Goal: Book appointment/travel/reservation

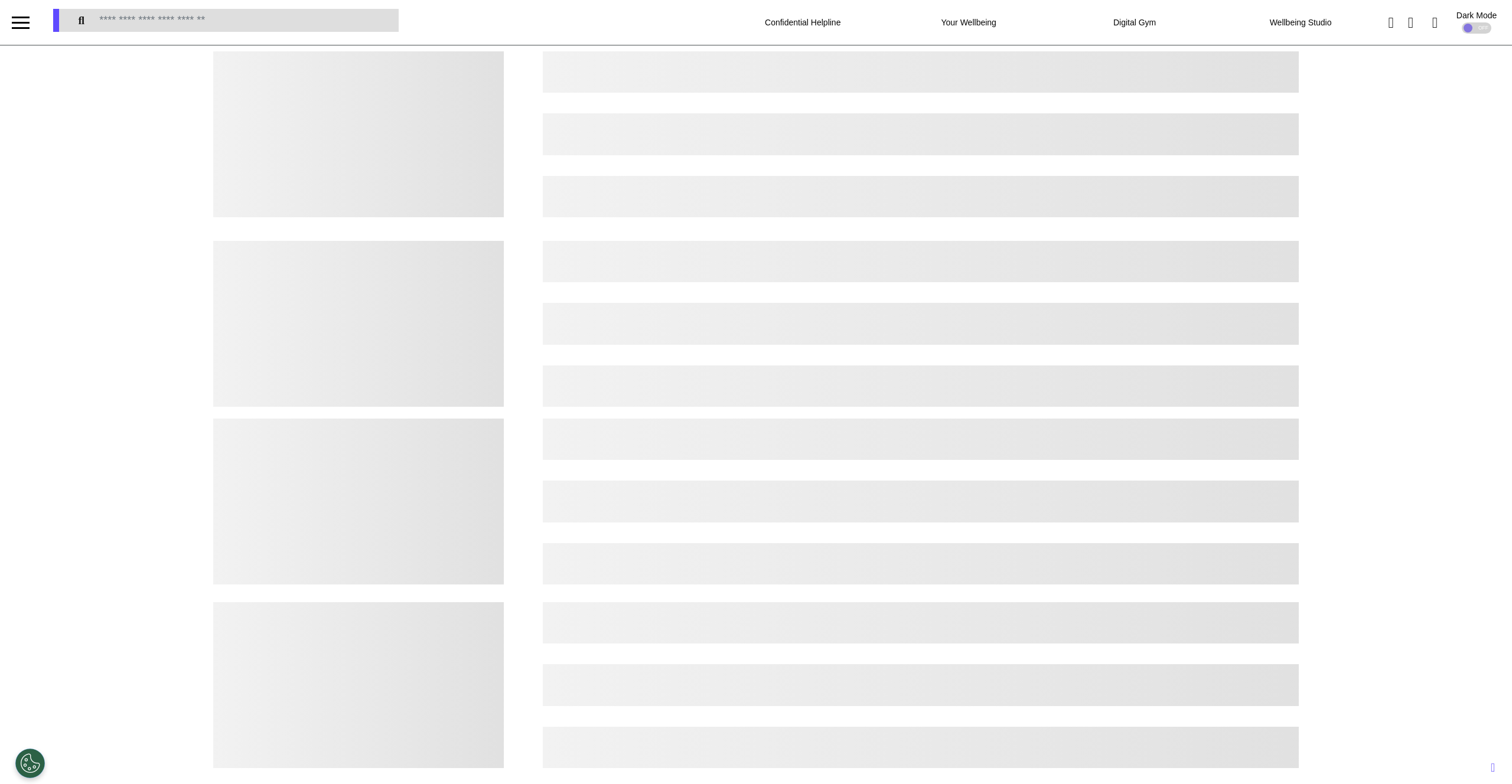
select select "*"
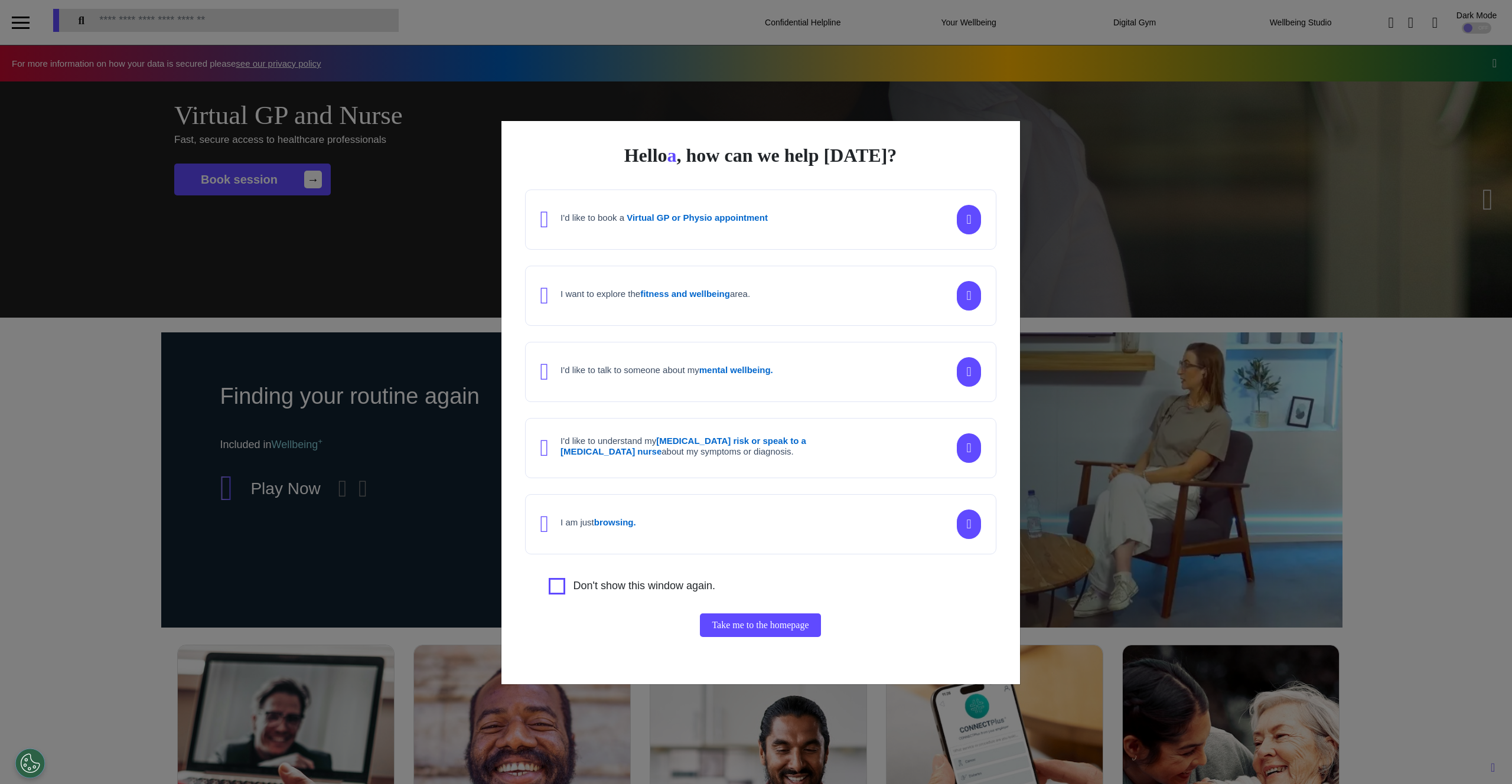
click at [751, 219] on strong "Virtual GP or Physio appointment" at bounding box center [697, 217] width 141 height 10
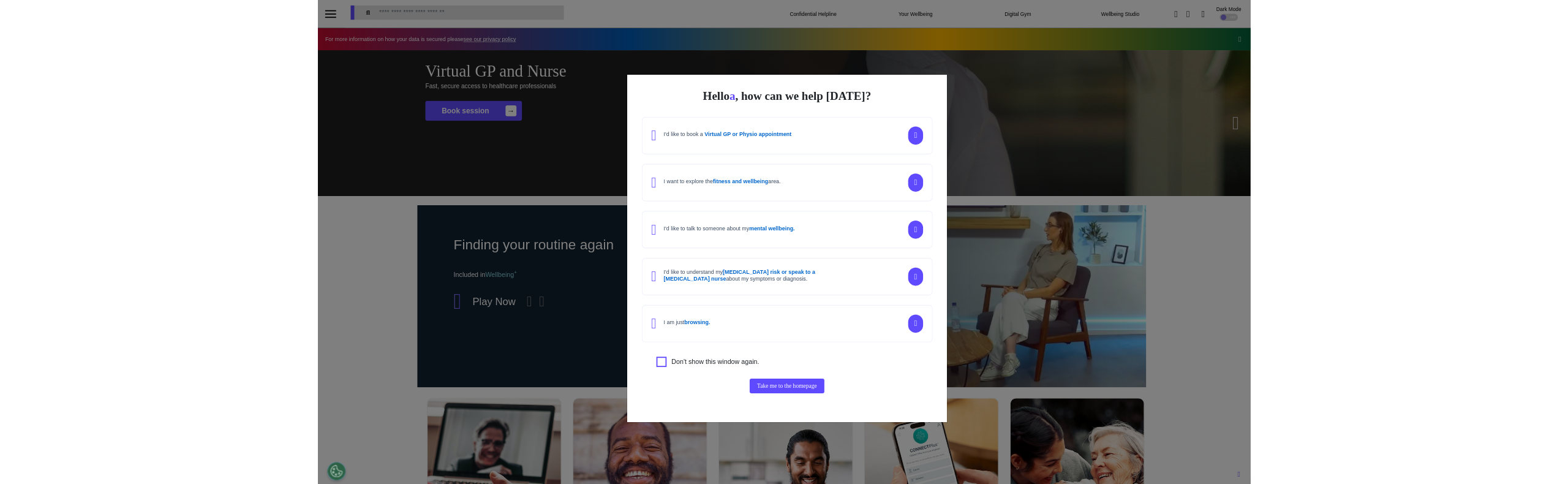
scroll to position [0, 613]
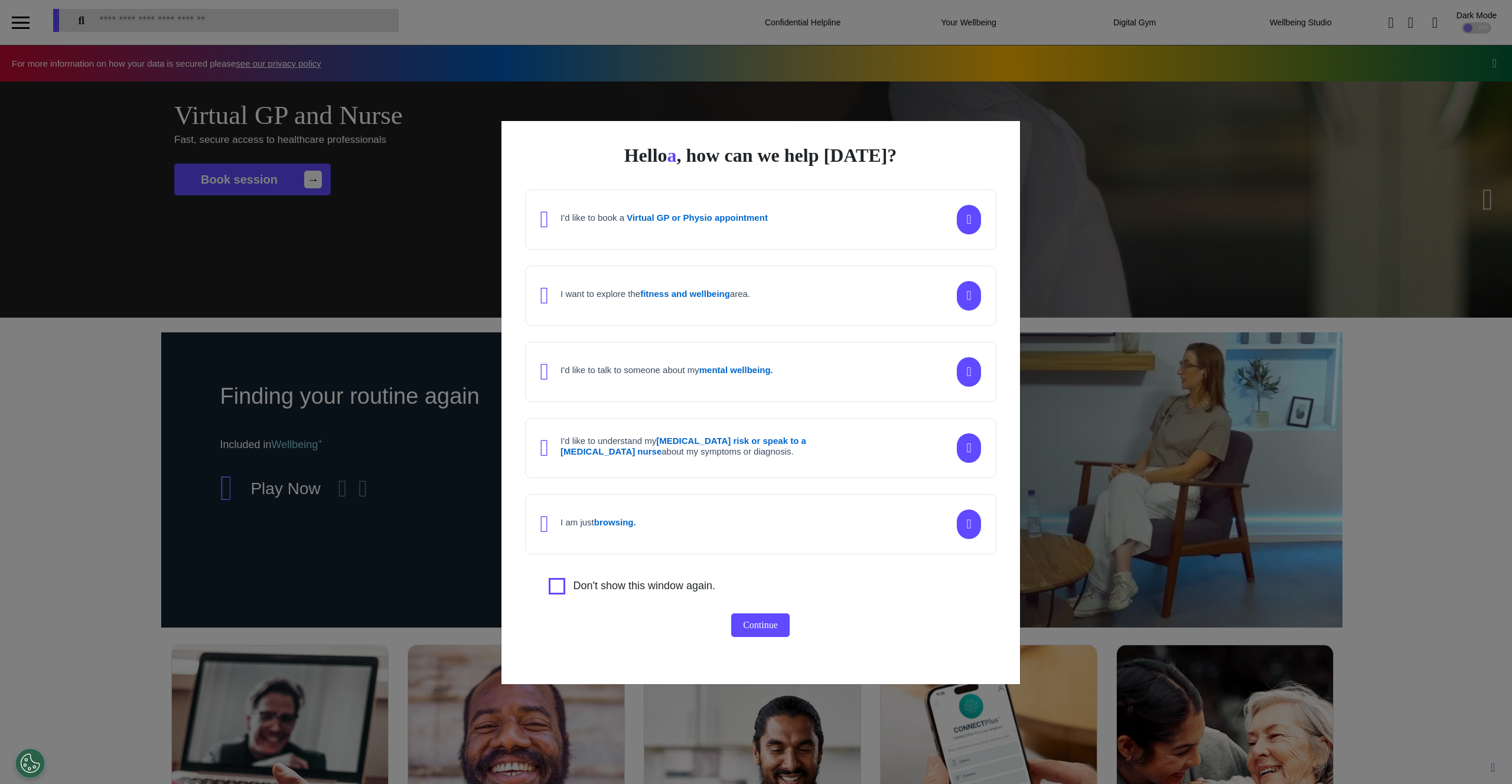
click at [771, 303] on div "I want to explore the fitness and wellbeing area." at bounding box center [761, 295] width 472 height 60
click at [773, 374] on strong "mental wellbeing." at bounding box center [735, 369] width 73 height 10
click at [777, 291] on div "I want to explore the fitness and wellbeing area." at bounding box center [761, 295] width 472 height 60
click at [765, 204] on div "I'd like to book a Virtual GP or Physio appointment" at bounding box center [761, 219] width 472 height 60
click at [760, 228] on div "I'd like to book a Virtual GP or Physio appointment" at bounding box center [654, 219] width 228 height 24
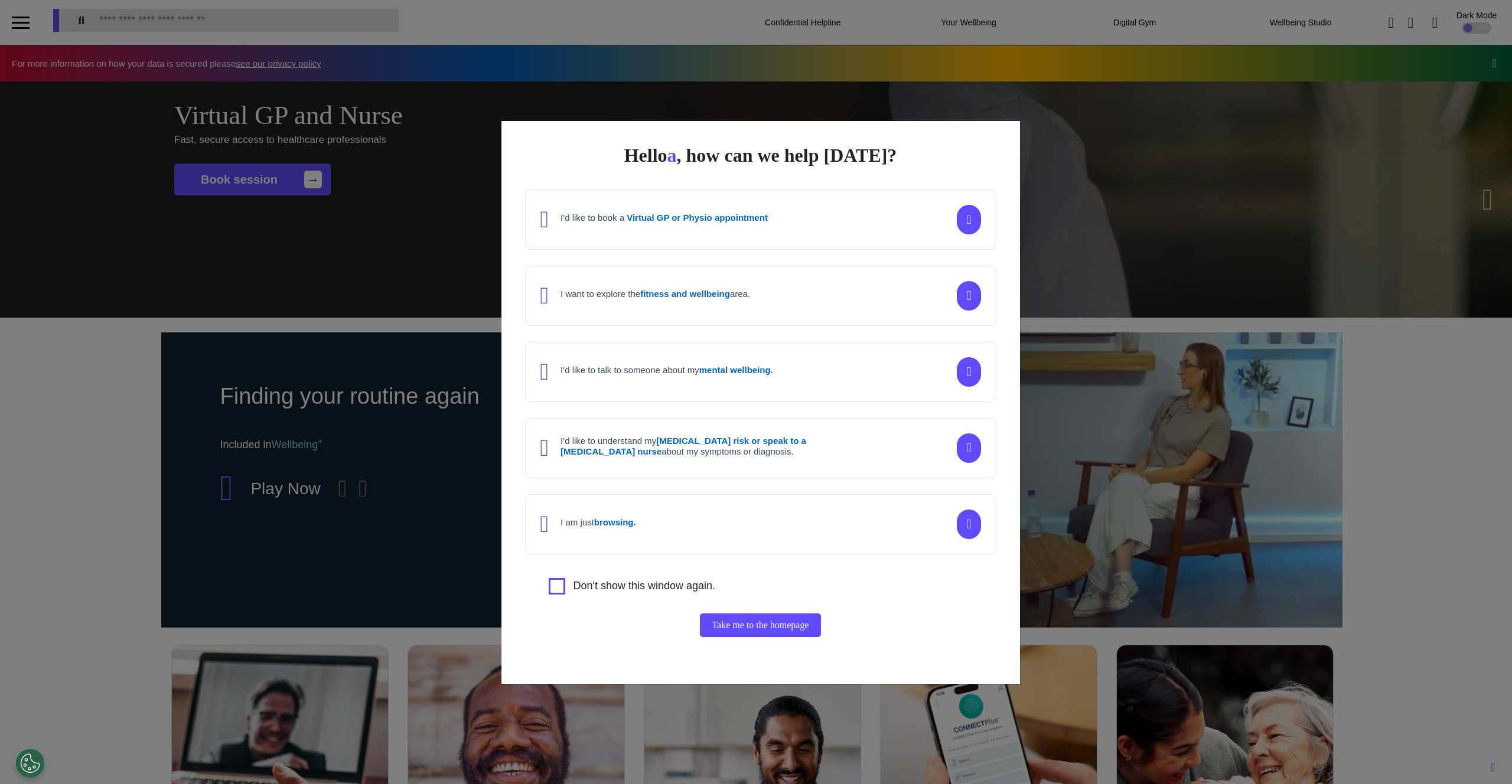
click at [765, 229] on div "I'd like to book a Virtual GP or Physio appointment" at bounding box center [654, 219] width 228 height 24
click at [786, 238] on div "I'd like to book a Virtual GP or Physio appointment" at bounding box center [761, 219] width 472 height 60
click at [817, 238] on div "I'd like to book a Virtual GP or Physio appointment" at bounding box center [761, 219] width 472 height 60
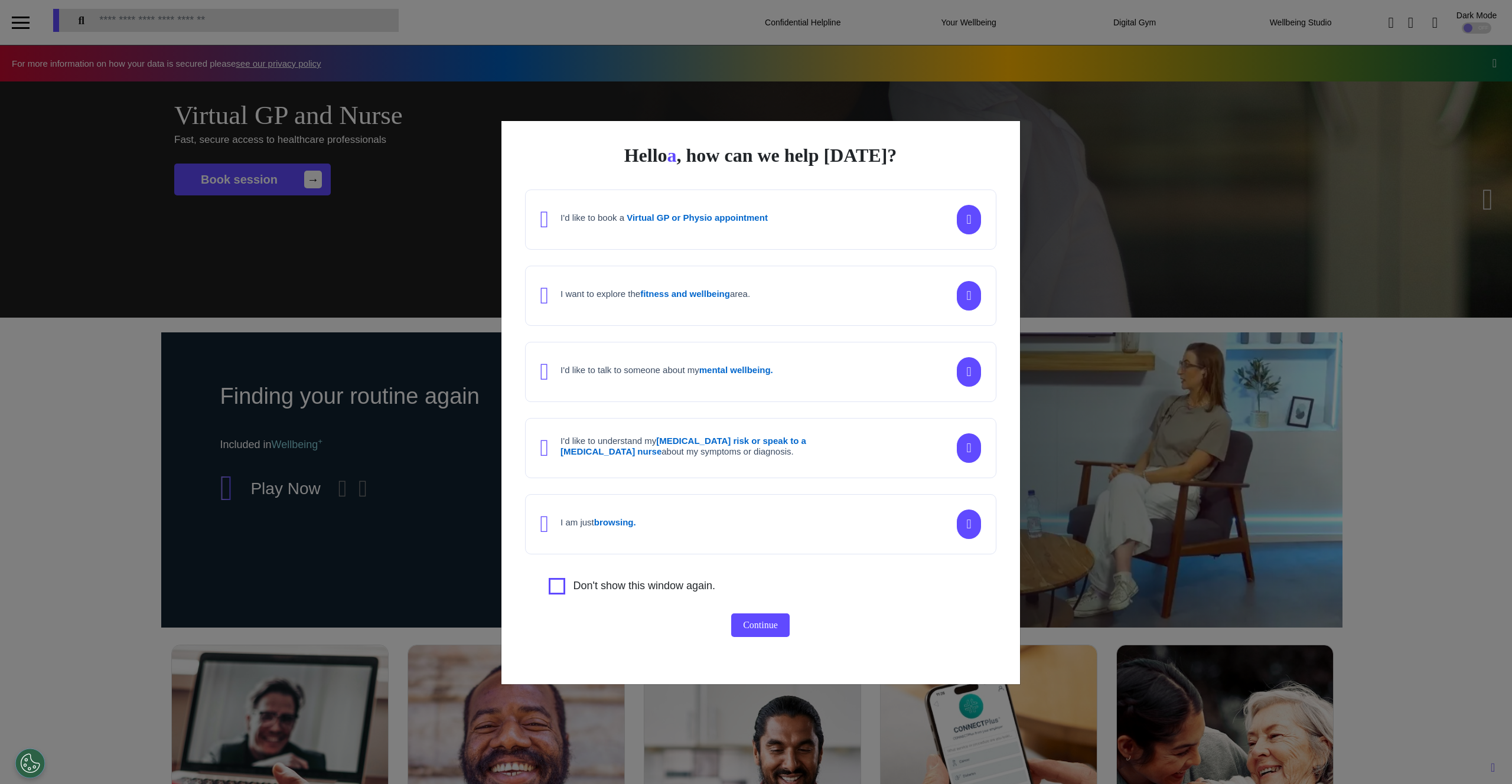
click at [818, 236] on div "I'd like to book a Virtual GP or Physio appointment" at bounding box center [761, 219] width 472 height 60
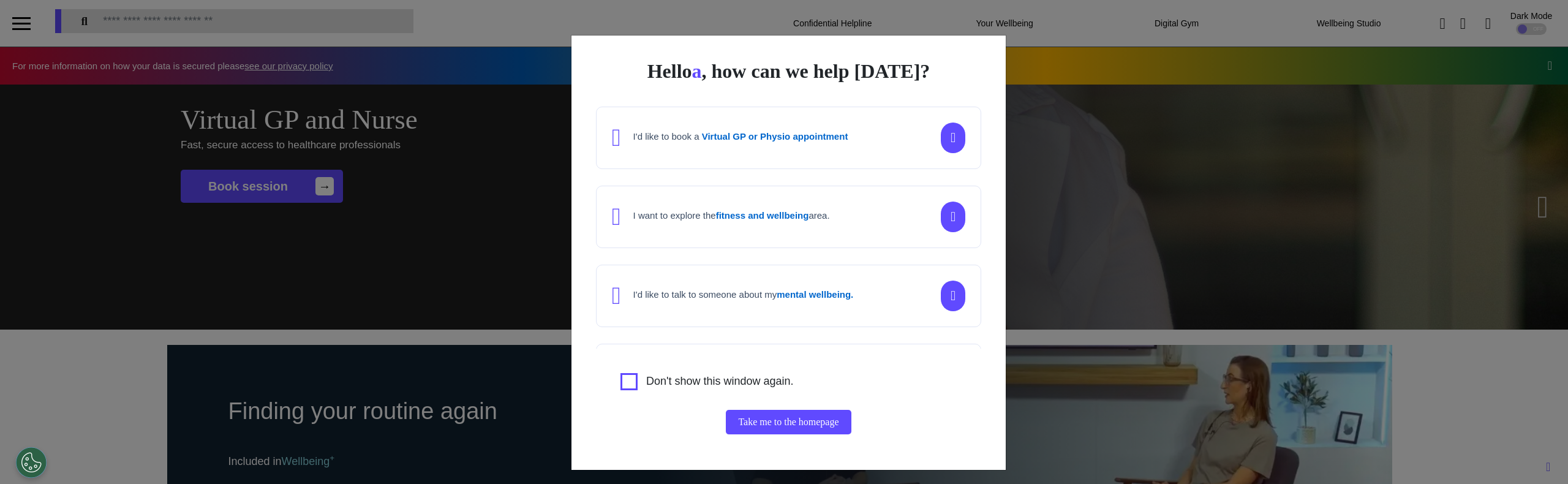
click at [658, 296] on h4 "I'd like to talk to someone about my mental wellbeing." at bounding box center [743, 294] width 220 height 11
click at [686, 225] on div "I want to explore the fitness and wellbeing area." at bounding box center [721, 217] width 218 height 25
click at [708, 157] on div "I'd like to book a Virtual GP or Physio appointment" at bounding box center [788, 138] width 385 height 62
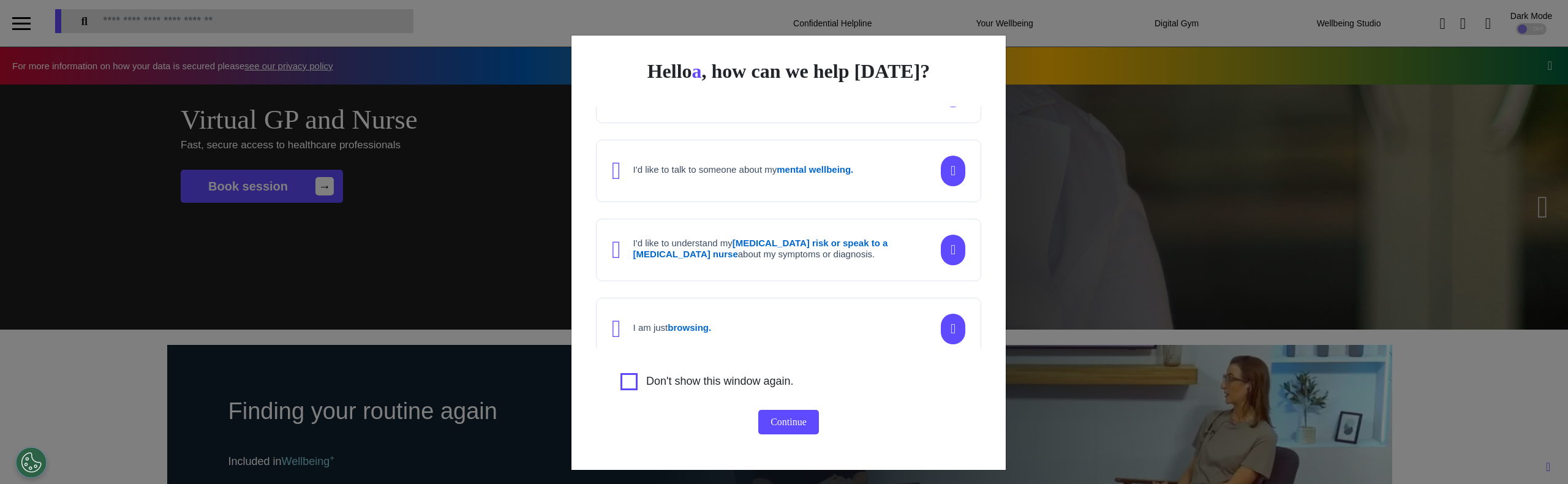
scroll to position [137, 0]
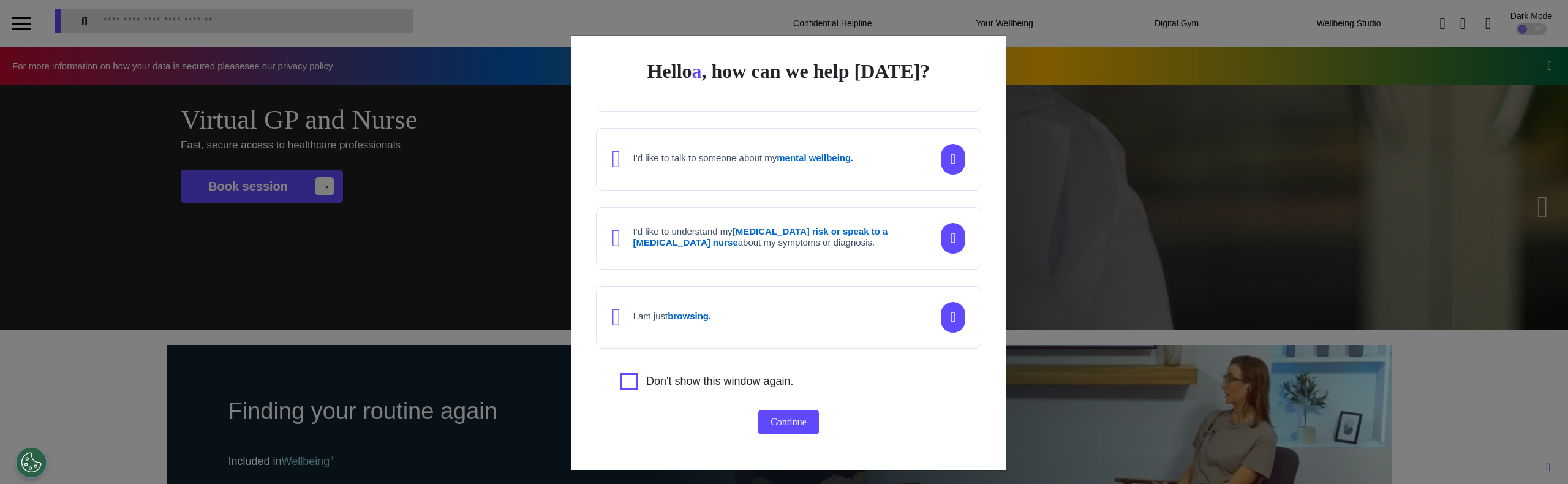
click at [735, 327] on div "I am just browsing." at bounding box center [788, 317] width 385 height 62
click at [758, 244] on h4 "I'd like to understand my cancer risk or speak to a cancer nurse about my sympt…" at bounding box center [780, 237] width 294 height 22
click at [762, 253] on div "I'd like to understand my cancer risk or speak to a cancer nurse about my sympt…" at bounding box center [788, 238] width 385 height 62
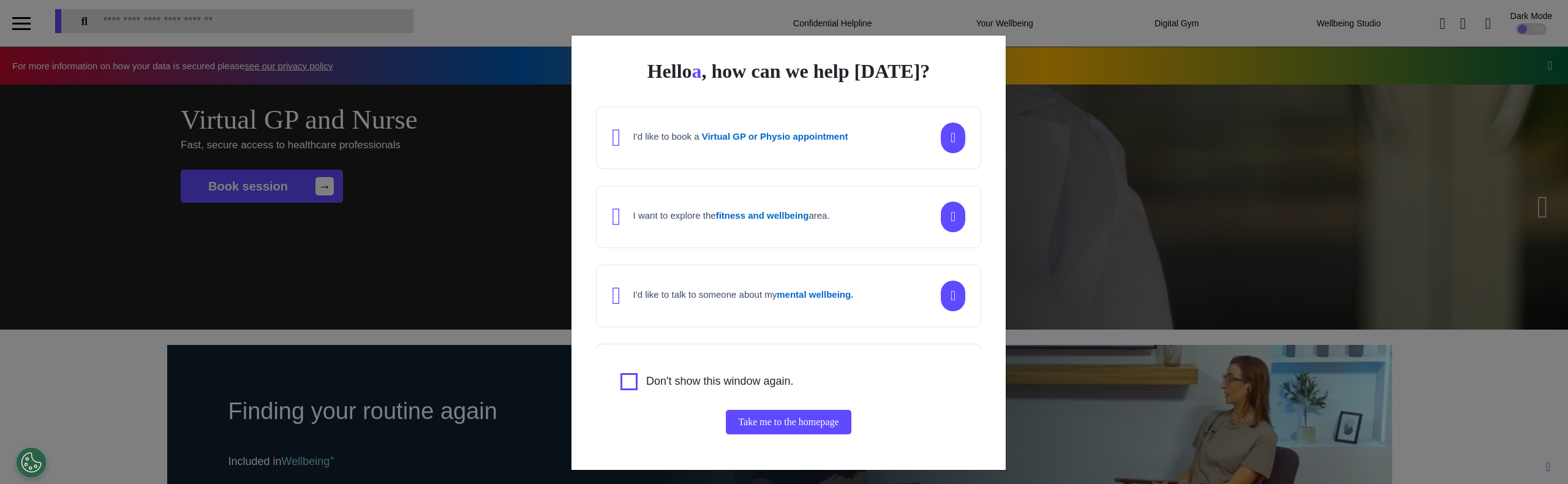
click at [748, 155] on div "I'd like to book a Virtual GP or Physio appointment" at bounding box center [788, 138] width 385 height 62
click at [786, 232] on div "I want to explore the fitness and wellbeing area." at bounding box center [788, 217] width 385 height 62
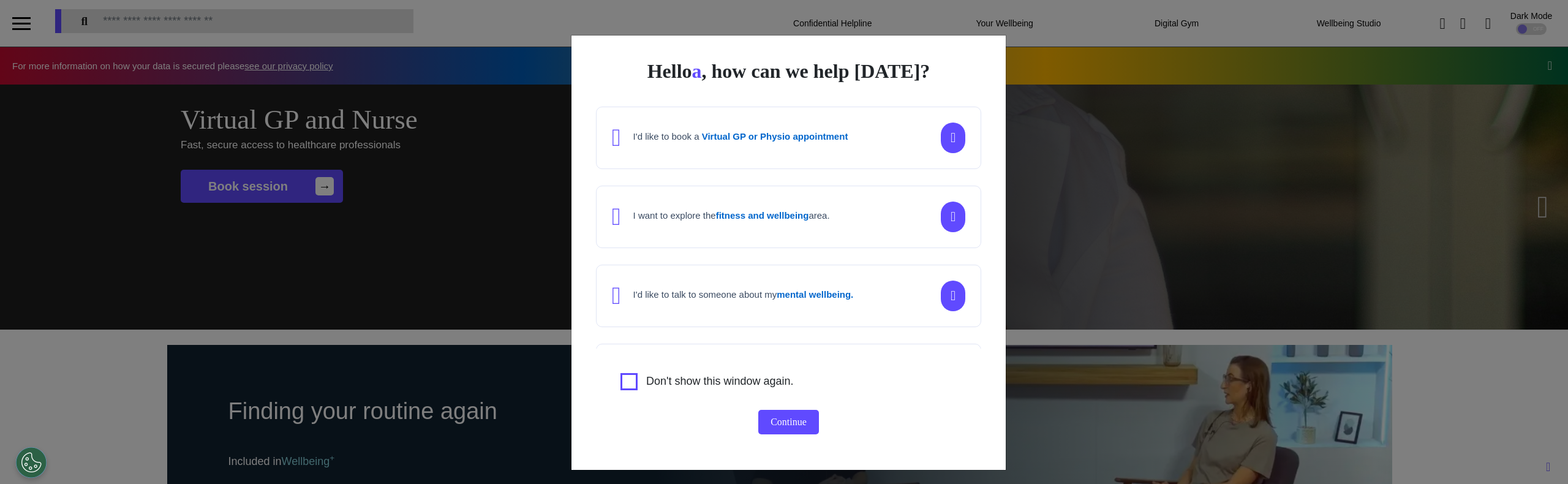
click at [786, 232] on div "I want to explore the fitness and wellbeing area." at bounding box center [788, 217] width 385 height 62
click at [777, 265] on div "I'd like to talk to someone about my mental wellbeing." at bounding box center [788, 296] width 385 height 62
click at [779, 277] on div "I'd like to talk to someone about my mental wellbeing." at bounding box center [788, 296] width 385 height 62
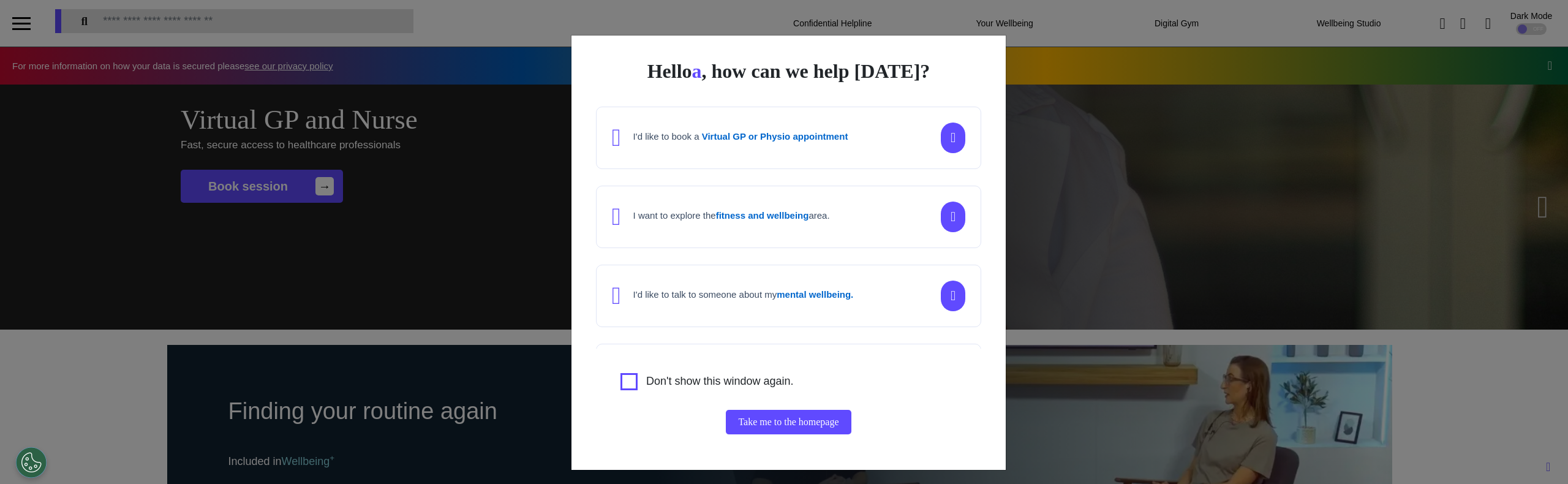
click at [715, 142] on div "I'd like to book a Virtual GP or Physio appointment" at bounding box center [741, 138] width 215 height 14
click at [728, 202] on div "I want to explore the fitness and wellbeing area." at bounding box center [788, 217] width 385 height 62
click at [745, 285] on div "I'd like to talk to someone about my mental wellbeing." at bounding box center [732, 296] width 242 height 25
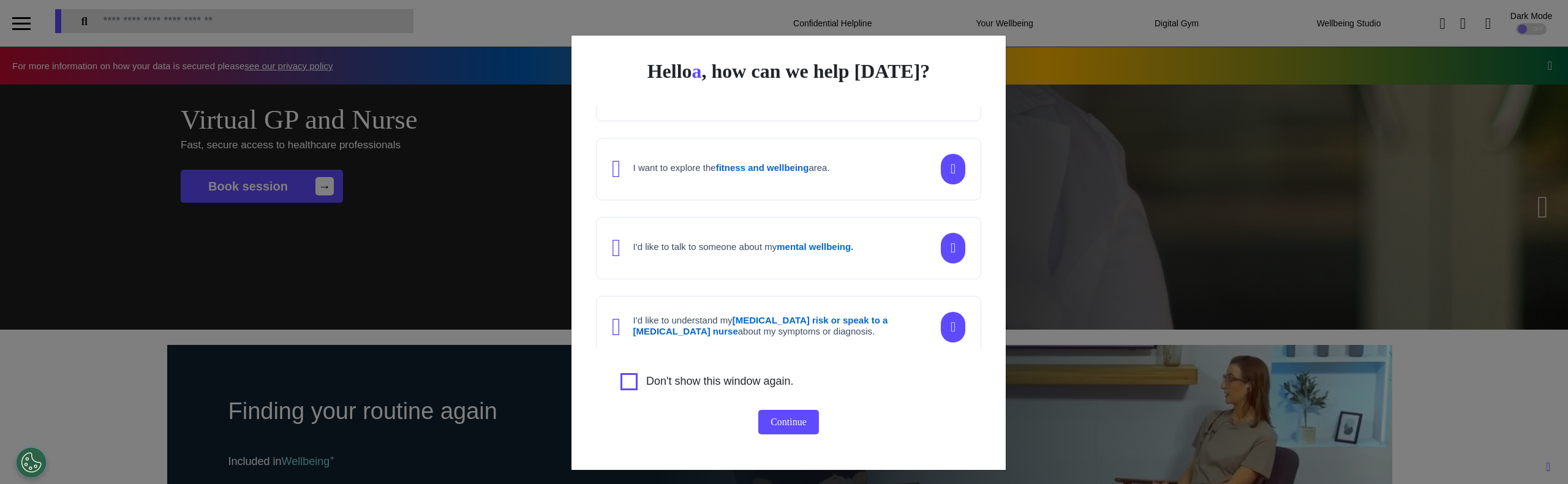
scroll to position [52, 0]
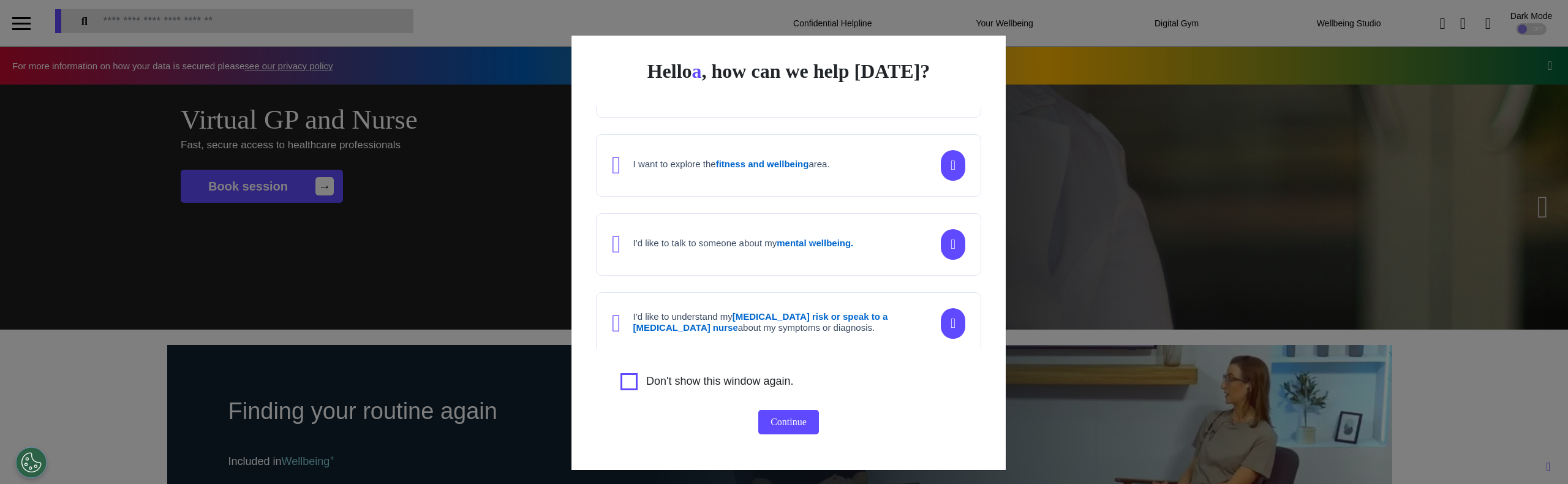
click at [740, 311] on h4 "I'd like to understand my cancer risk or speak to a cancer nurse about my sympt…" at bounding box center [780, 322] width 294 height 22
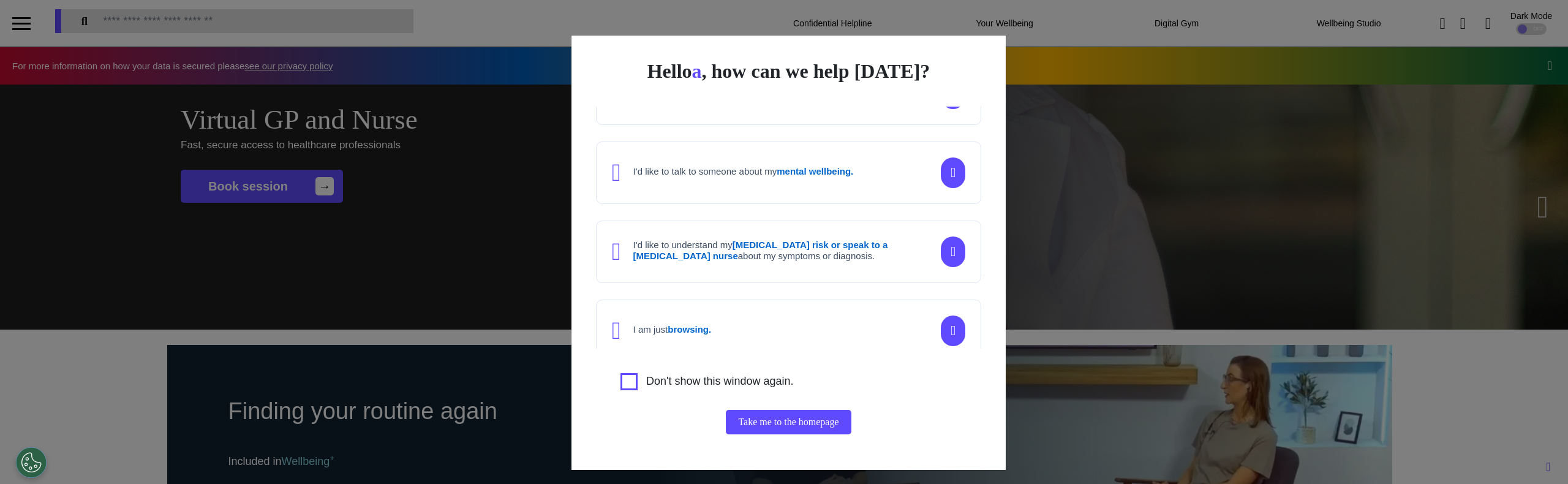
scroll to position [137, 0]
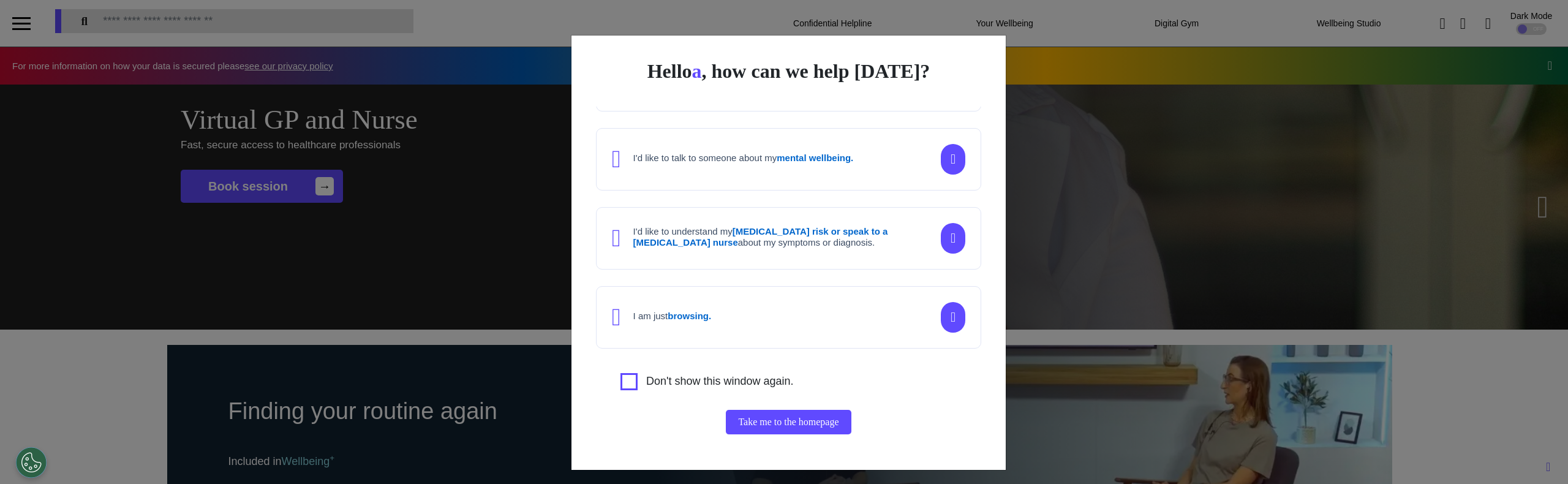
click at [746, 333] on div "I am just browsing." at bounding box center [788, 317] width 385 height 62
click at [773, 222] on div "I'd like to understand my cancer risk or speak to a cancer nurse about my sympt…" at bounding box center [788, 238] width 385 height 62
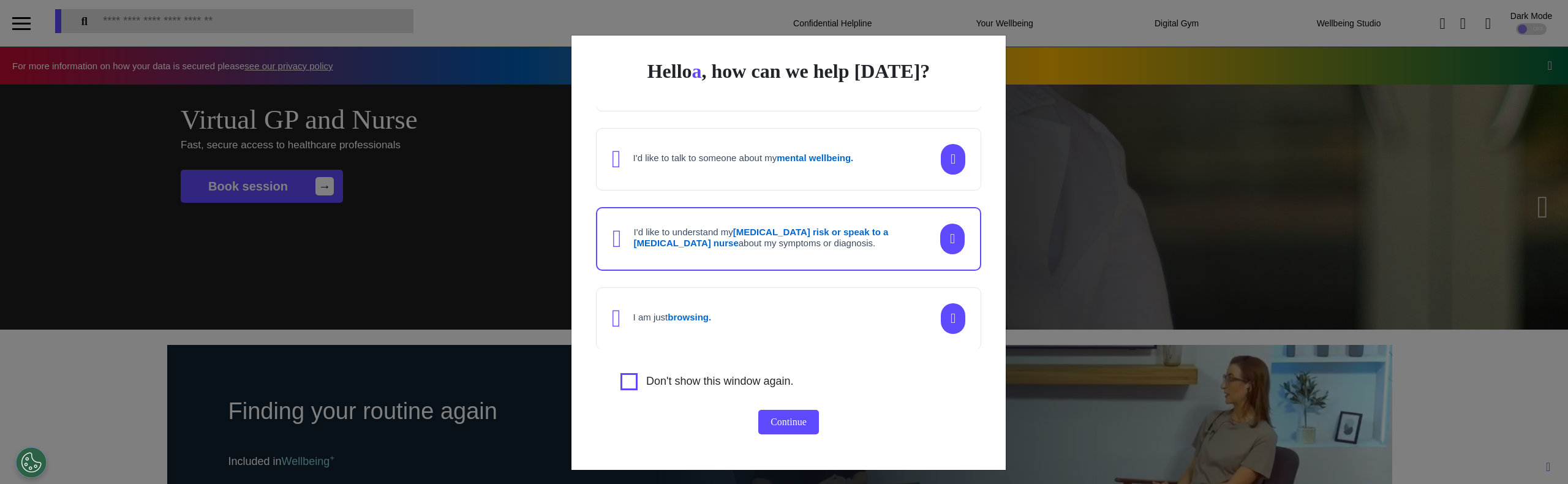
click at [775, 174] on div "I'd like to talk to someone about my mental wellbeing." at bounding box center [788, 159] width 385 height 62
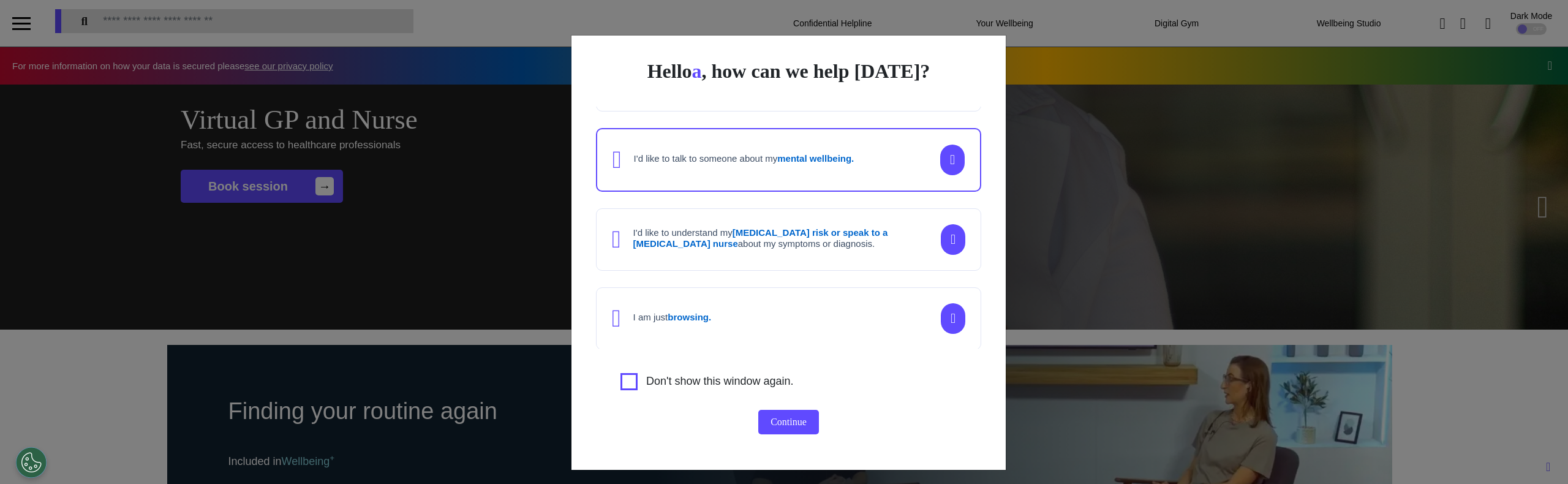
click at [768, 251] on div "I'd like to understand my cancer risk or speak to a cancer nurse about my sympt…" at bounding box center [788, 239] width 385 height 62
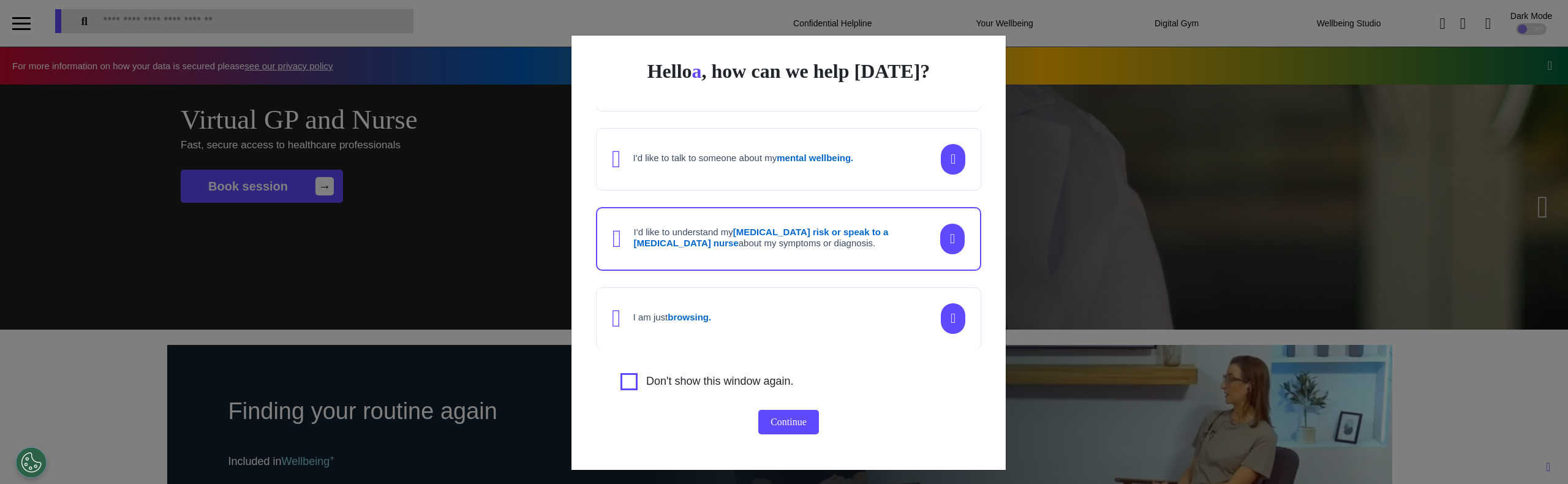
click at [777, 302] on div "I am just browsing." at bounding box center [788, 319] width 385 height 62
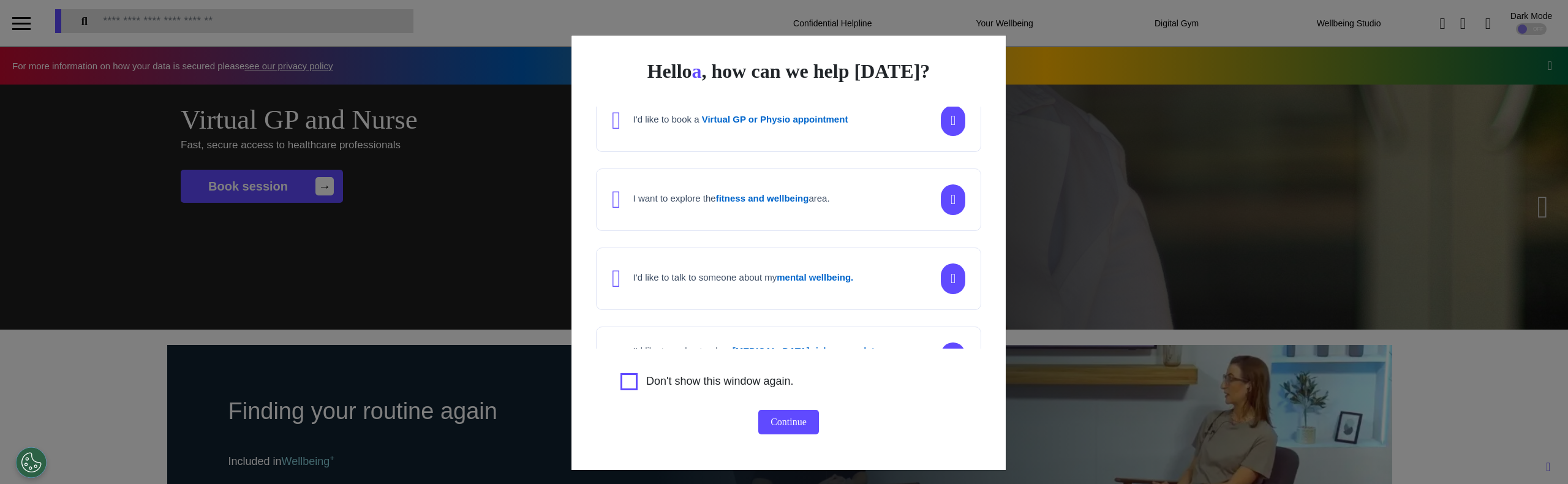
scroll to position [0, 0]
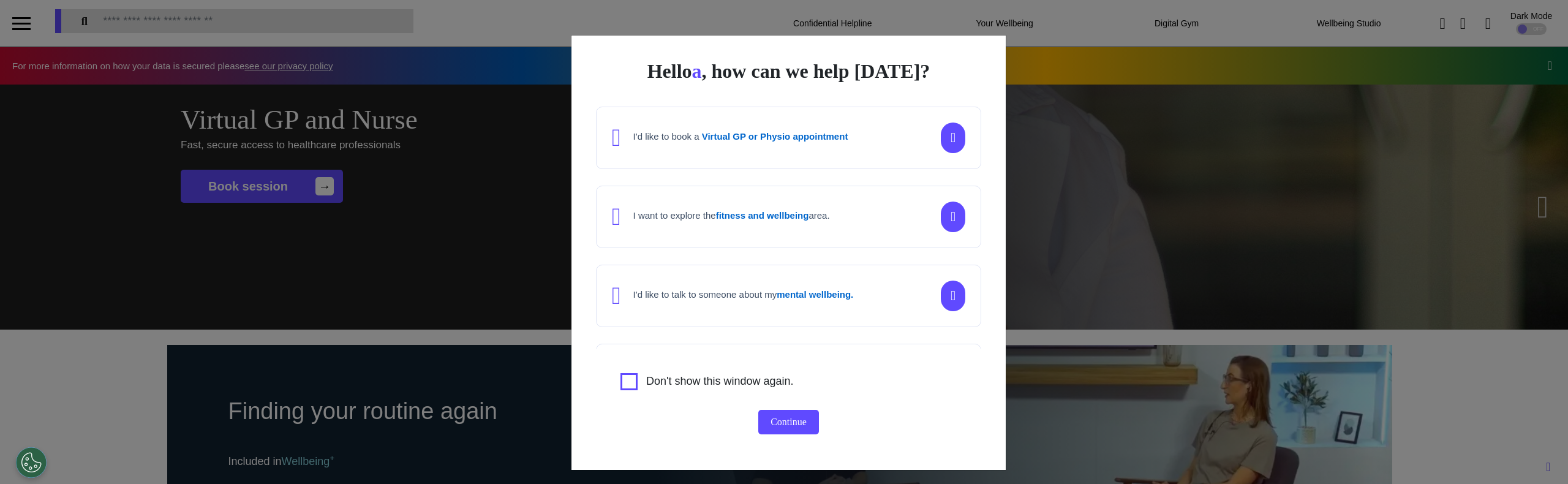
click at [806, 147] on div "I'd like to book a Virtual GP or Physio appointment" at bounding box center [730, 138] width 236 height 25
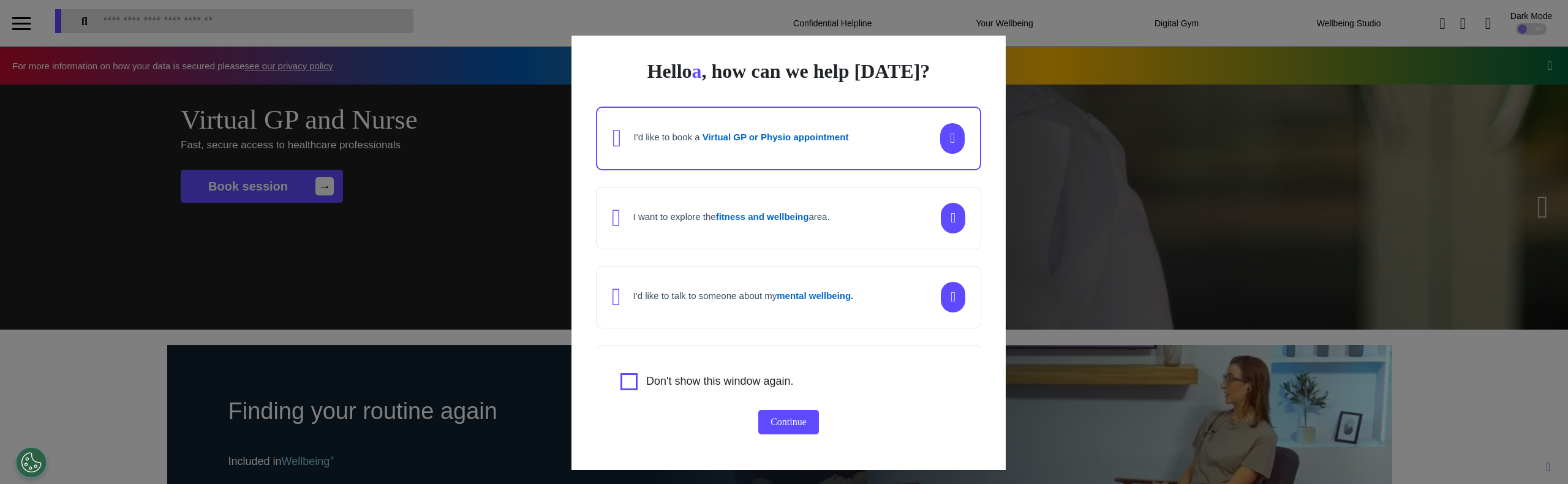
click at [832, 196] on div "I want to explore the fitness and wellbeing area." at bounding box center [788, 218] width 385 height 62
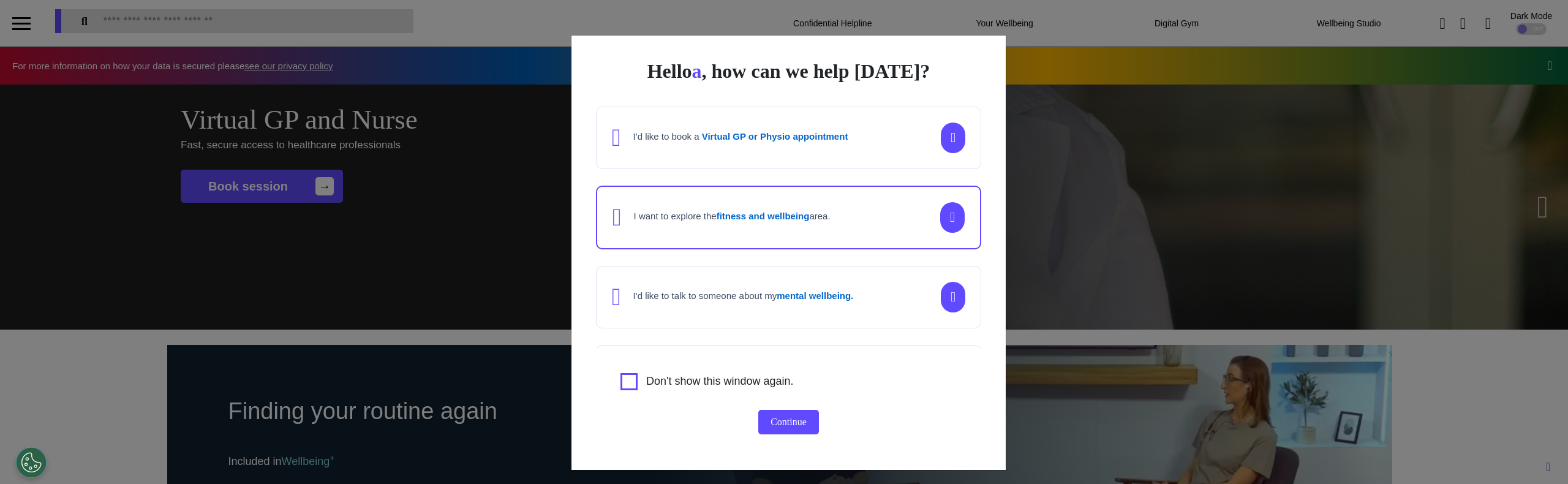
click at [840, 280] on div "I'd like to talk to someone about my mental wellbeing." at bounding box center [788, 296] width 385 height 62
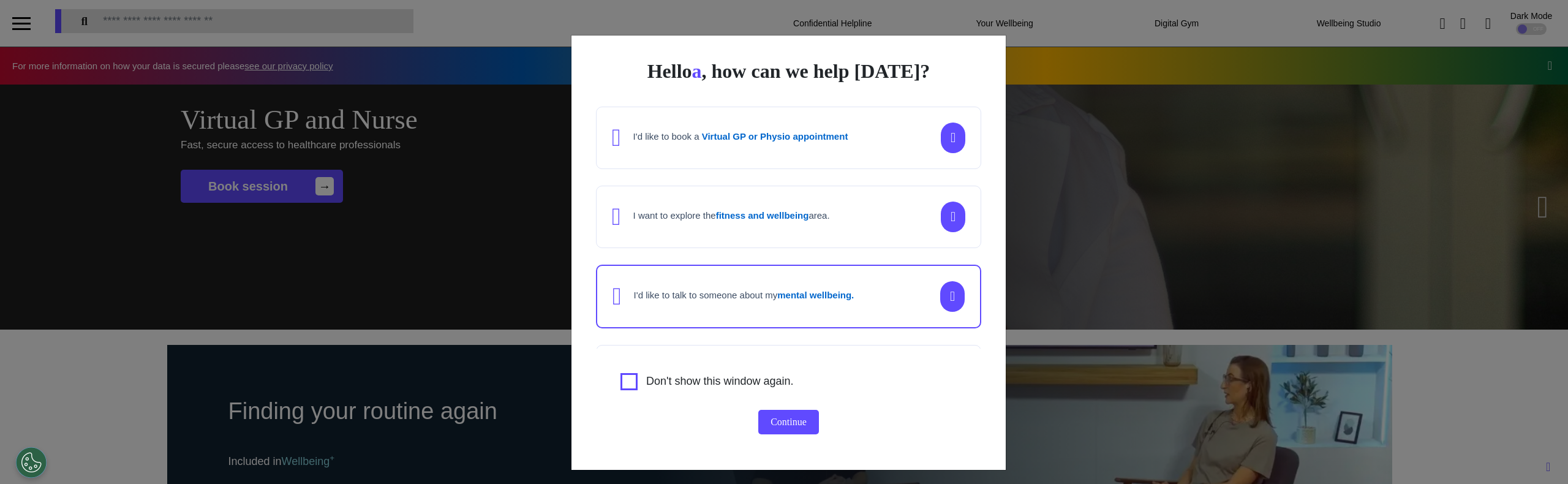
click at [813, 141] on strong "Virtual GP or Physio appointment" at bounding box center [775, 136] width 147 height 11
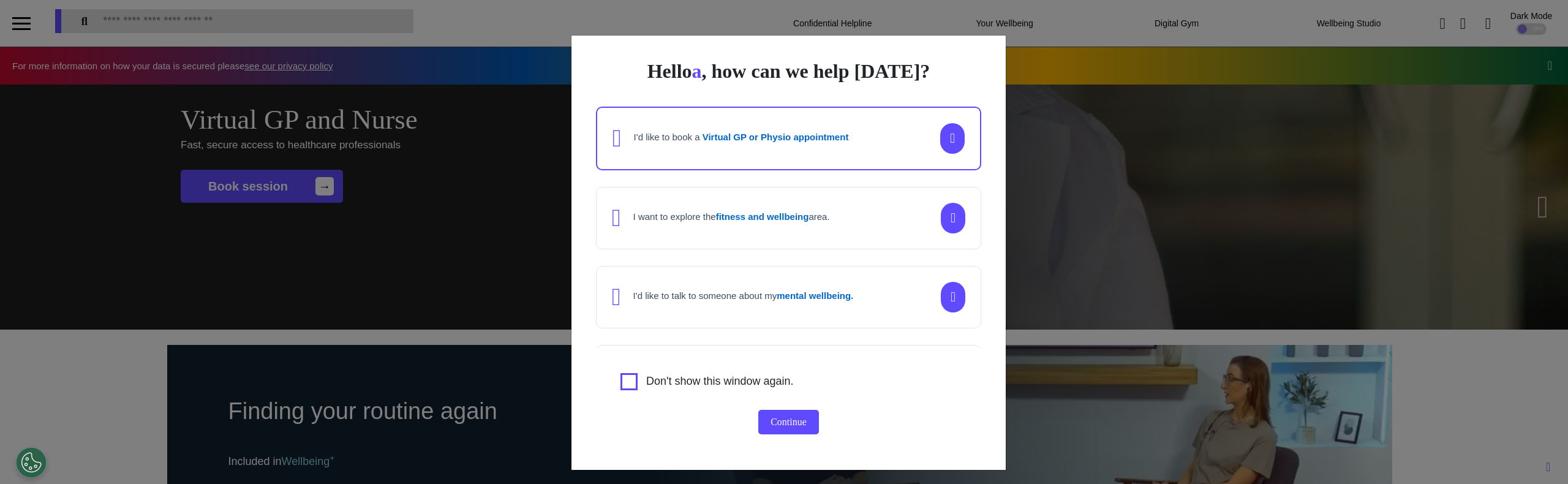
click at [834, 200] on div "I want to explore the fitness and wellbeing area." at bounding box center [788, 218] width 385 height 62
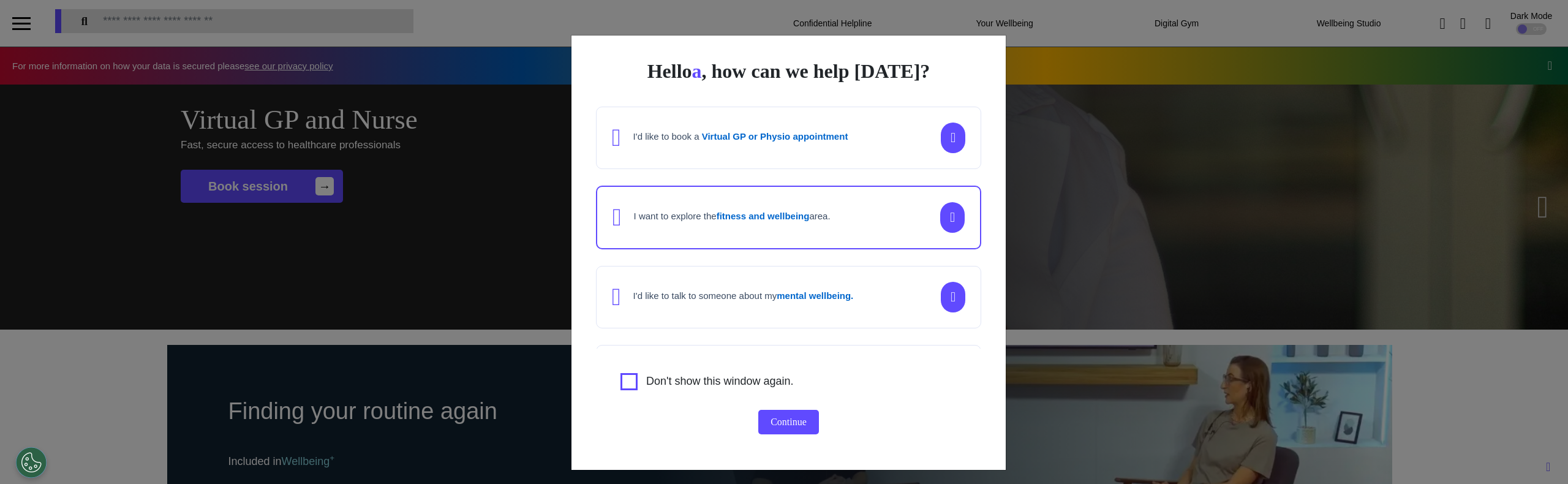
click at [815, 136] on strong "Virtual GP or Physio appointment" at bounding box center [775, 136] width 147 height 11
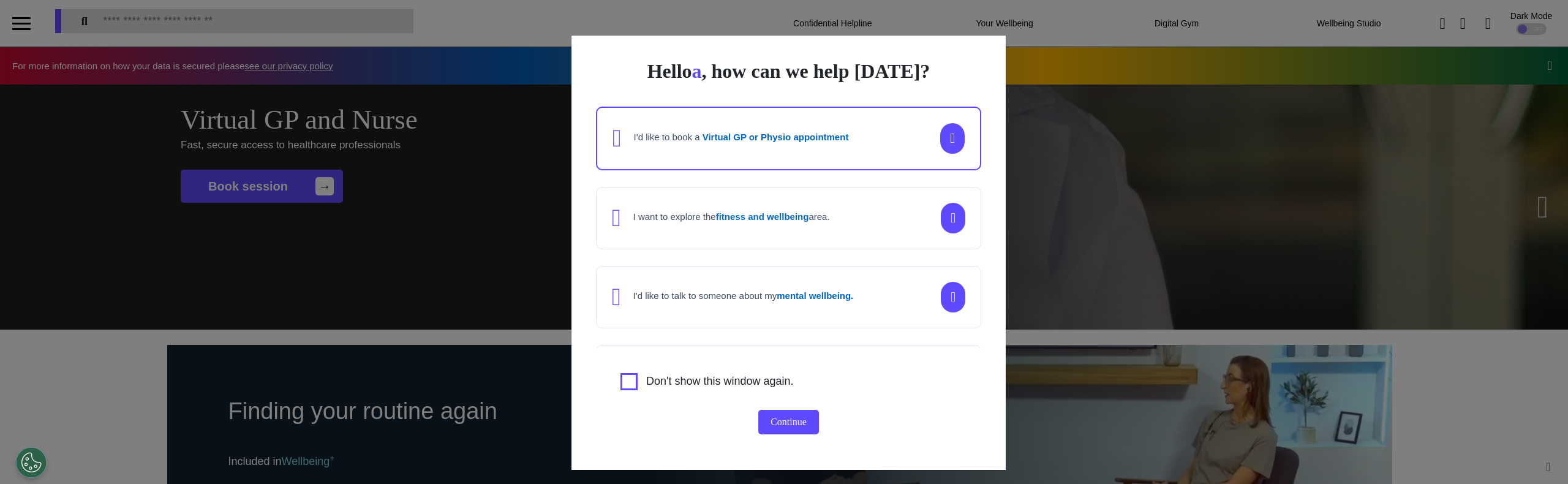
click at [836, 240] on div "I want to explore the fitness and wellbeing area." at bounding box center [788, 218] width 385 height 62
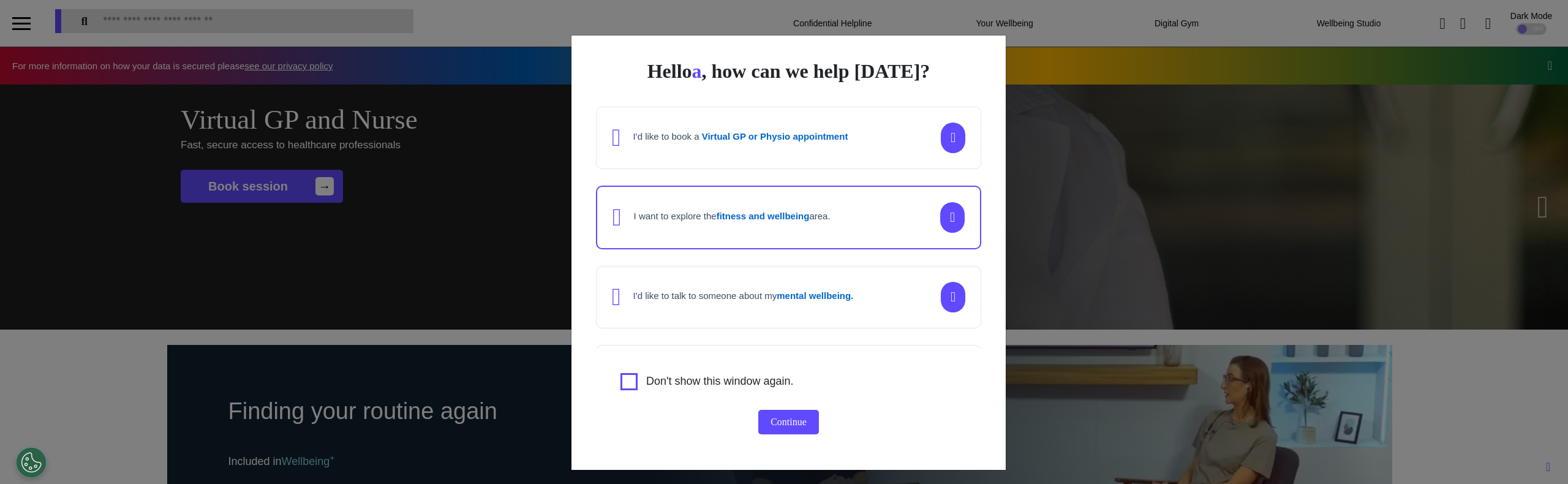
click at [812, 142] on div "I'd like to book a Virtual GP or Physio appointment" at bounding box center [741, 138] width 215 height 14
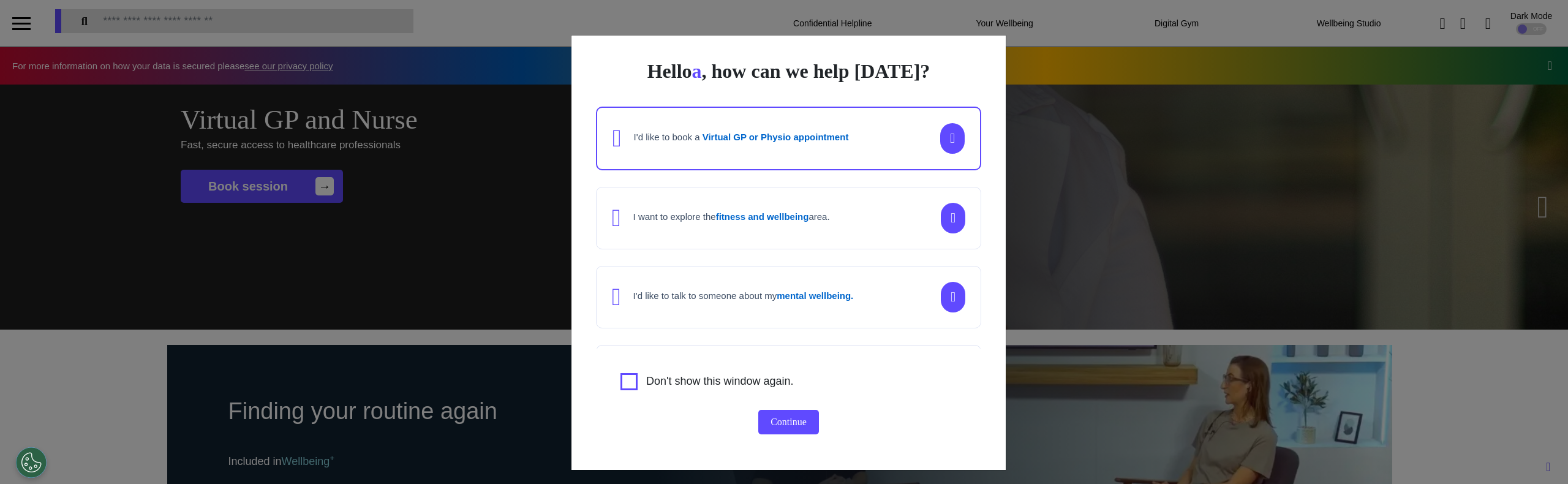
click at [832, 231] on div "I want to explore the fitness and wellbeing area." at bounding box center [788, 218] width 385 height 62
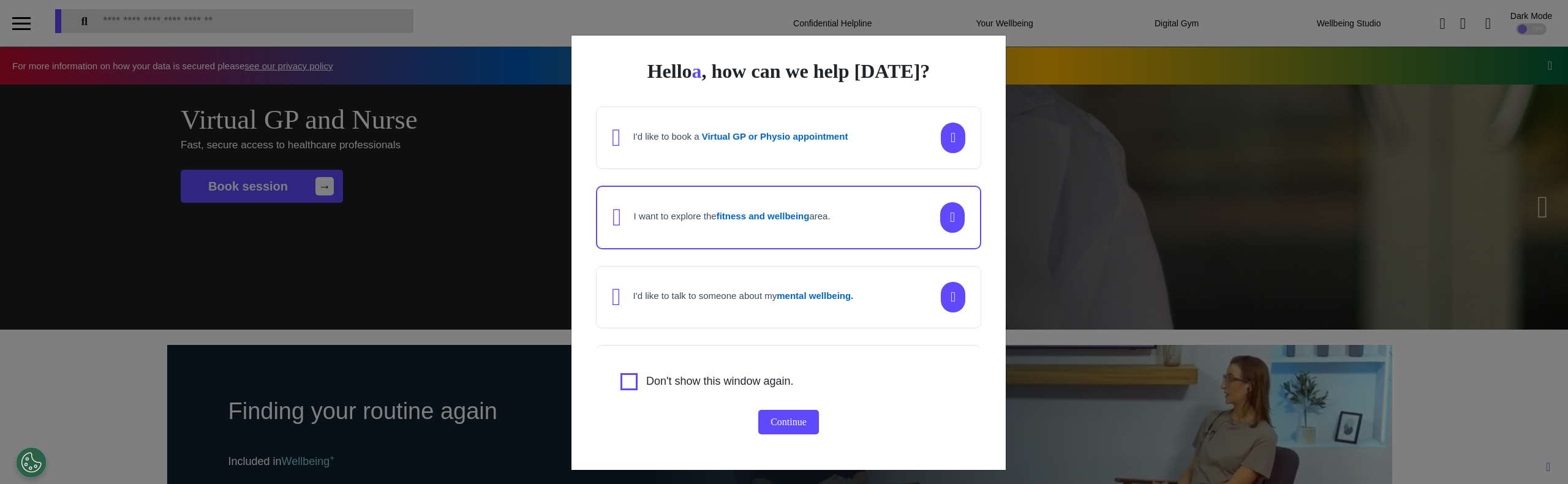
click at [838, 156] on div "I'd like to book a Virtual GP or Physio appointment" at bounding box center [788, 138] width 385 height 62
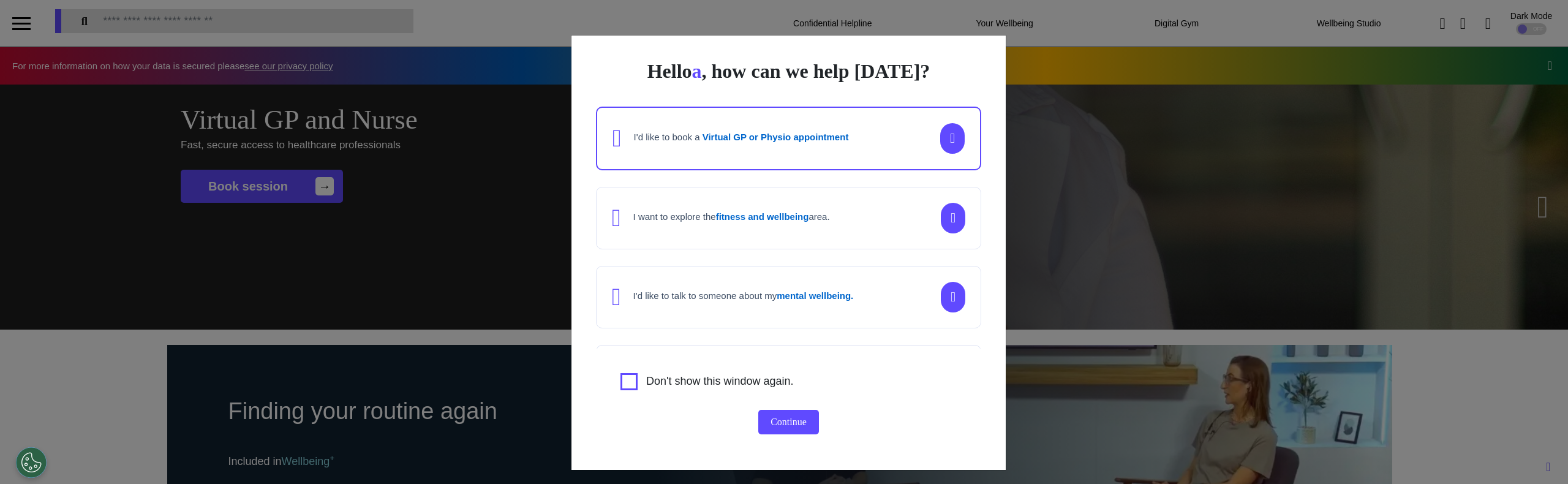
click at [830, 210] on div "I want to explore the fitness and wellbeing area." at bounding box center [721, 218] width 218 height 25
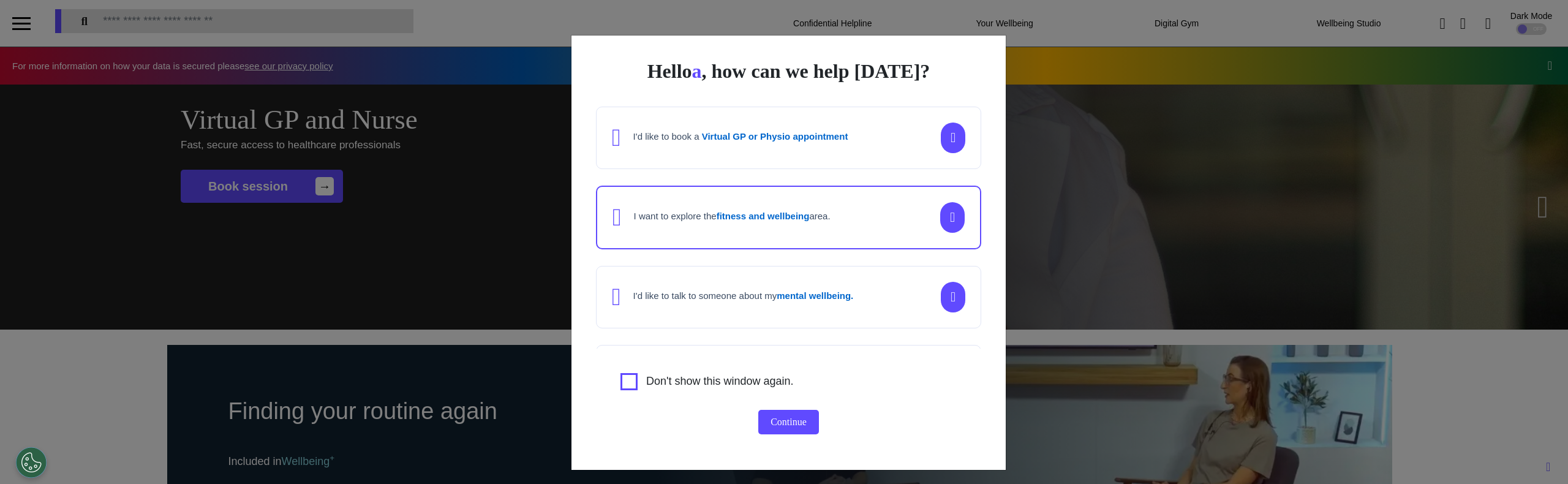
click at [834, 277] on div "I'd like to talk to someone about my mental wellbeing." at bounding box center [788, 296] width 385 height 62
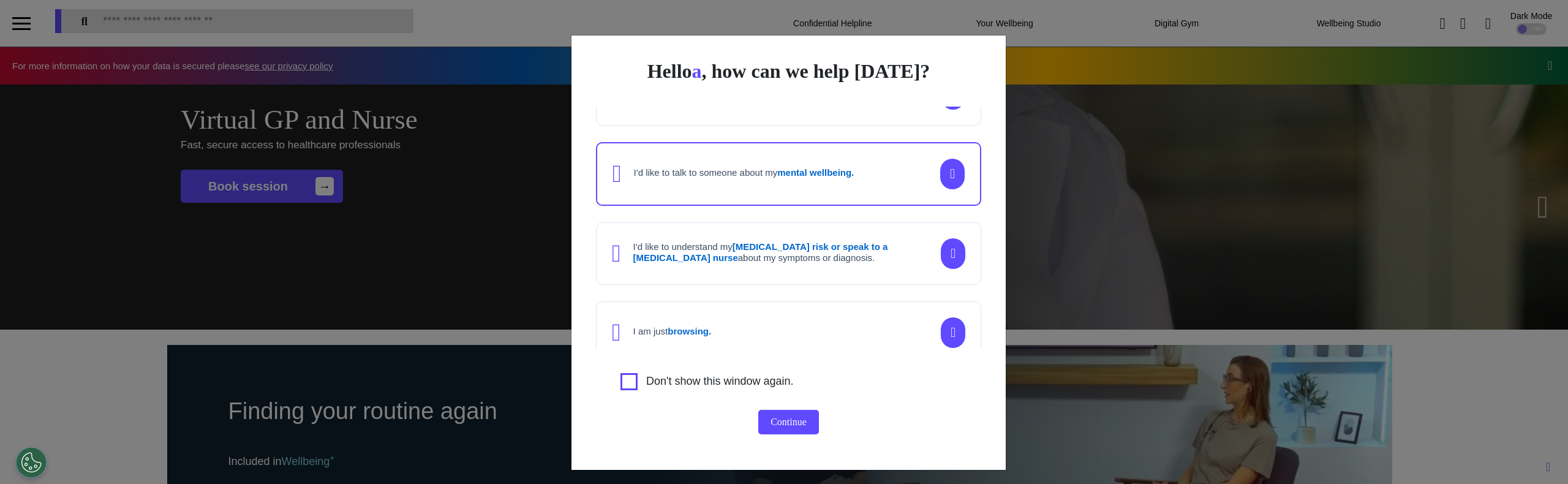
scroll to position [138, 0]
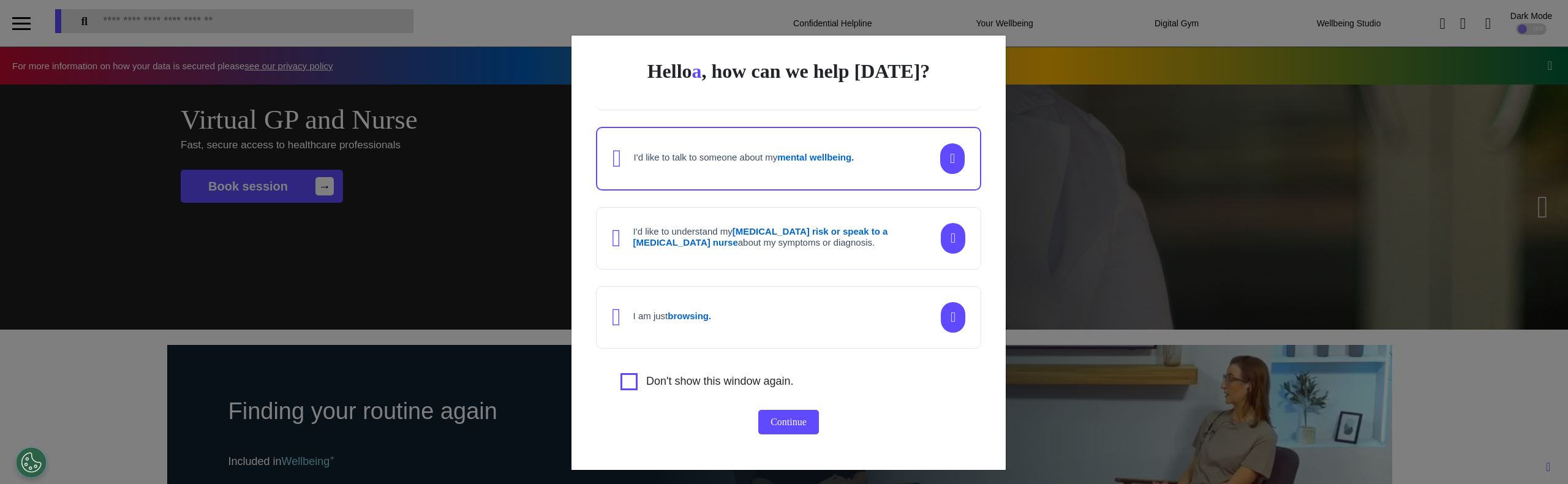
click at [850, 299] on div "I am just browsing." at bounding box center [788, 317] width 385 height 62
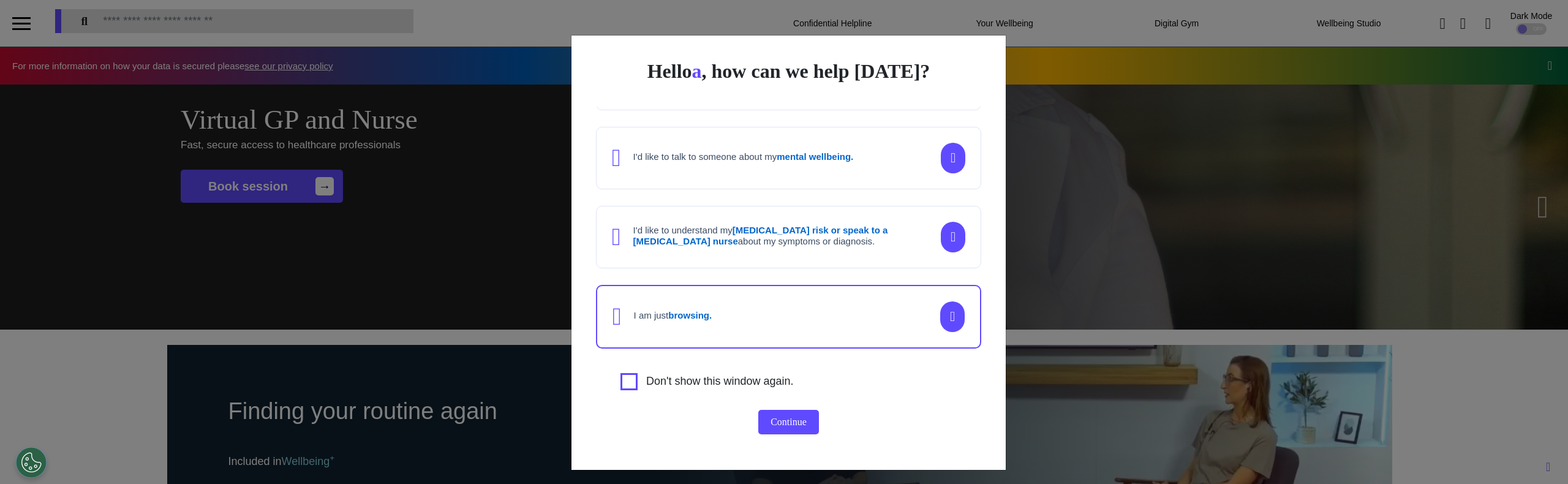
click at [834, 256] on div "I'd like to understand my cancer risk or speak to a cancer nurse about my sympt…" at bounding box center [788, 237] width 385 height 62
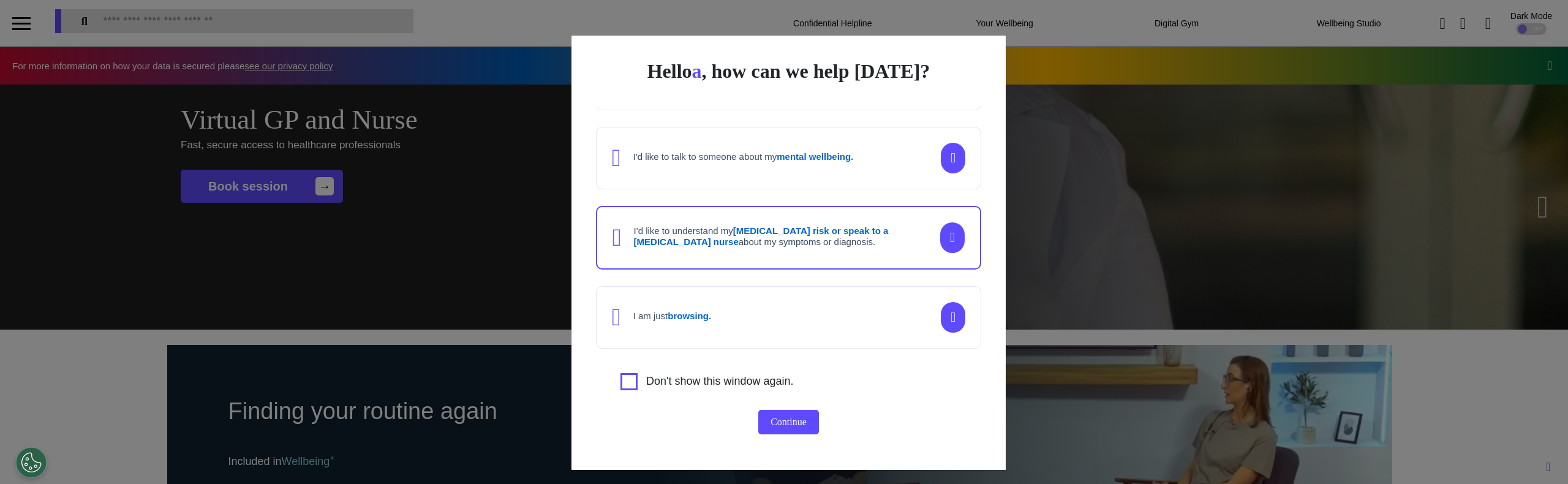
click at [841, 165] on div "I'd like to talk to someone about my mental wellbeing." at bounding box center [732, 158] width 242 height 25
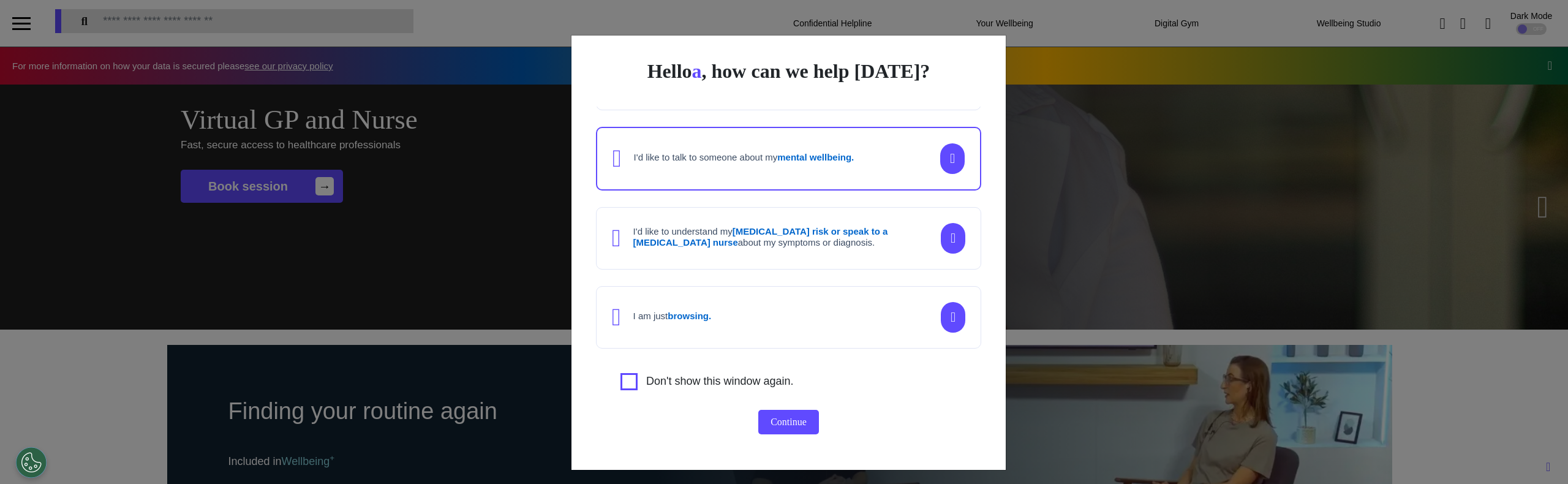
click at [860, 172] on div "I'd like to talk to someone about my mental wellbeing." at bounding box center [788, 159] width 385 height 64
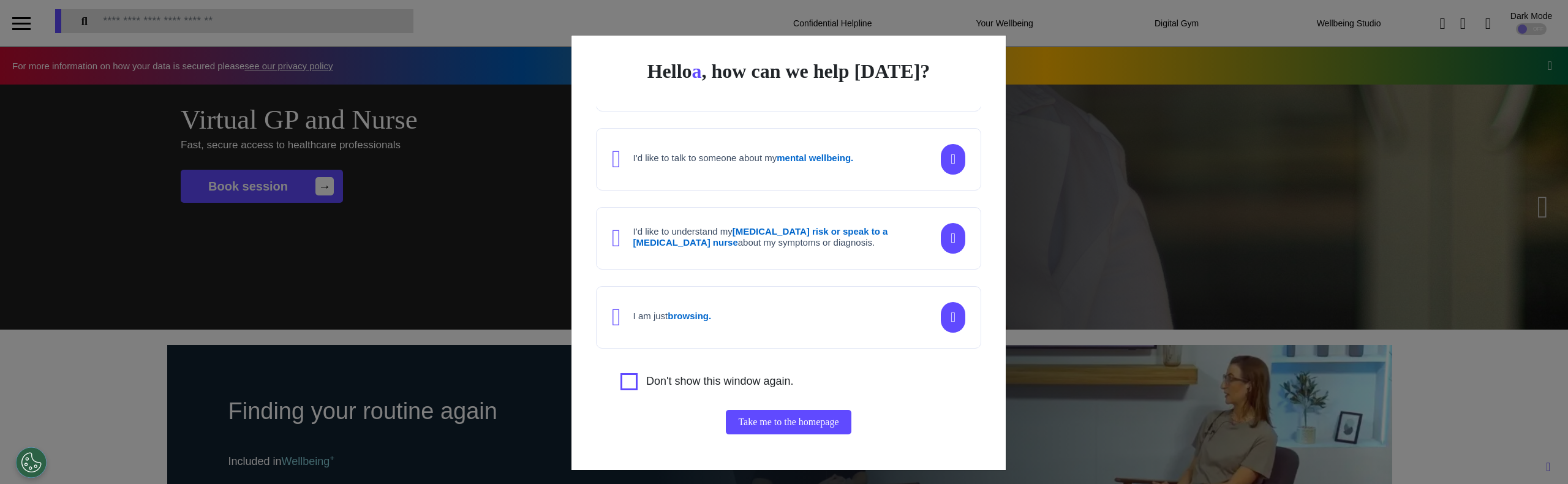
click at [834, 234] on strong "[MEDICAL_DATA] risk or speak to a [MEDICAL_DATA] nurse" at bounding box center [760, 237] width 255 height 21
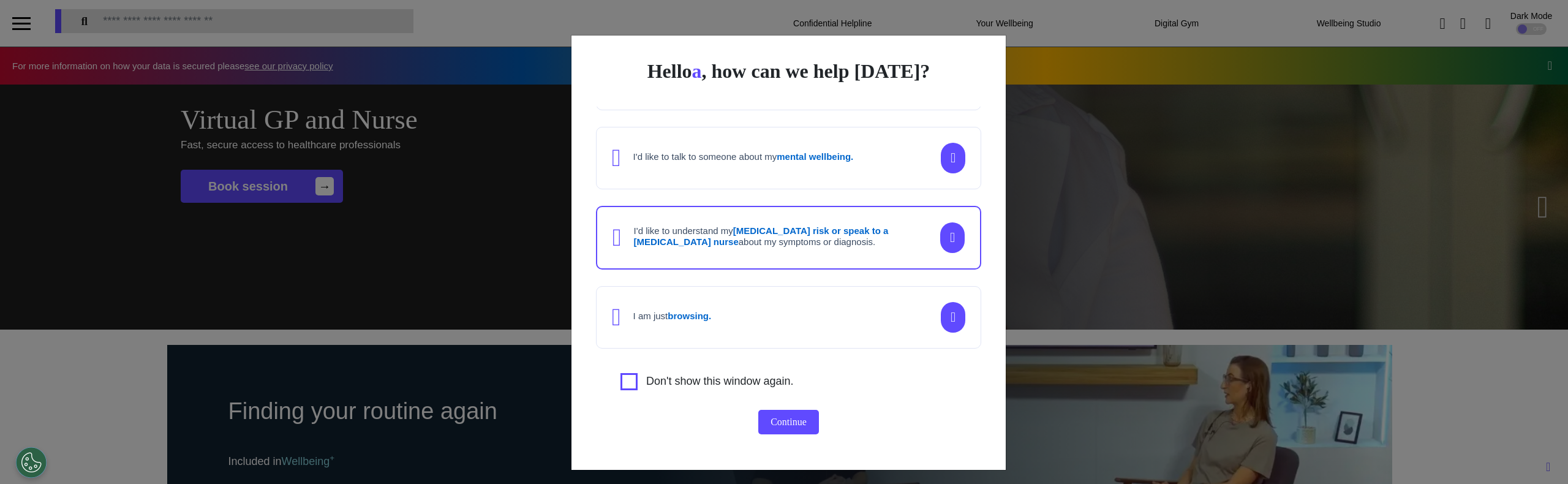
click at [828, 130] on div "I'd like to talk to someone about my mental wellbeing." at bounding box center [788, 158] width 385 height 62
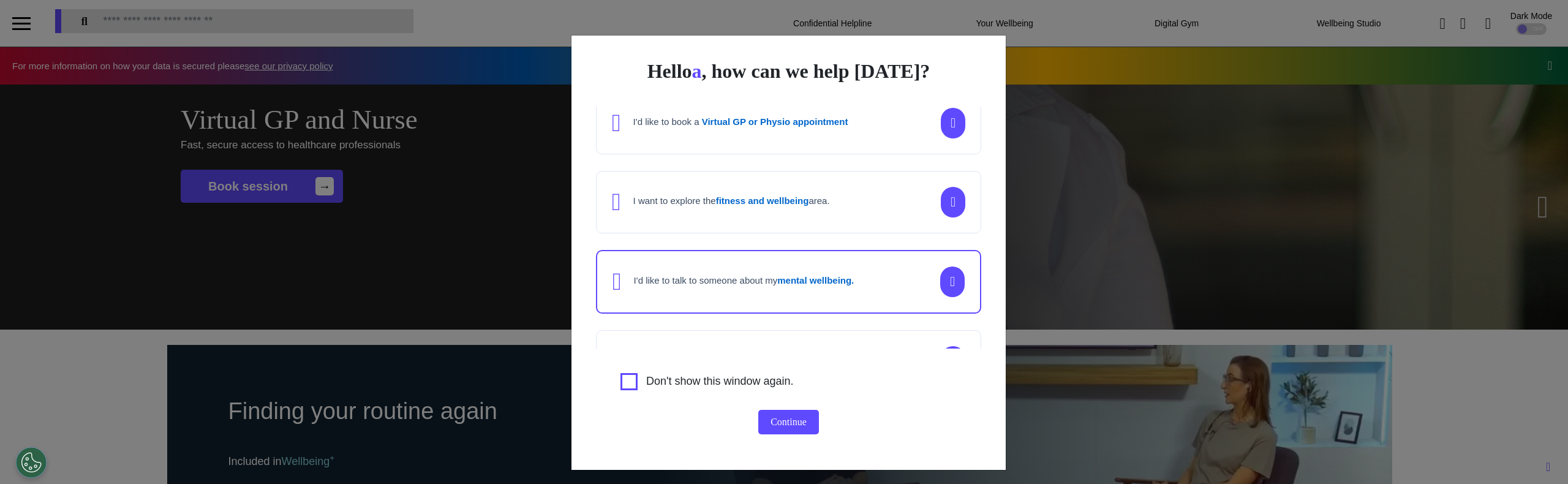
scroll to position [0, 0]
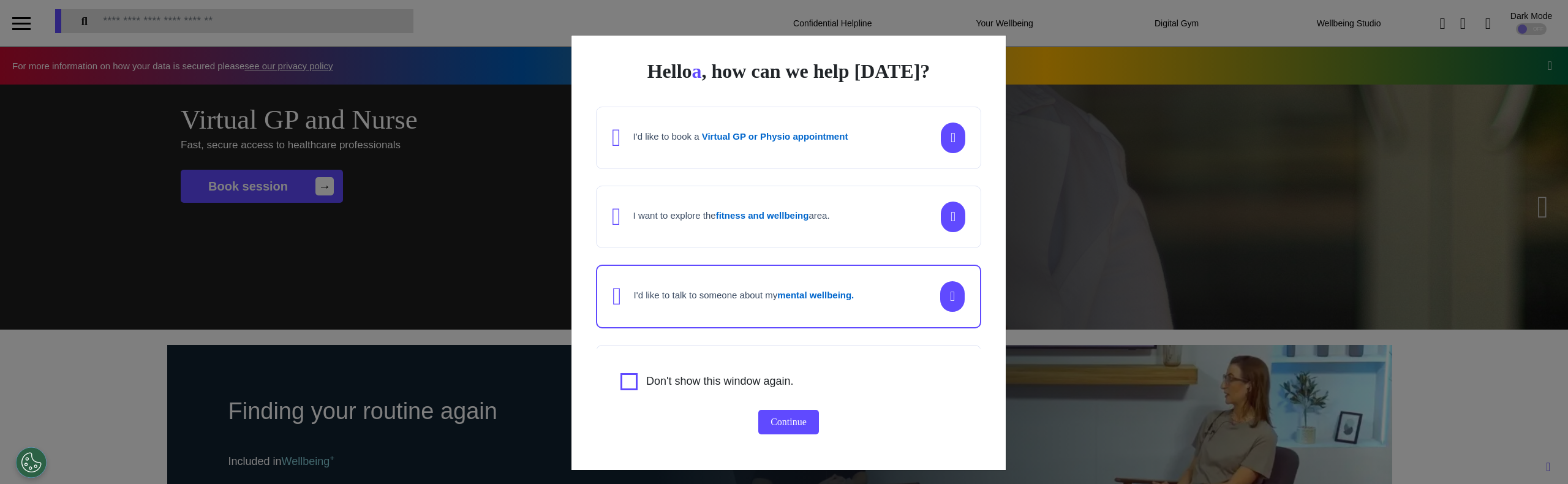
click at [803, 147] on div "I'd like to book a Virtual GP or Physio appointment" at bounding box center [730, 138] width 236 height 25
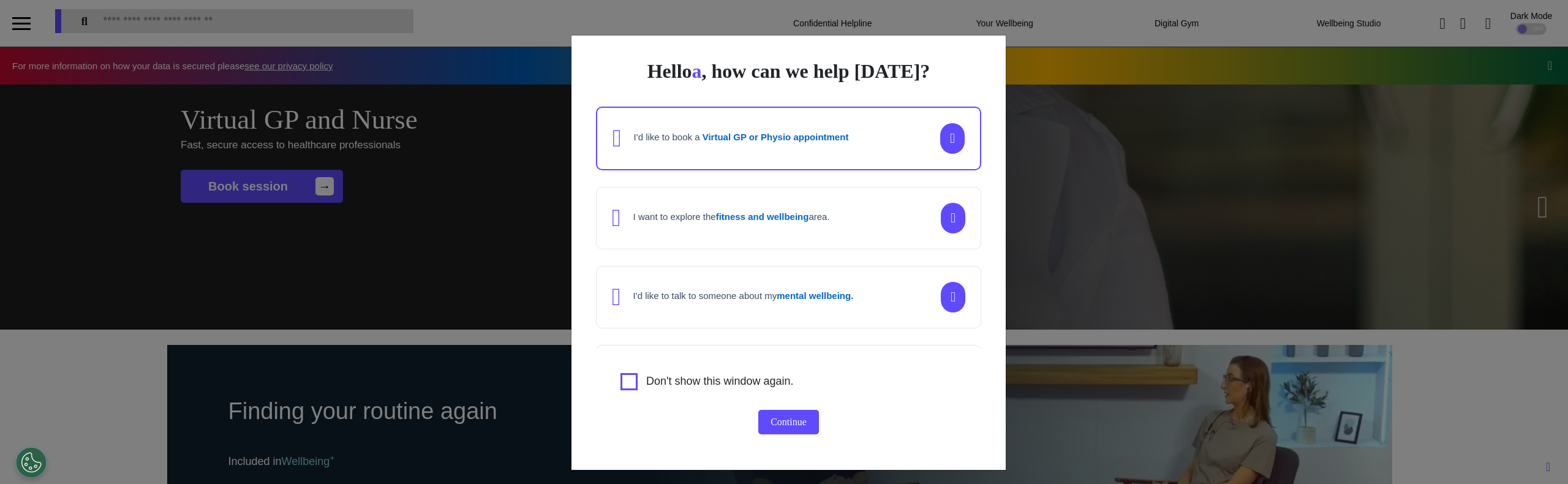
click at [823, 226] on div "I want to explore the fitness and wellbeing area." at bounding box center [721, 218] width 218 height 25
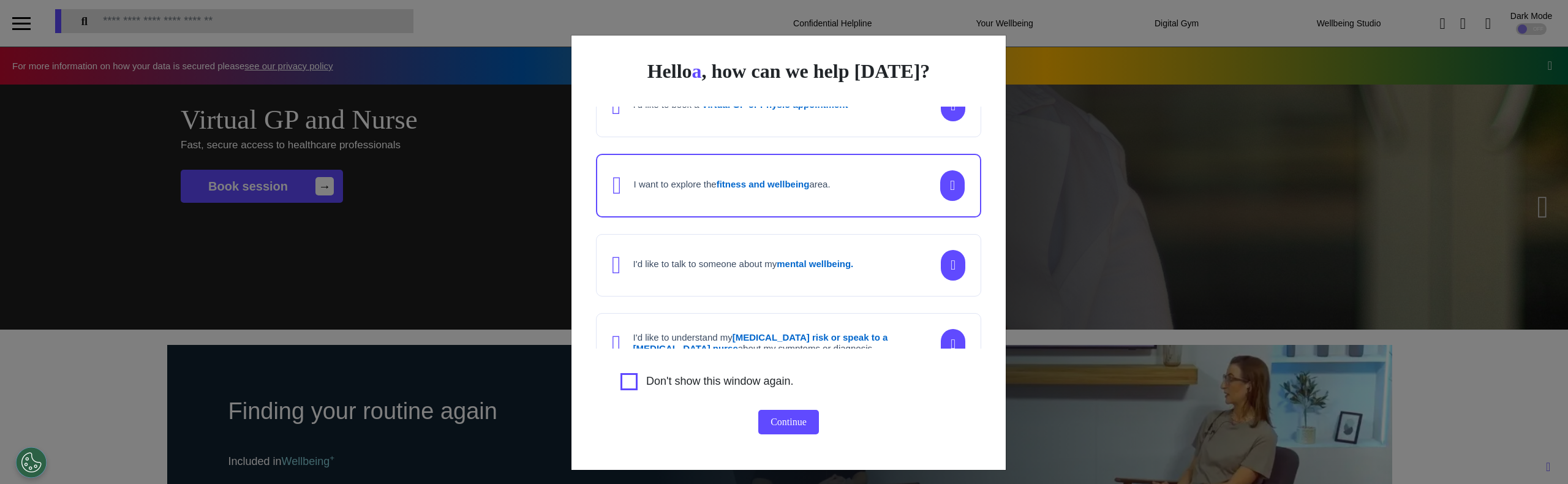
scroll to position [138, 0]
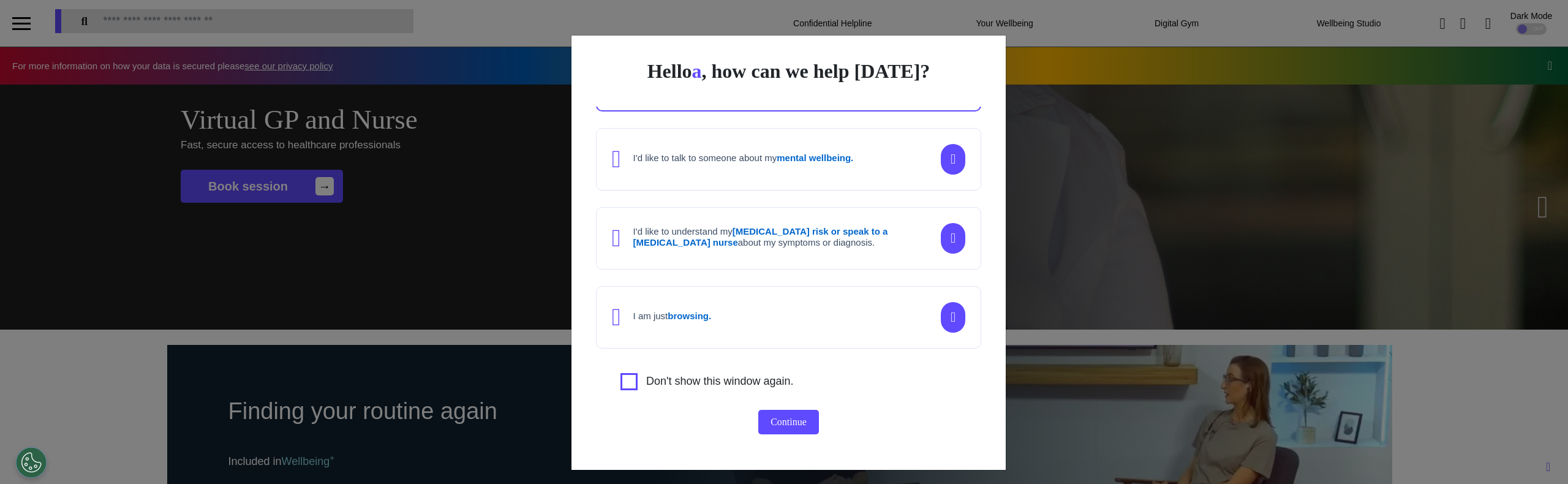
click at [834, 296] on div "I am just browsing." at bounding box center [788, 317] width 385 height 62
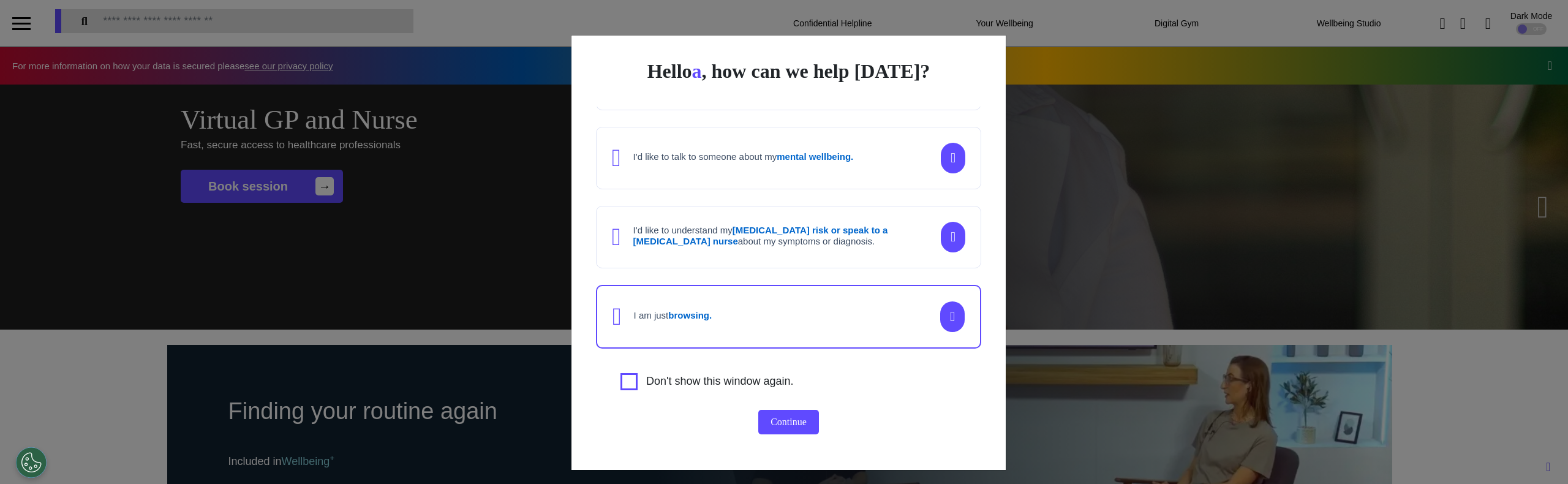
click at [830, 252] on div "I'd like to understand my cancer risk or speak to a cancer nurse about my sympt…" at bounding box center [788, 237] width 385 height 62
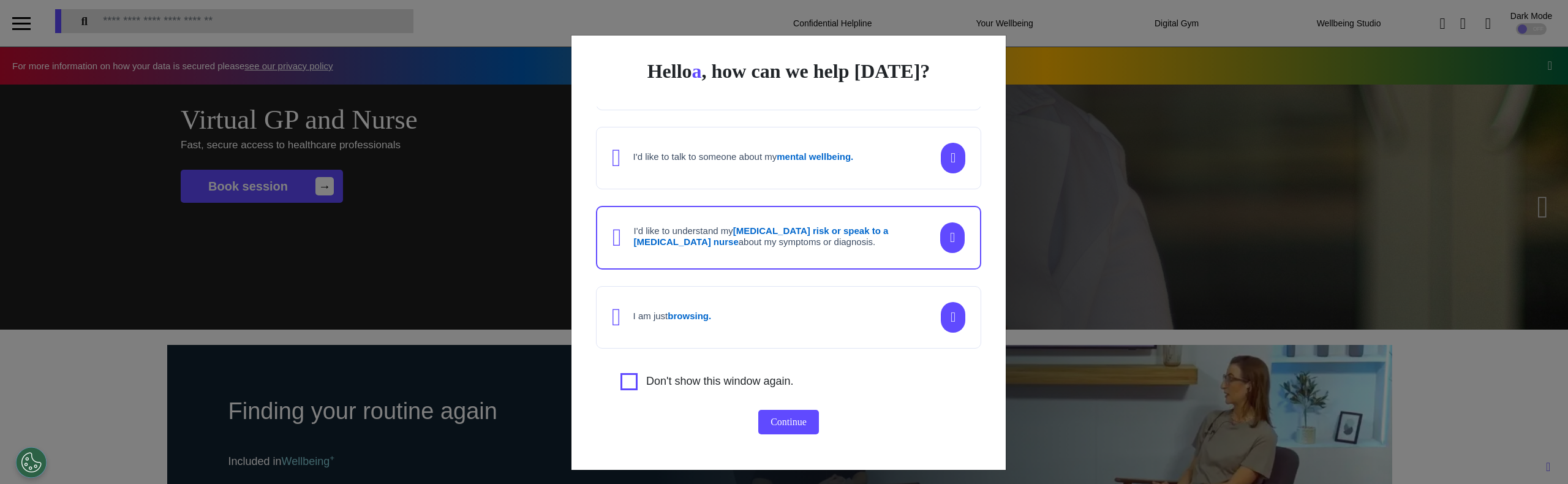
click at [841, 166] on div "I'd like to talk to someone about my mental wellbeing." at bounding box center [732, 158] width 242 height 25
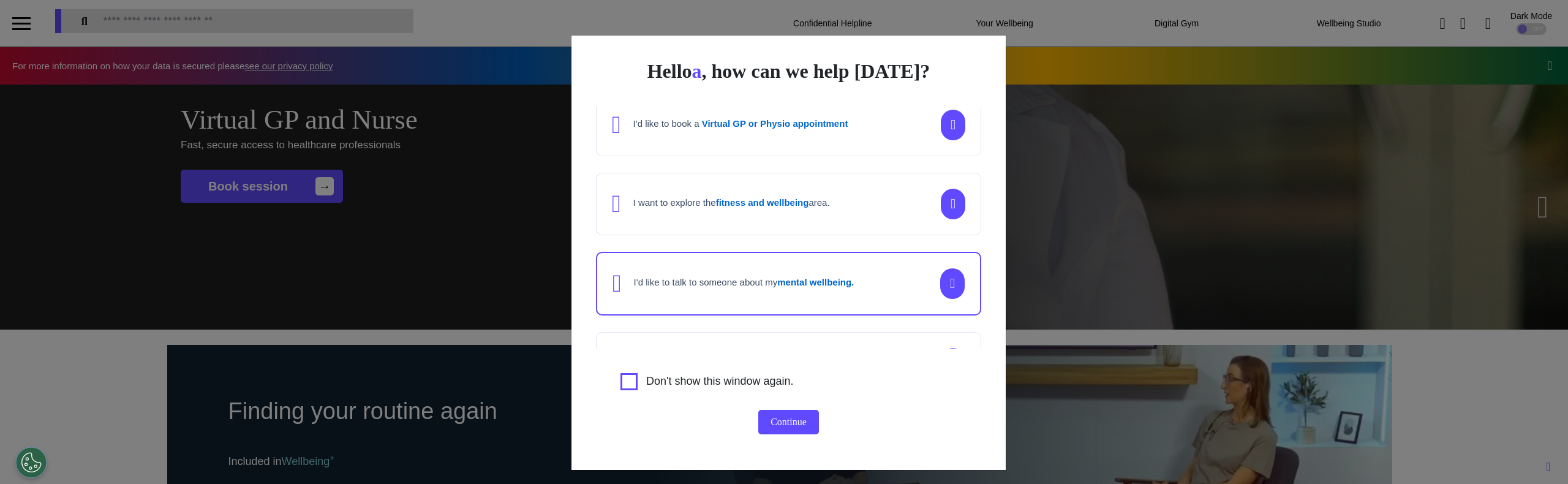
scroll to position [0, 0]
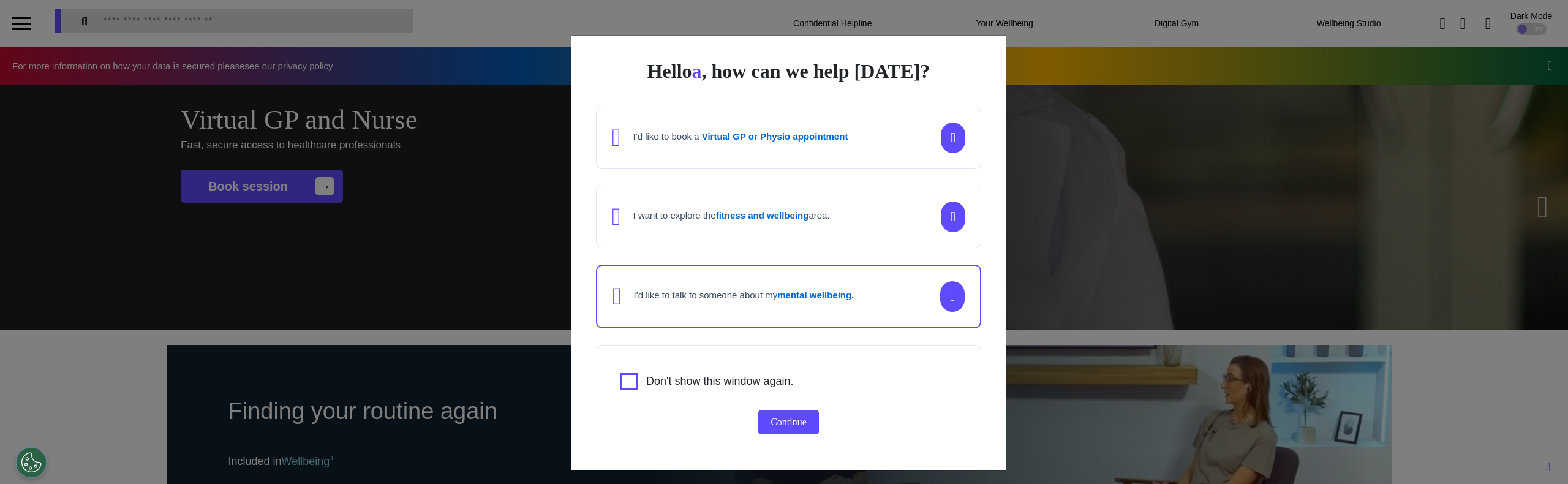
click at [830, 215] on h4 "I want to explore the fitness and wellbeing area." at bounding box center [732, 215] width 197 height 11
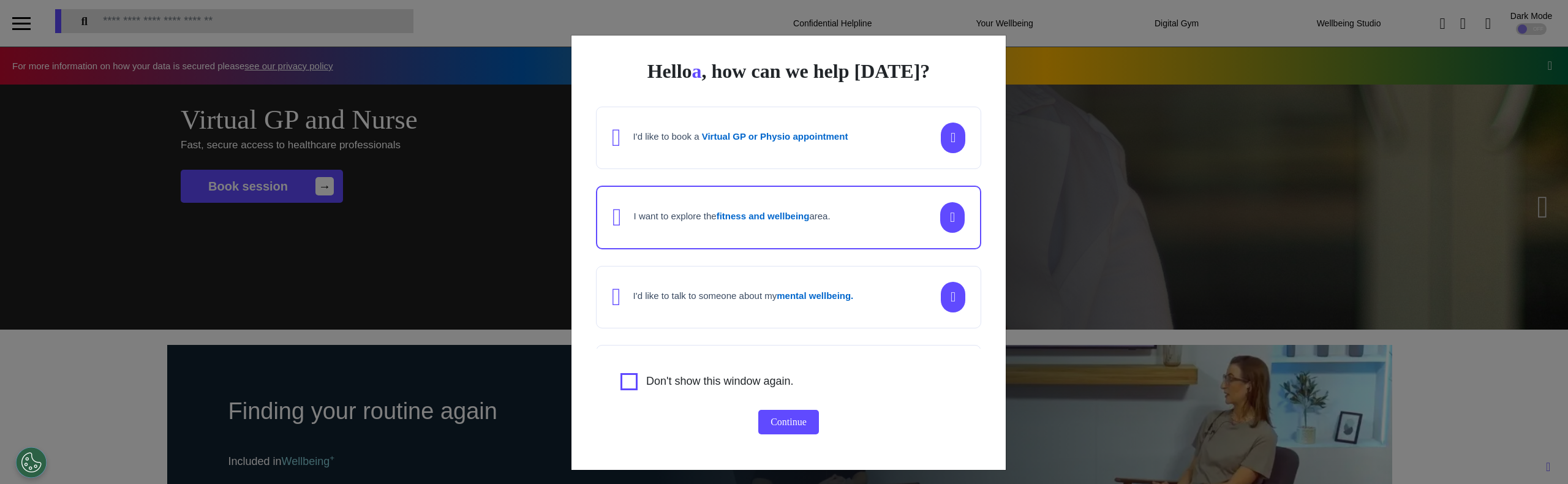
click at [837, 111] on div "I'd like to book a Virtual GP or Physio appointment" at bounding box center [788, 138] width 385 height 62
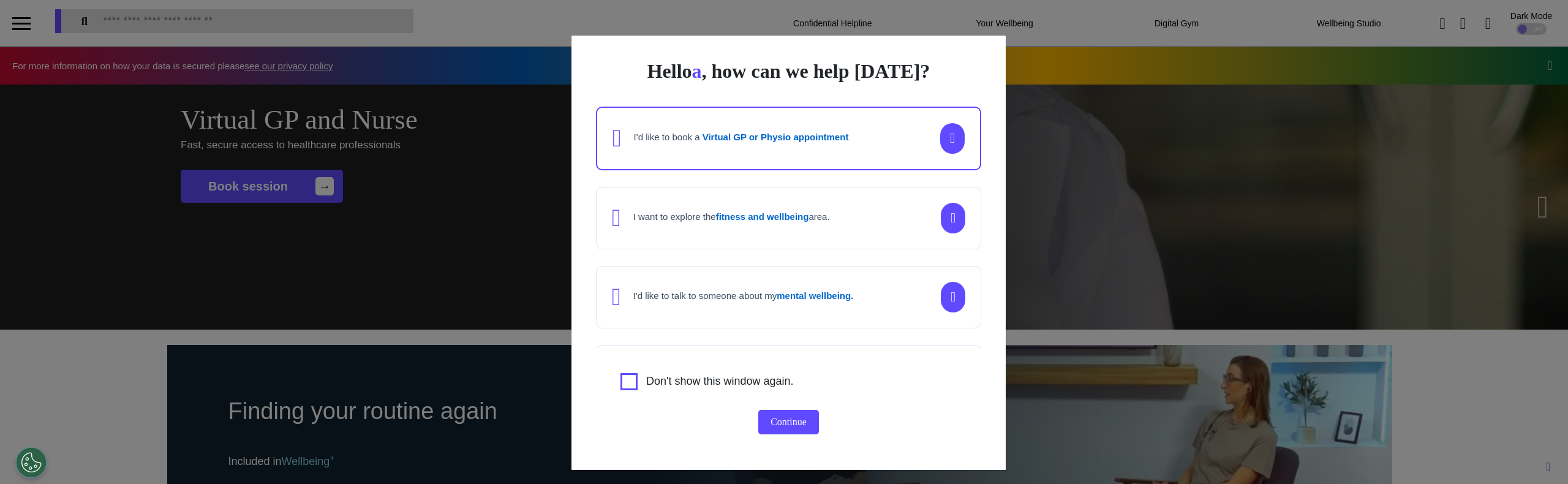
drag, startPoint x: 834, startPoint y: 201, endPoint x: 836, endPoint y: 210, distance: 9.2
click at [835, 201] on div "I want to explore the fitness and wellbeing area." at bounding box center [788, 218] width 385 height 62
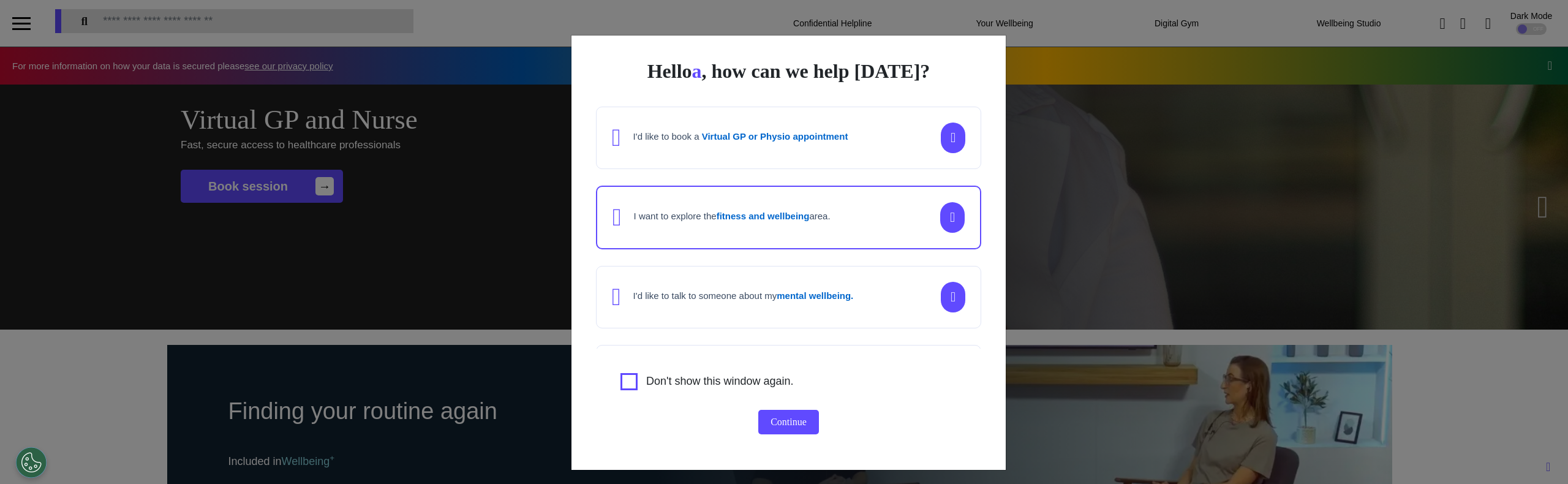
click at [847, 287] on div "I'd like to talk to someone about my mental wellbeing." at bounding box center [732, 297] width 242 height 25
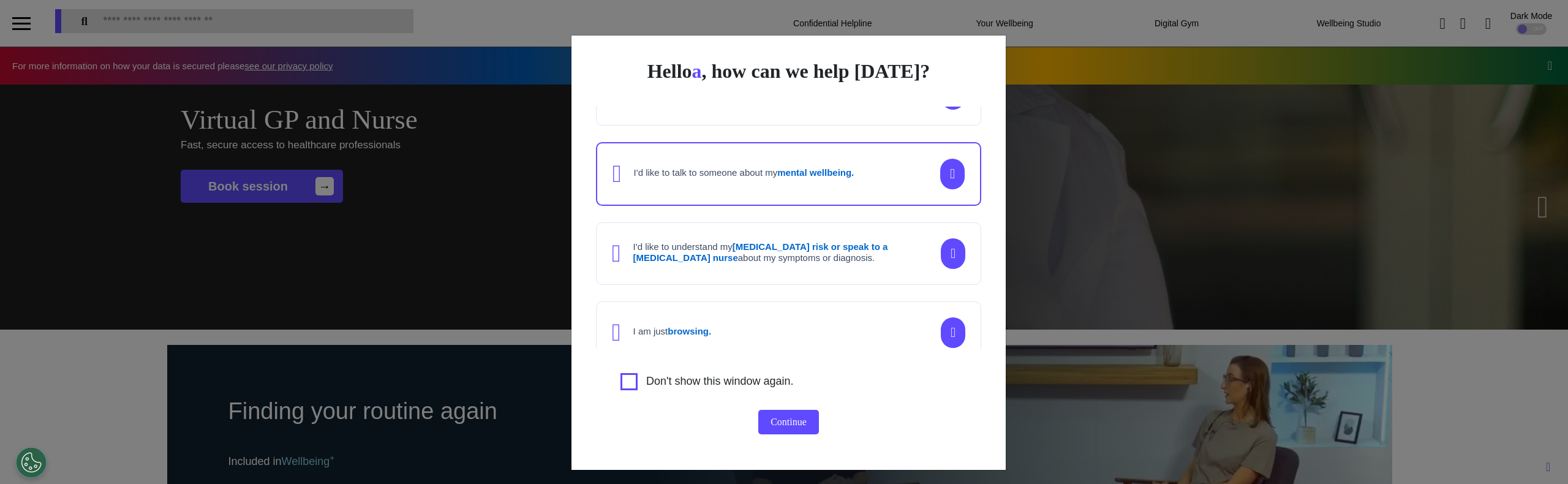
scroll to position [138, 0]
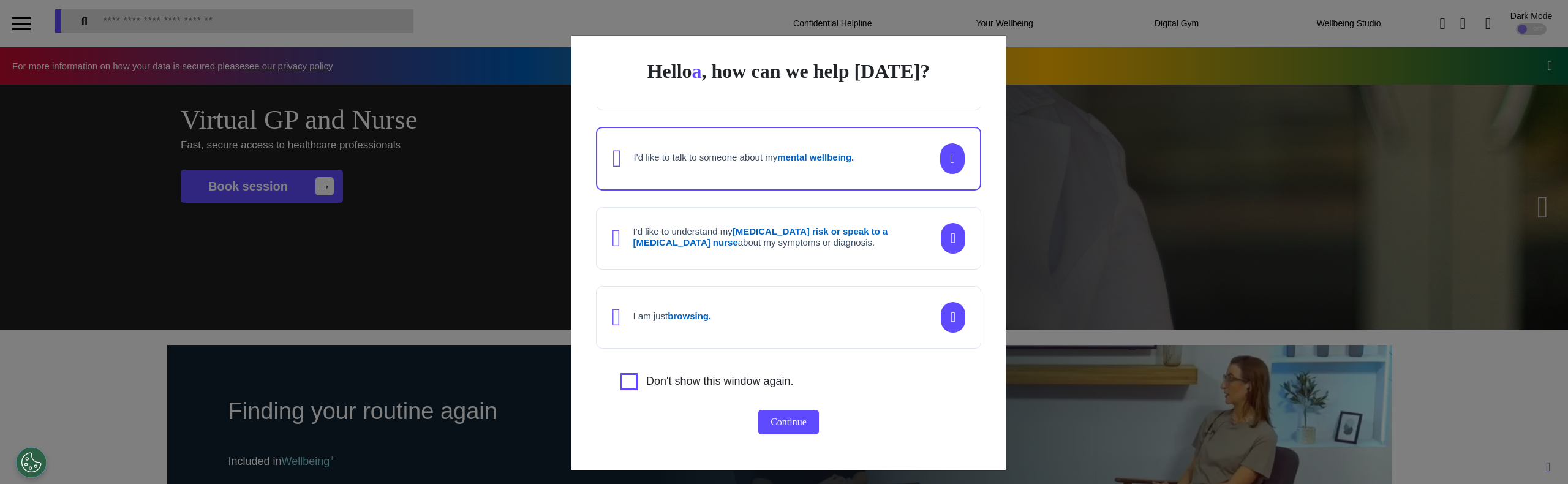
click at [846, 307] on div "I am just browsing." at bounding box center [788, 317] width 385 height 62
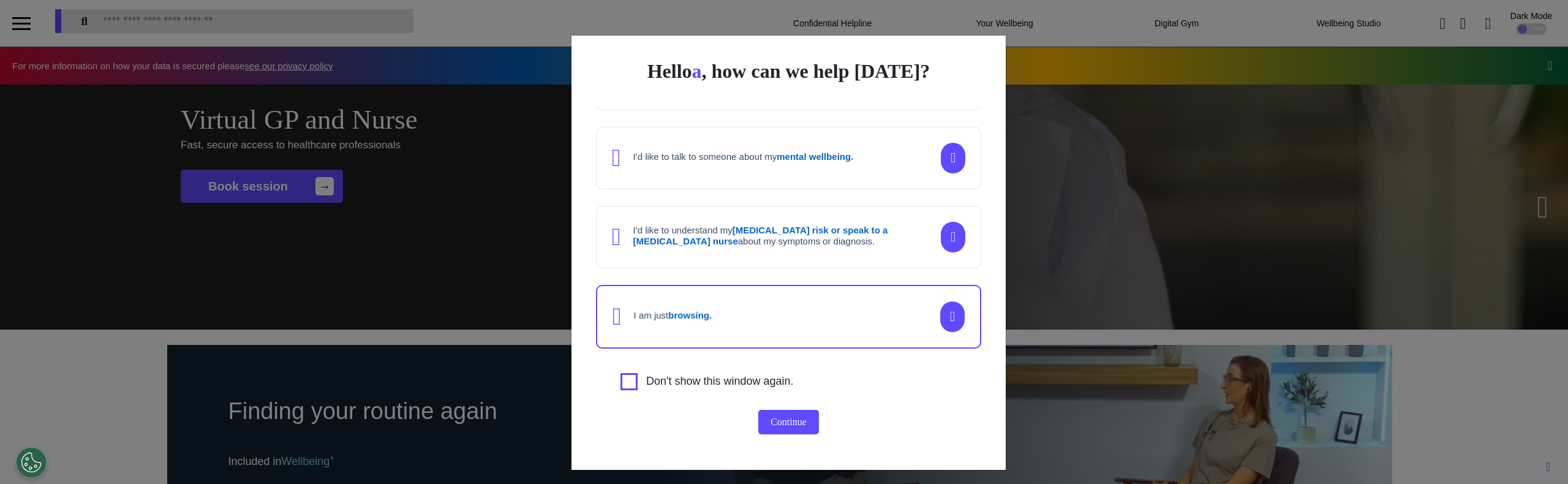
click at [829, 250] on div "I'd like to understand my cancer risk or speak to a cancer nurse about my sympt…" at bounding box center [788, 237] width 385 height 62
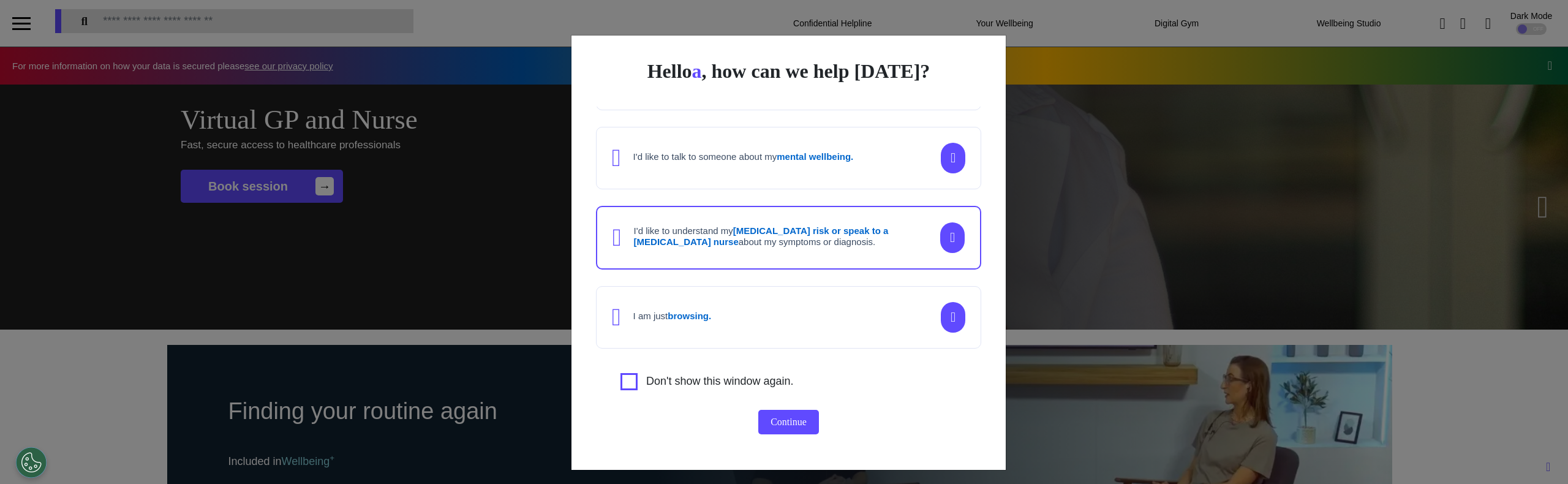
click at [819, 176] on div "I'd like to talk to someone about my mental wellbeing." at bounding box center [788, 158] width 385 height 62
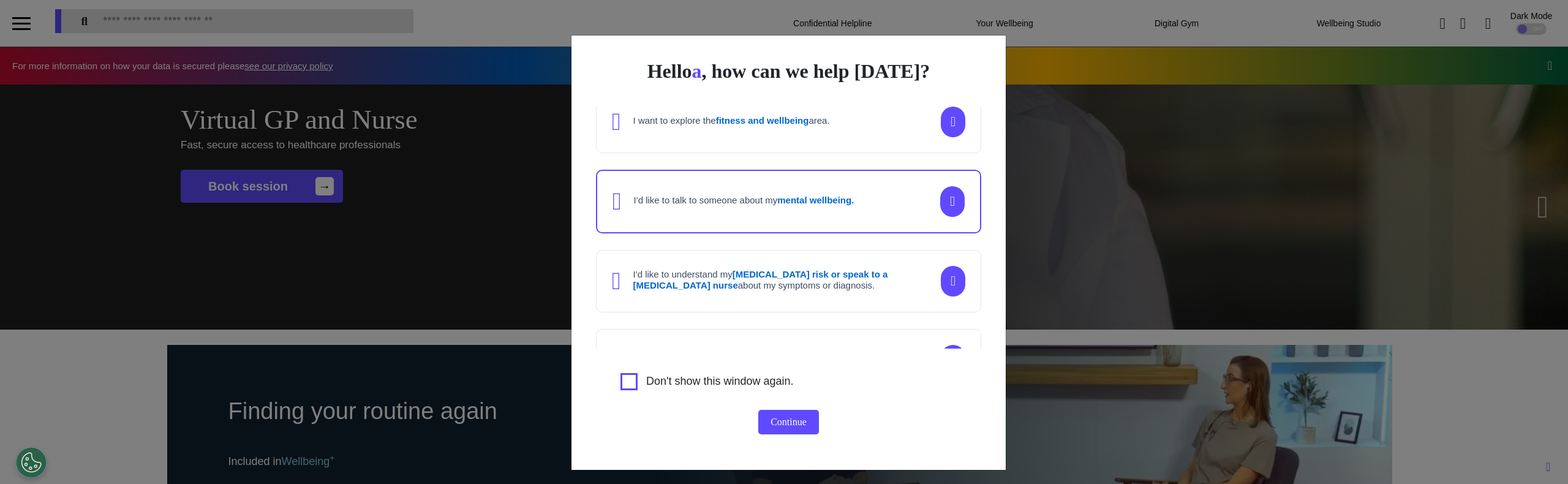
scroll to position [0, 0]
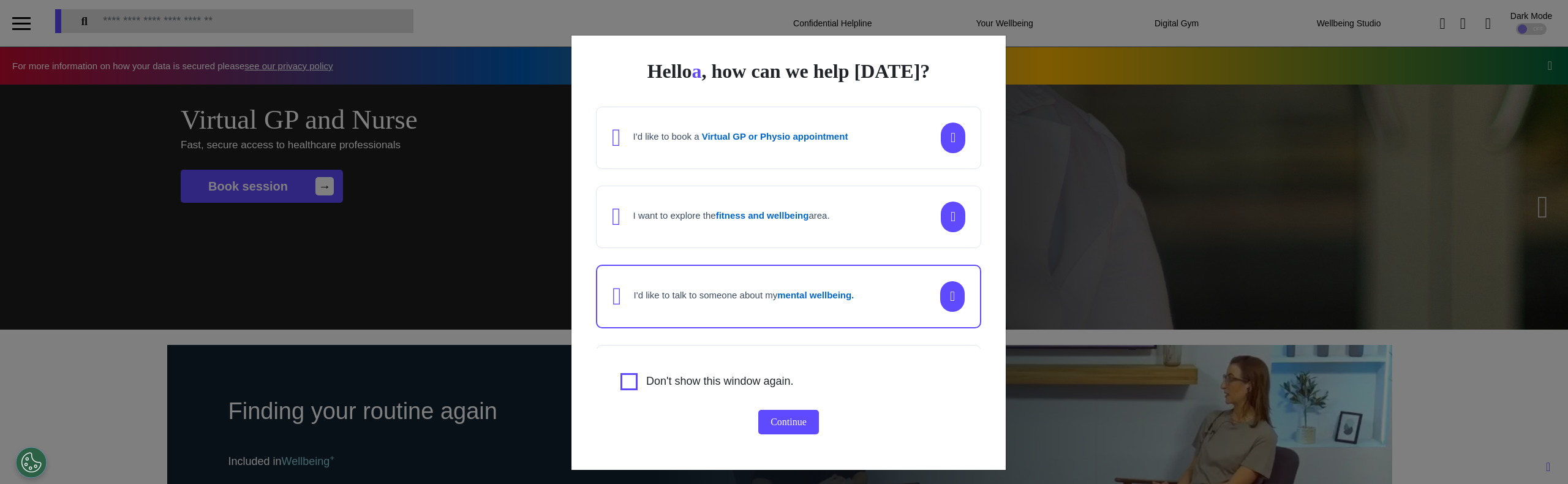
click at [838, 161] on div "I'd like to book a Virtual GP or Physio appointment" at bounding box center [788, 138] width 385 height 62
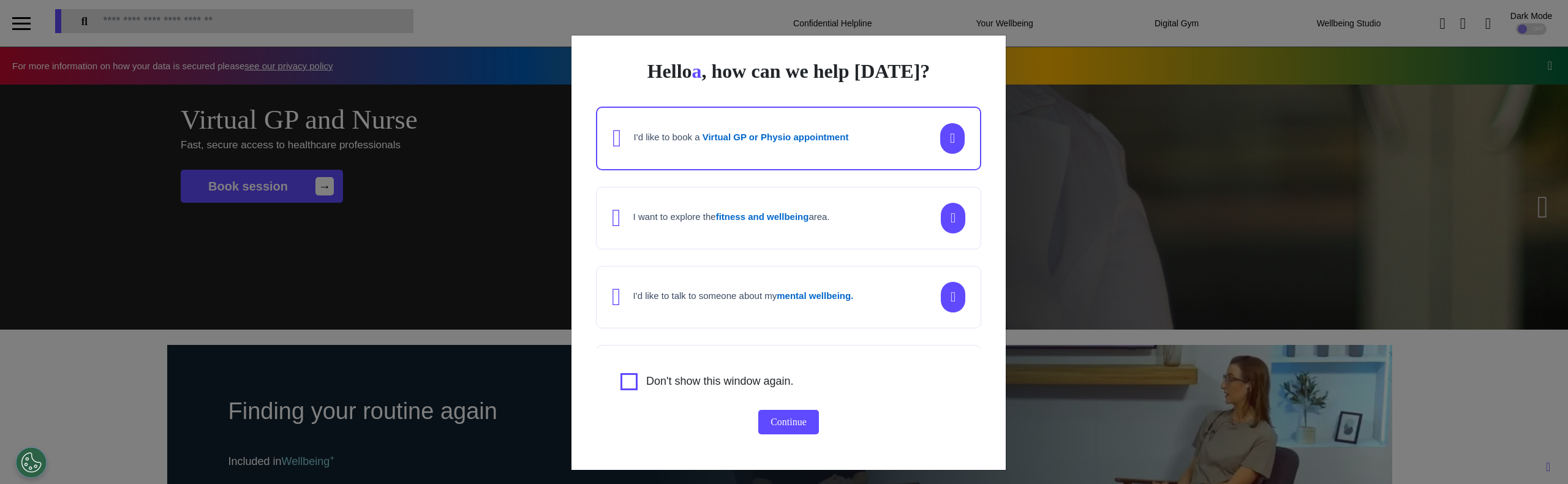
click at [698, 174] on div "I'd like to book a Virtual GP or Physio appointment I want to explore the fitne…" at bounding box center [788, 227] width 385 height 242
click at [695, 160] on div "I'd like to book a Virtual GP or Physio appointment" at bounding box center [788, 138] width 385 height 64
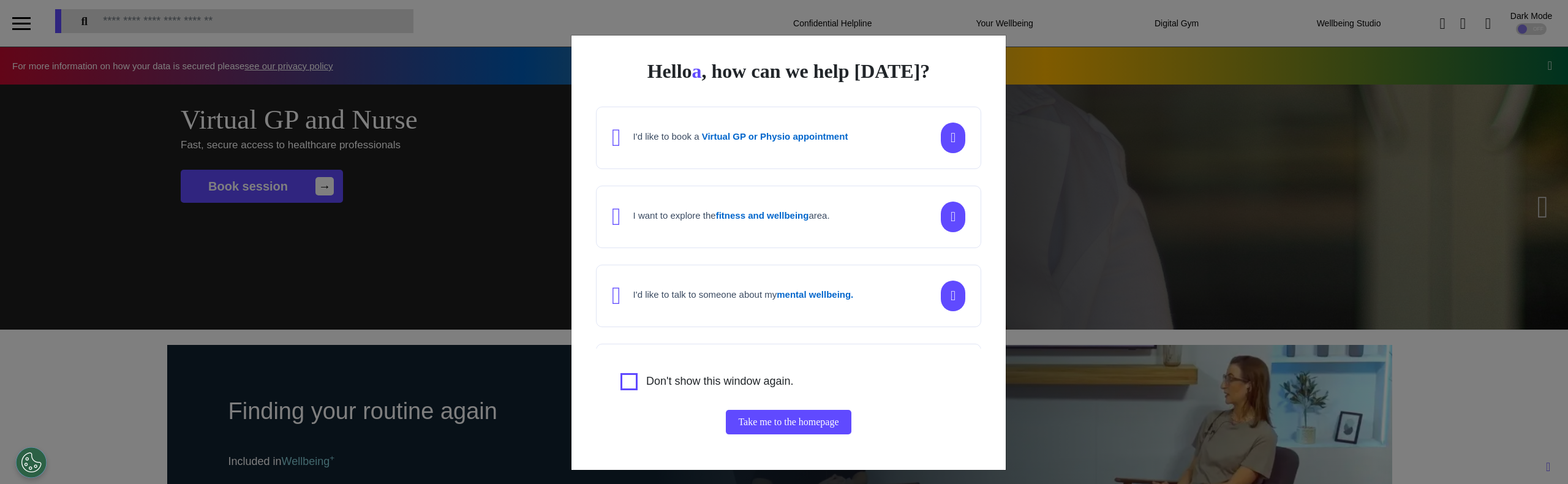
click at [702, 161] on div "I'd like to book a Virtual GP or Physio appointment" at bounding box center [788, 138] width 385 height 62
click at [773, 218] on strong "fitness and wellbeing" at bounding box center [763, 215] width 93 height 11
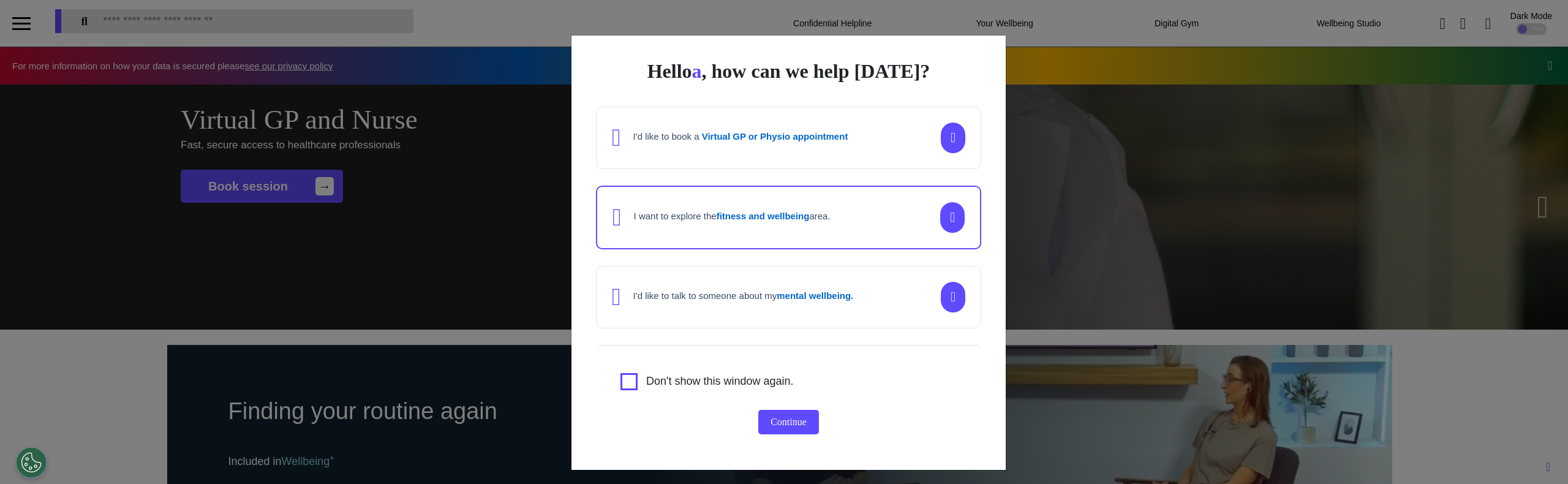
click at [772, 424] on button "Continue" at bounding box center [789, 422] width 61 height 25
click at [778, 423] on button "Continue" at bounding box center [789, 422] width 61 height 25
click at [766, 422] on button "Continue" at bounding box center [789, 422] width 61 height 25
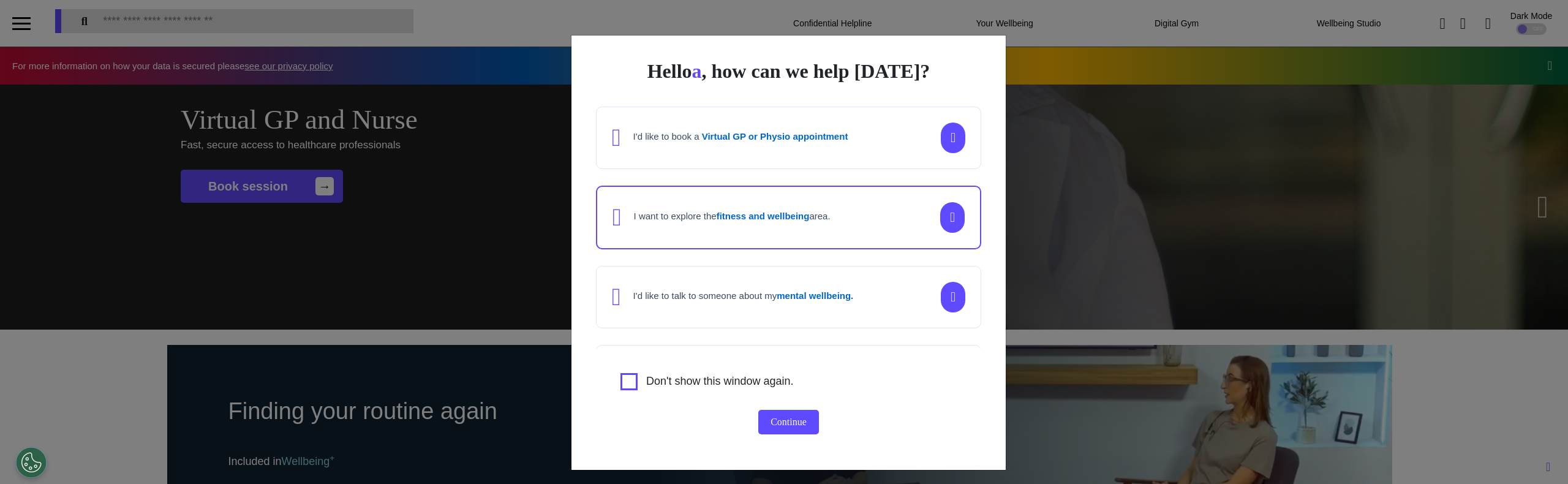
click at [766, 422] on button "Continue" at bounding box center [789, 422] width 61 height 25
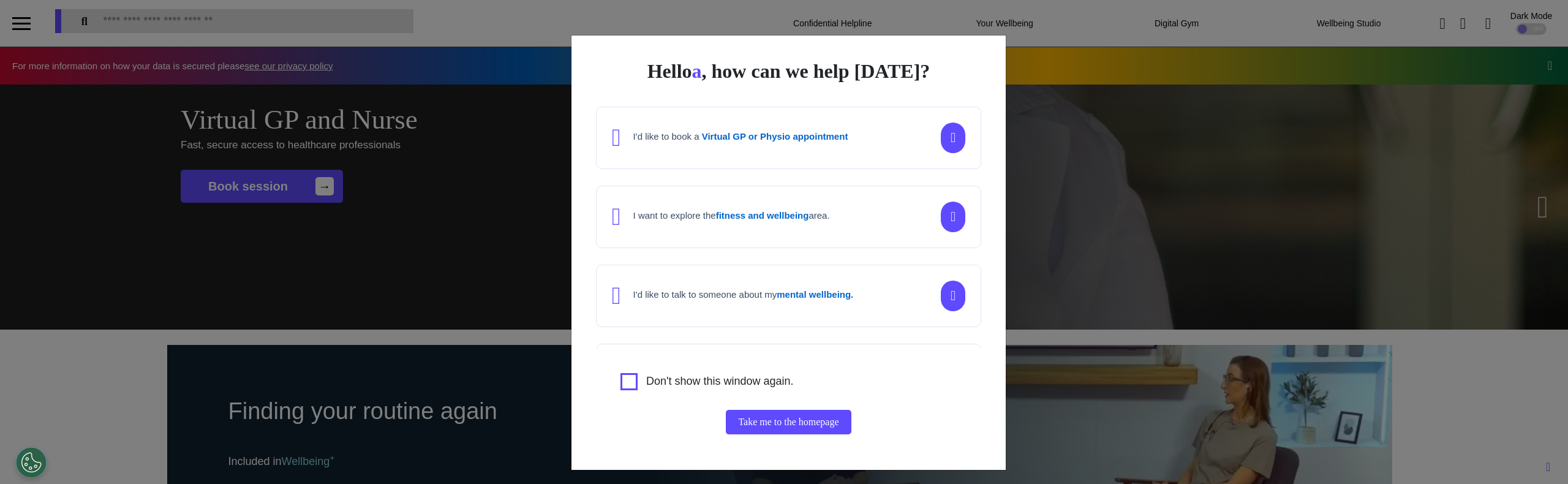
click at [710, 227] on div "I want to explore the fitness and wellbeing area." at bounding box center [721, 217] width 218 height 25
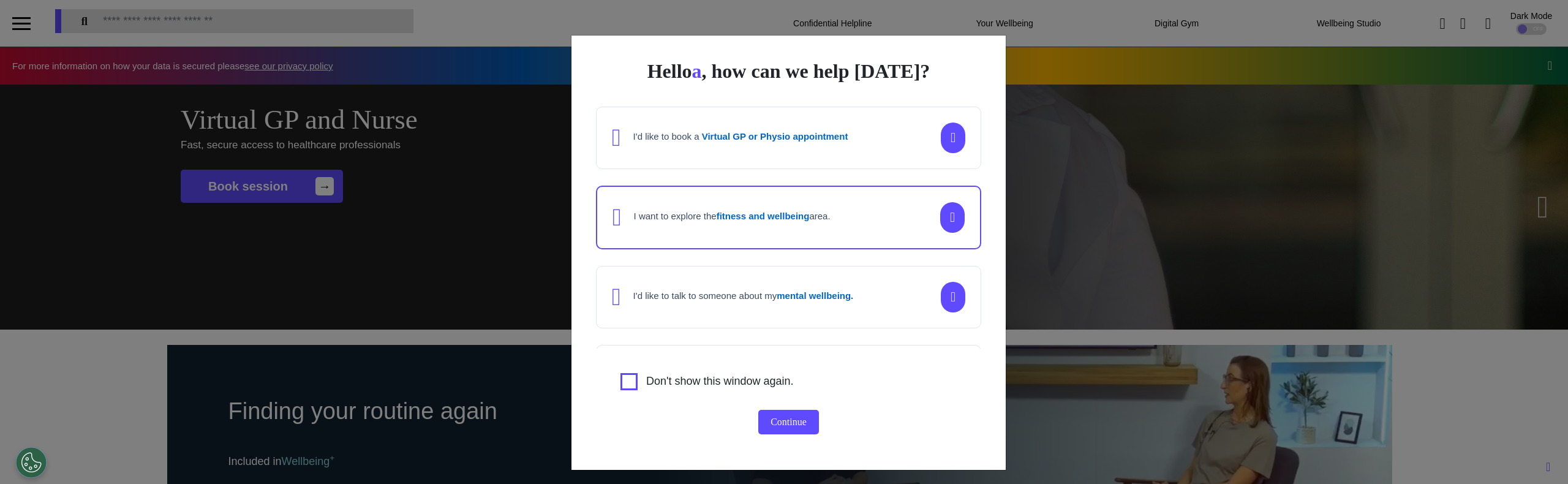
click at [781, 419] on button "Continue" at bounding box center [789, 422] width 61 height 25
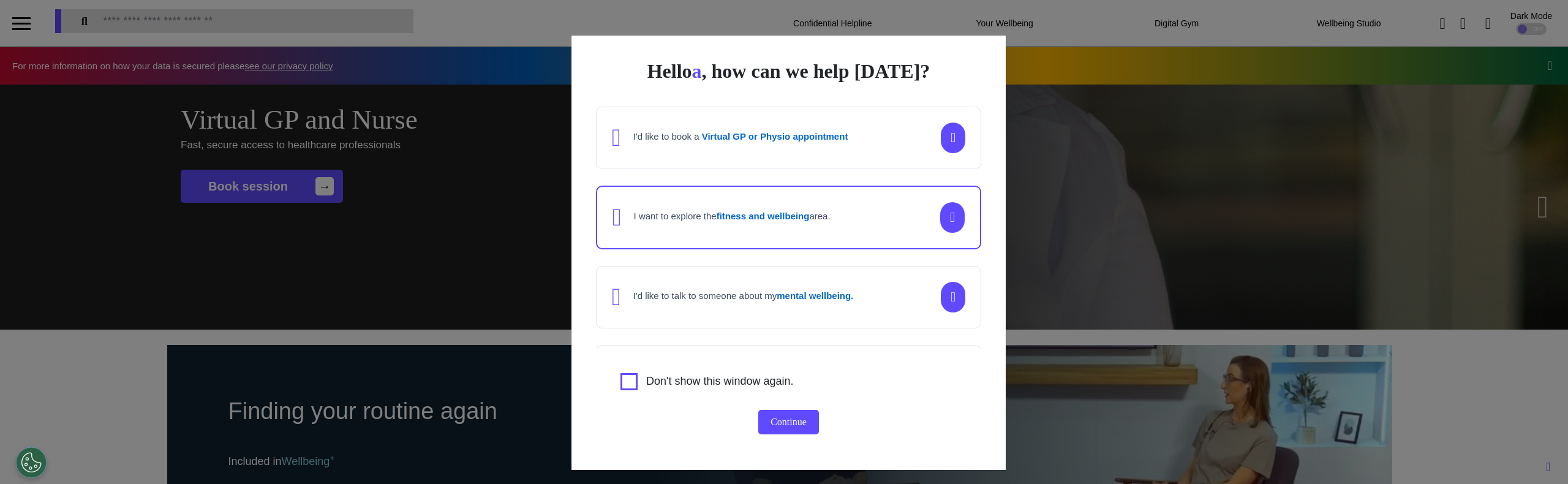
click at [781, 419] on button "Continue" at bounding box center [789, 422] width 61 height 25
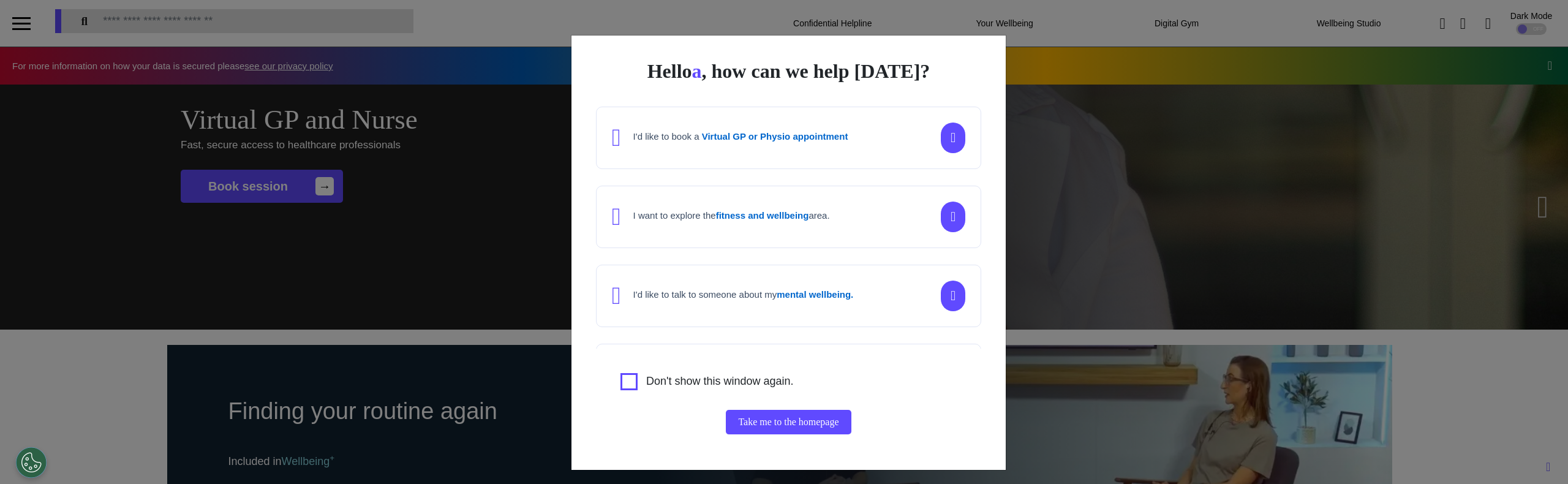
click at [791, 312] on div "I'd like to talk to someone about my mental wellbeing." at bounding box center [788, 296] width 385 height 62
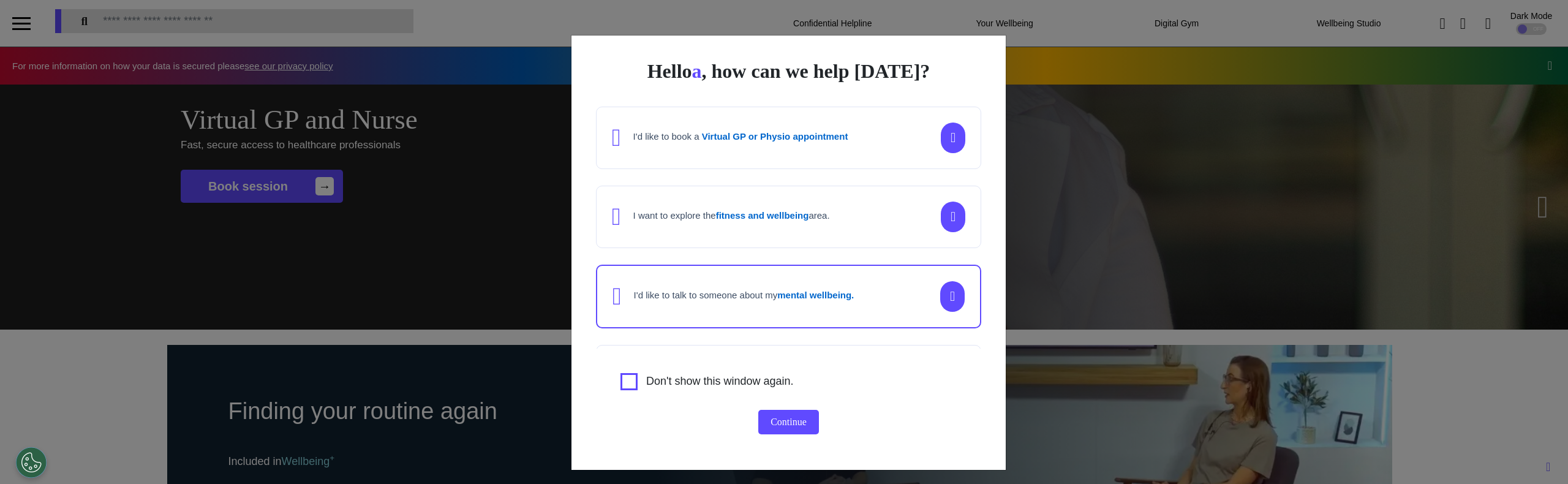
click at [773, 422] on button "Continue" at bounding box center [789, 422] width 61 height 25
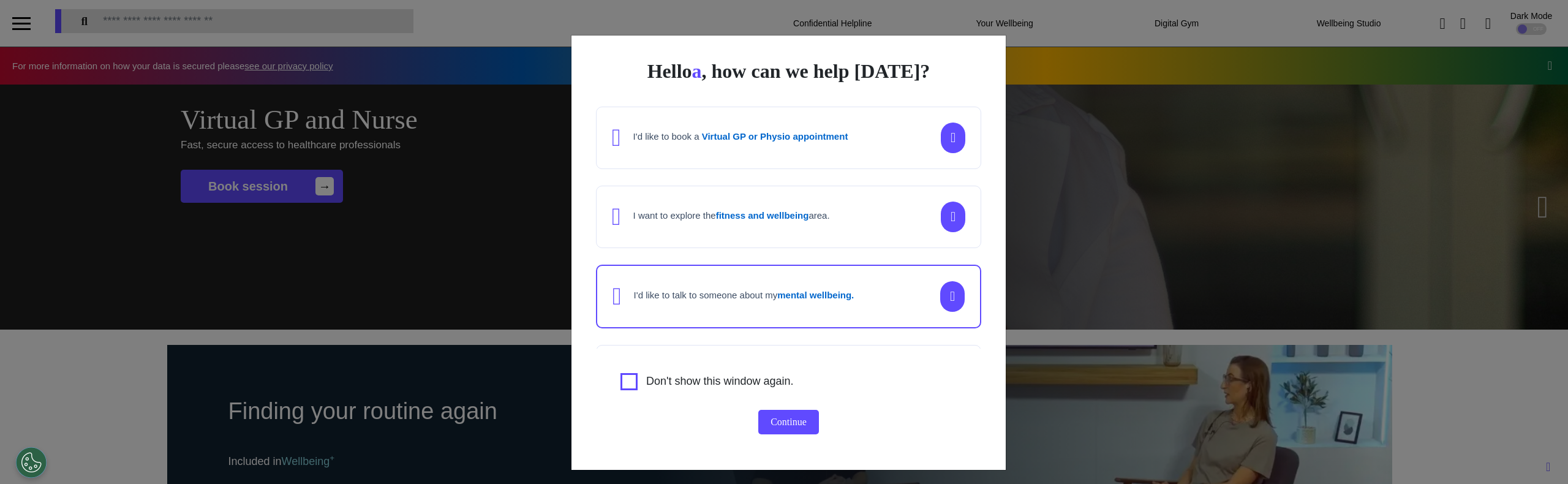
click at [773, 422] on button "Continue" at bounding box center [789, 422] width 61 height 25
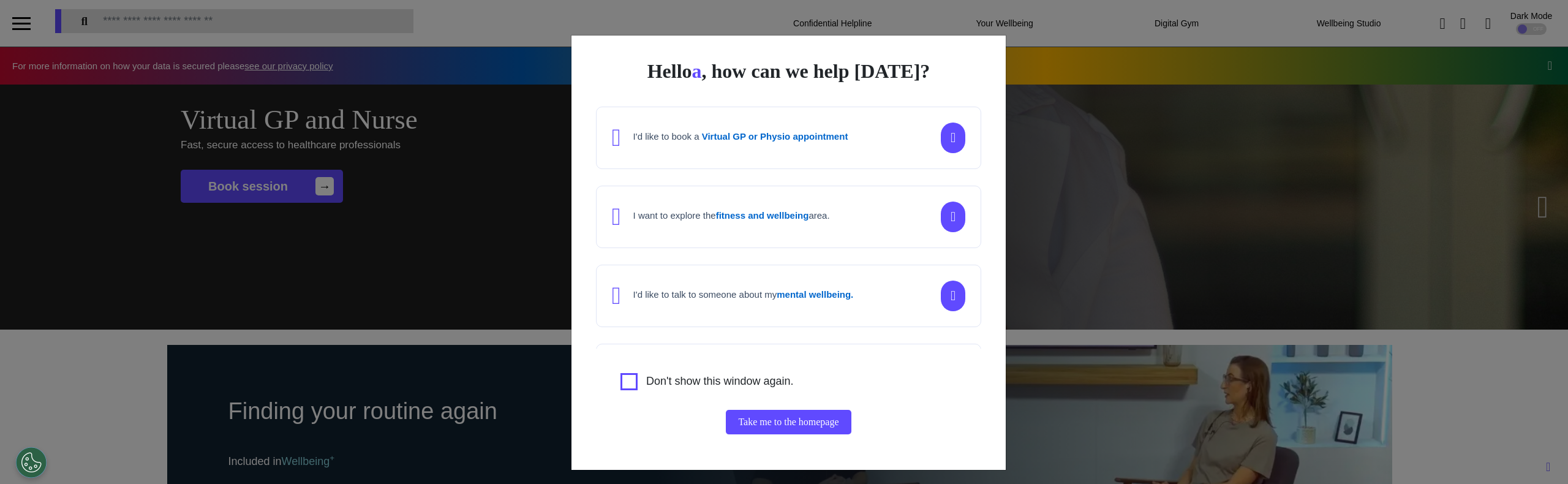
click at [786, 205] on div "I want to explore the fitness and wellbeing area." at bounding box center [721, 217] width 218 height 25
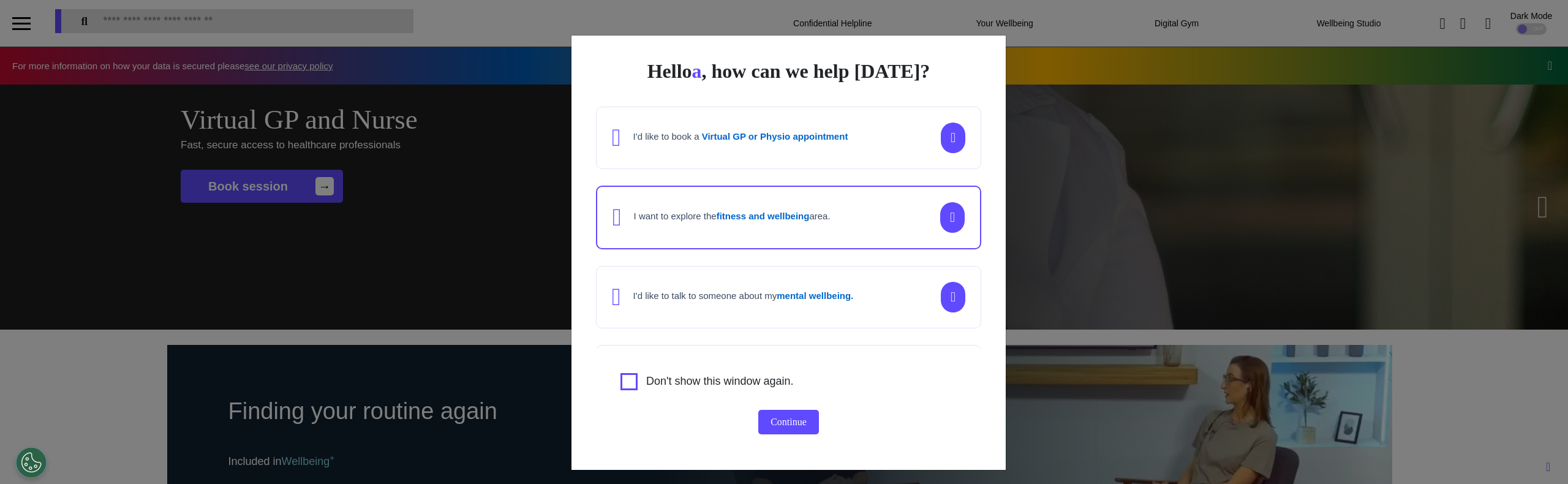
click at [773, 427] on button "Continue" at bounding box center [789, 422] width 61 height 25
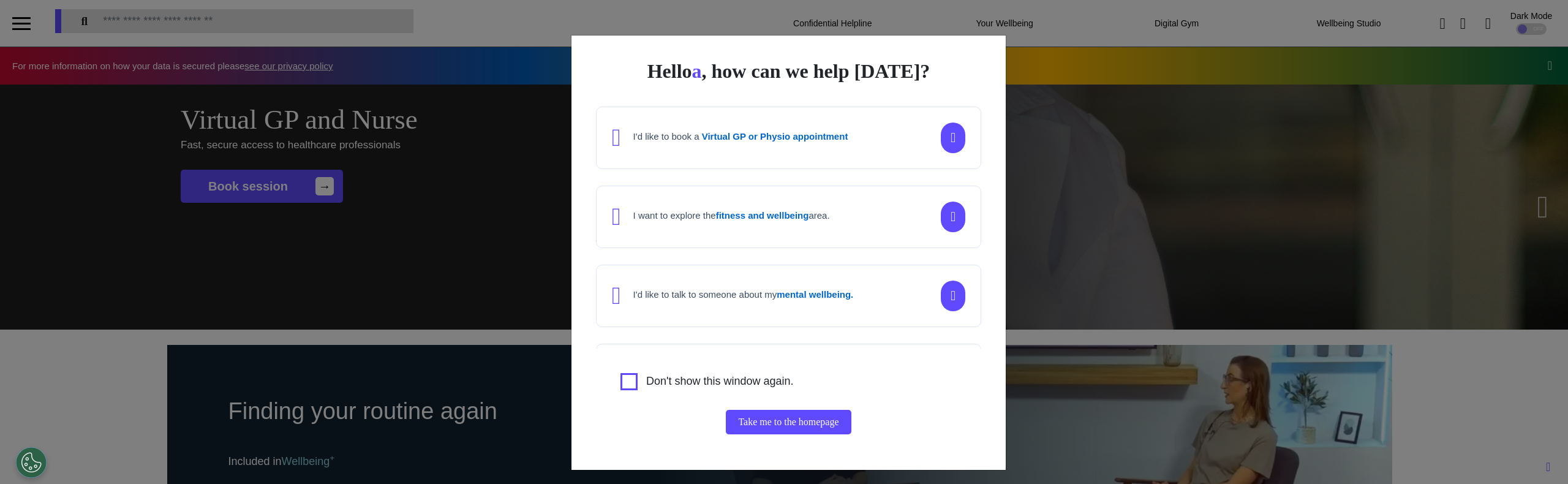
click at [769, 162] on div "I'd like to book a Virtual GP or Physio appointment" at bounding box center [788, 138] width 385 height 62
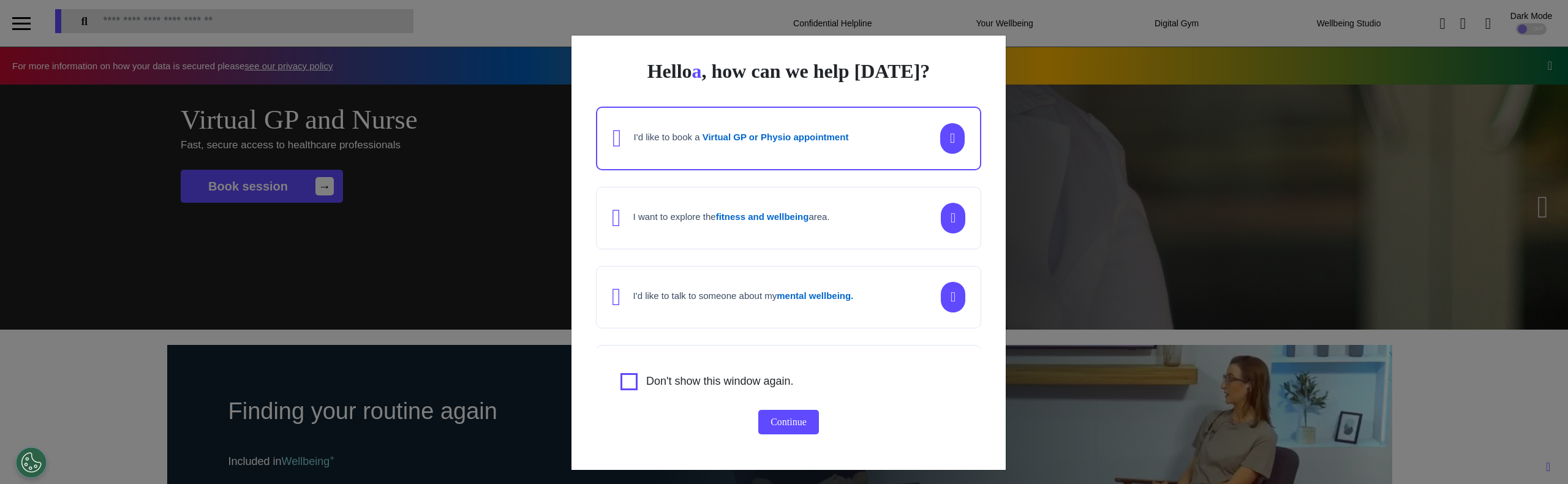
click at [773, 418] on button "Continue" at bounding box center [789, 422] width 61 height 25
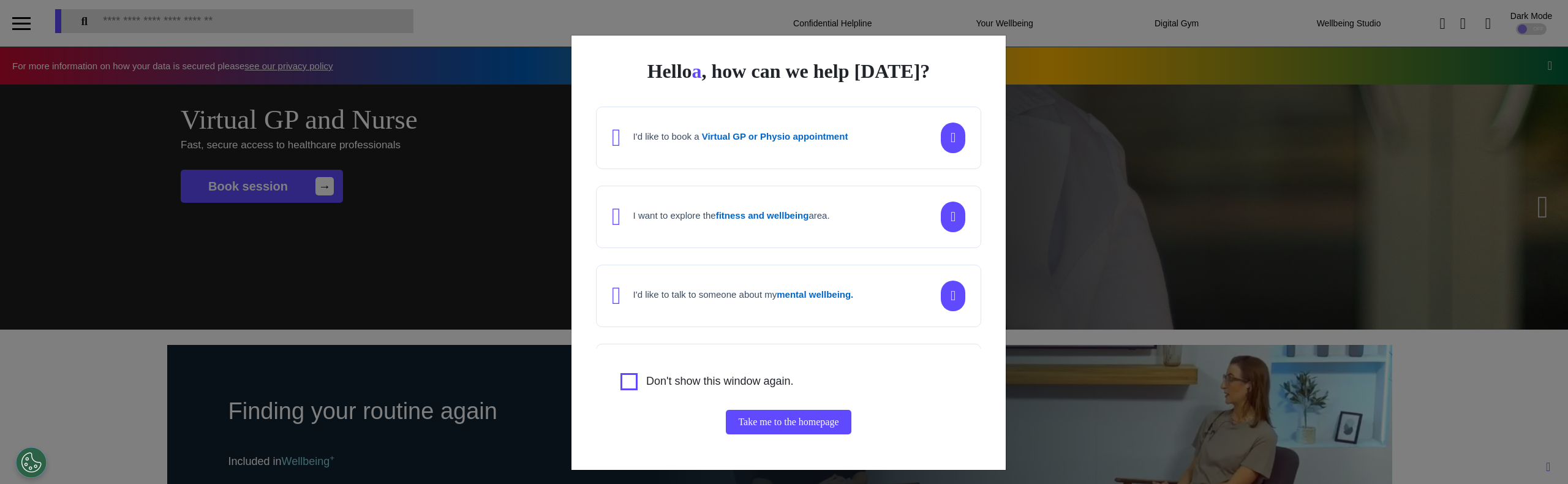
click at [725, 220] on div "I want to explore the fitness and wellbeing area." at bounding box center [732, 216] width 197 height 14
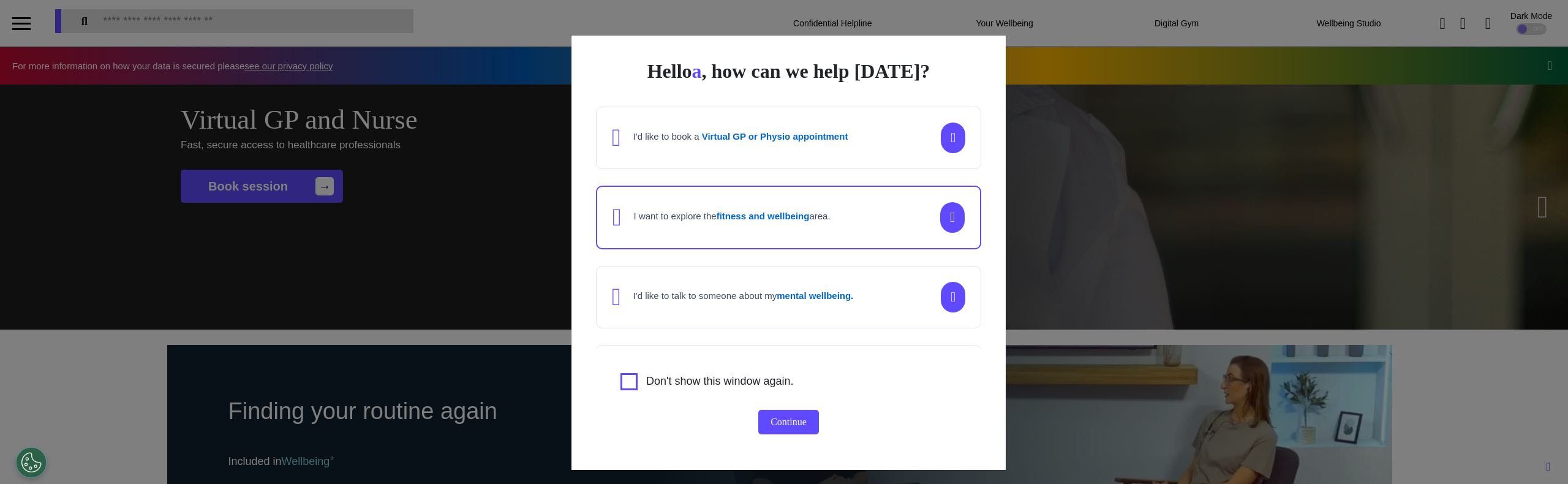
click at [766, 418] on button "Continue" at bounding box center [789, 422] width 61 height 25
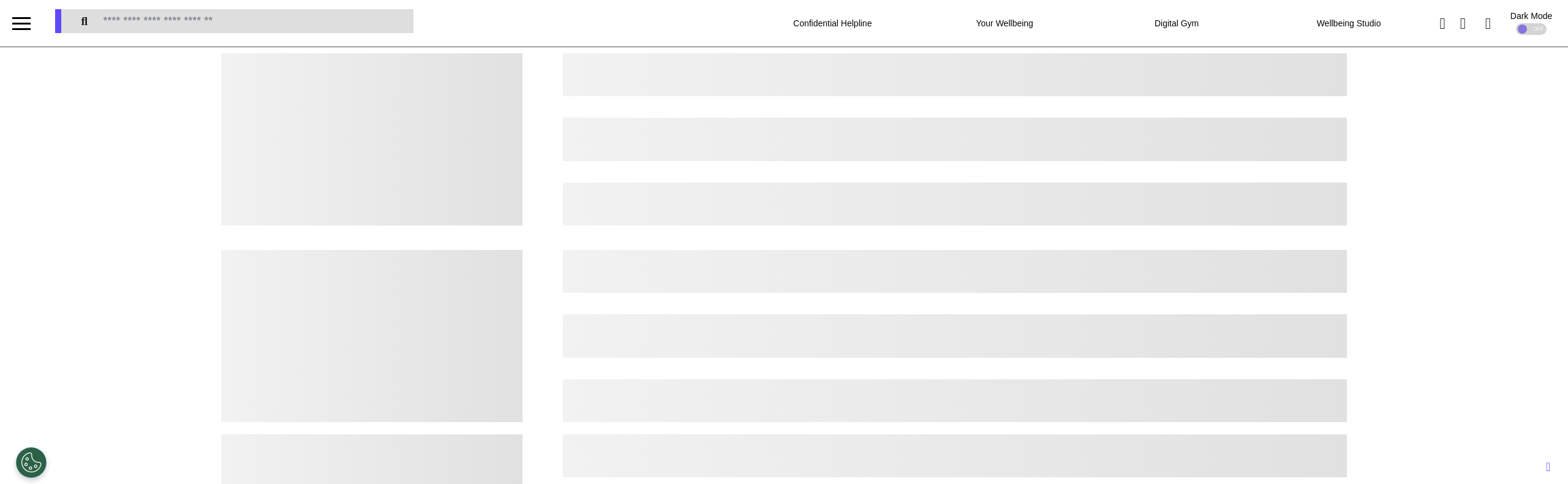
select select "*"
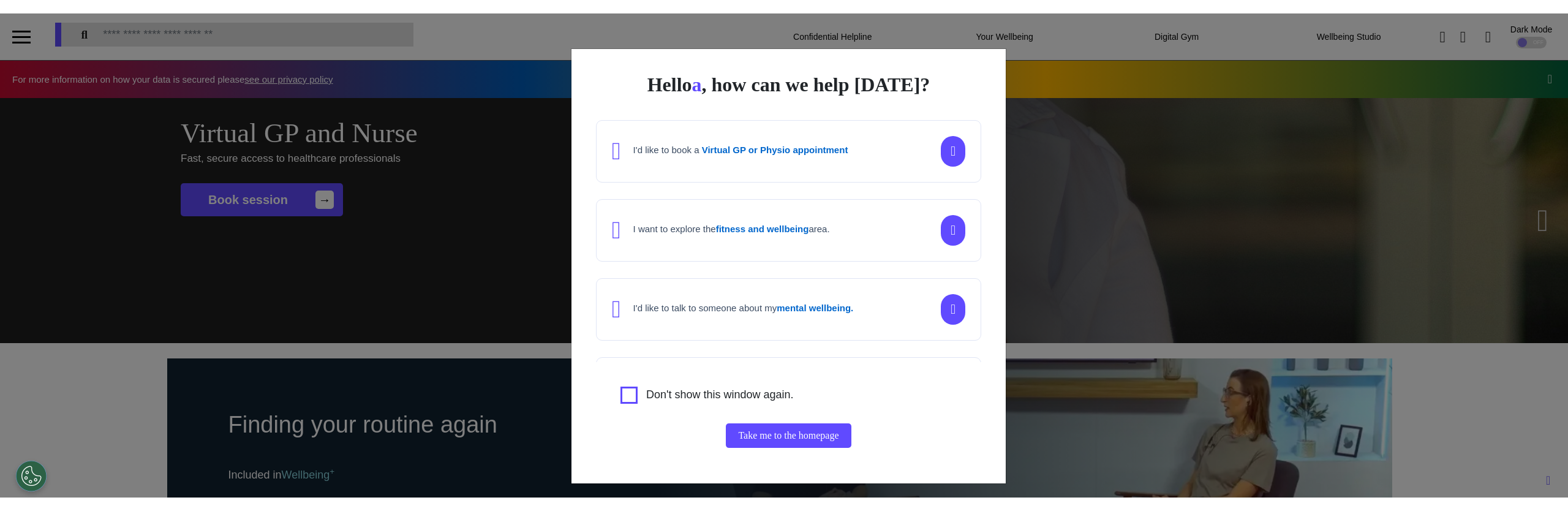
scroll to position [0, 613]
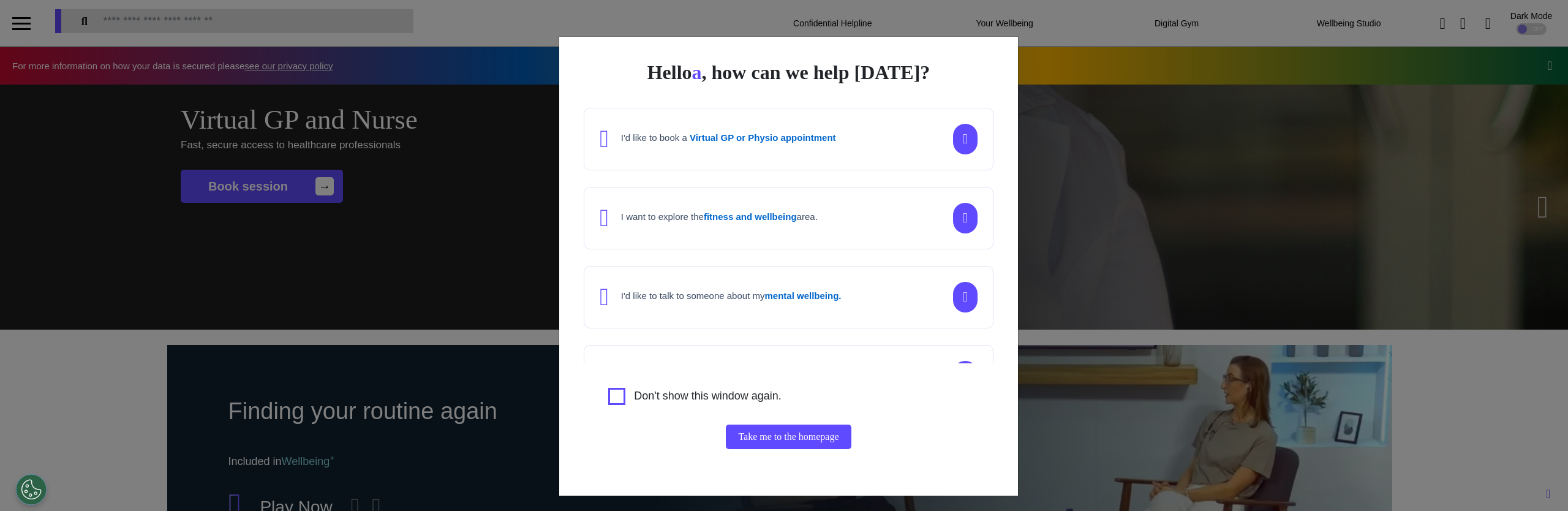
click at [756, 319] on div "I'd like to talk to someone about my mental wellbeing." at bounding box center [789, 296] width 410 height 62
click at [777, 434] on button "Continue" at bounding box center [789, 436] width 61 height 25
click at [764, 227] on div "I want to explore the fitness and wellbeing area." at bounding box center [709, 218] width 218 height 25
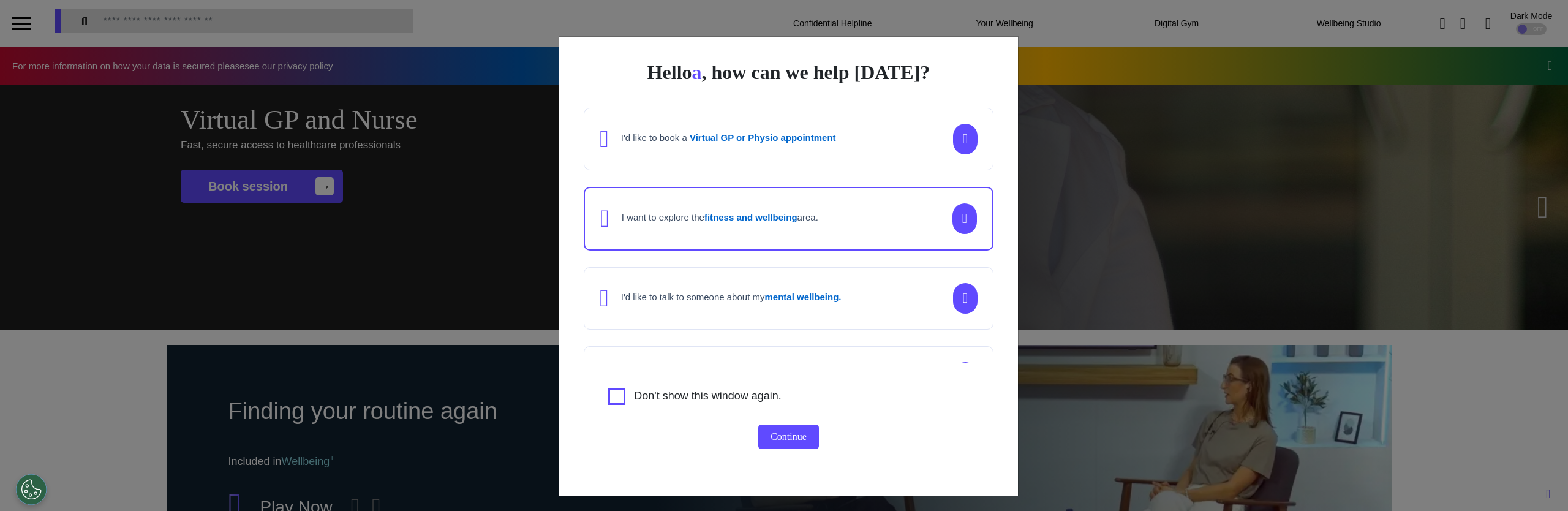
click at [781, 441] on button "Continue" at bounding box center [789, 436] width 61 height 25
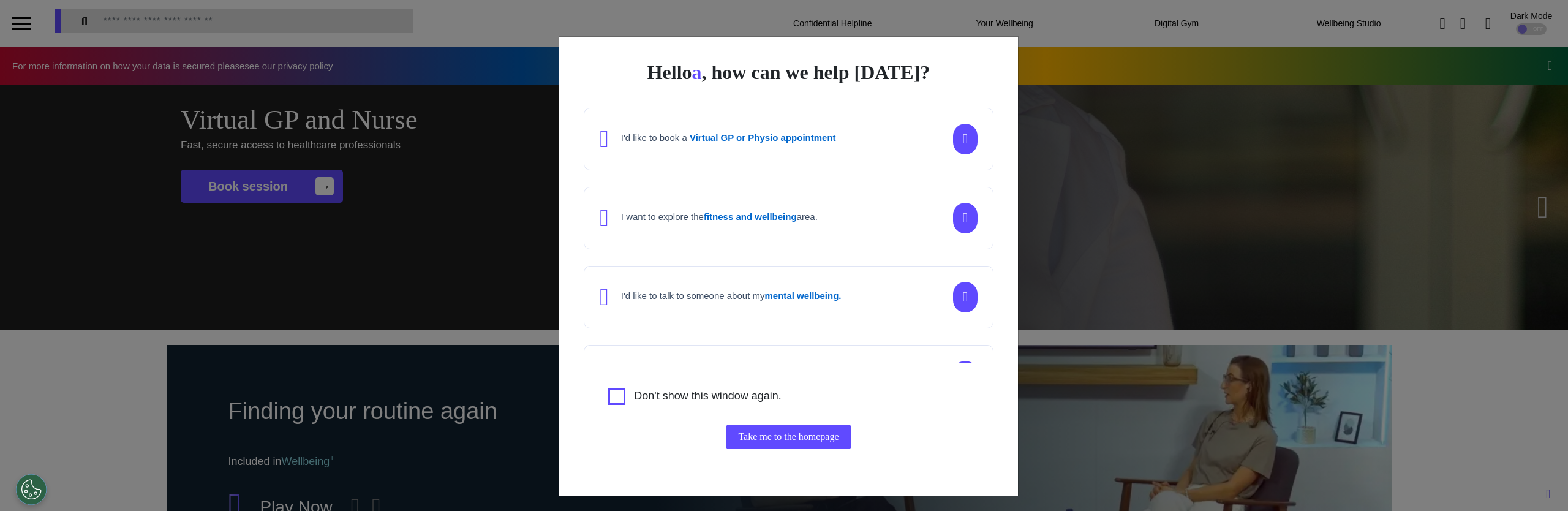
click at [699, 296] on h4 "I'd like to talk to someone about my mental wellbeing." at bounding box center [731, 295] width 220 height 11
click at [776, 433] on button "Continue" at bounding box center [789, 436] width 61 height 25
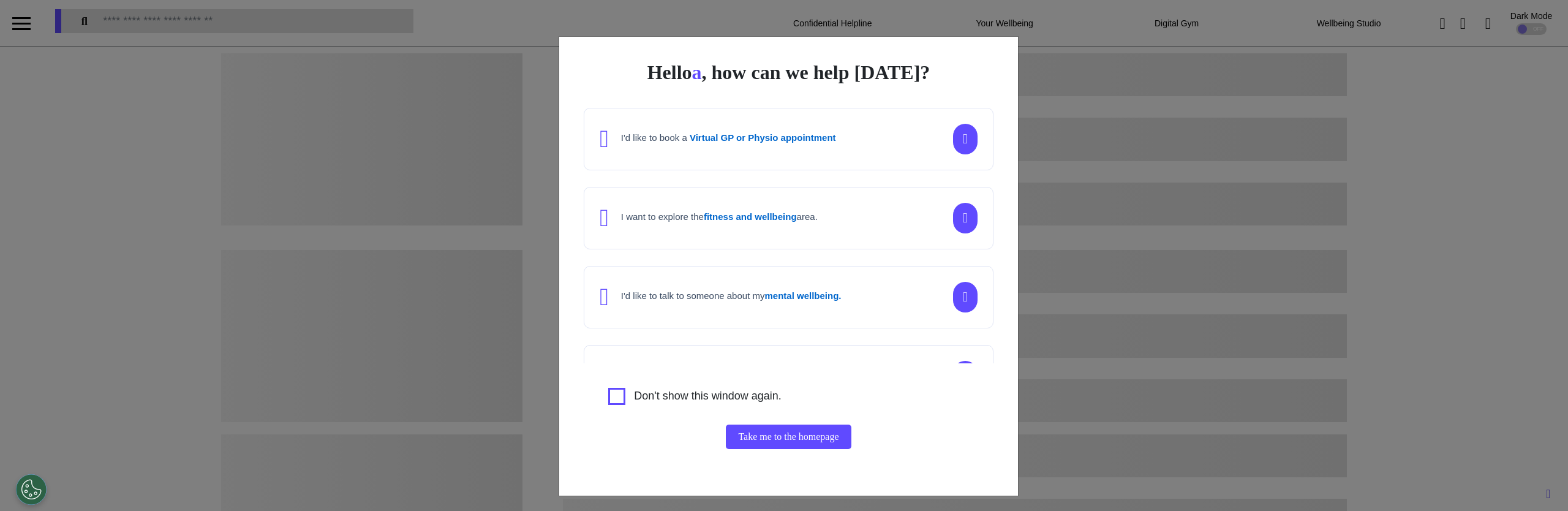
click at [727, 200] on div "I want to explore the fitness and wellbeing area." at bounding box center [789, 218] width 410 height 62
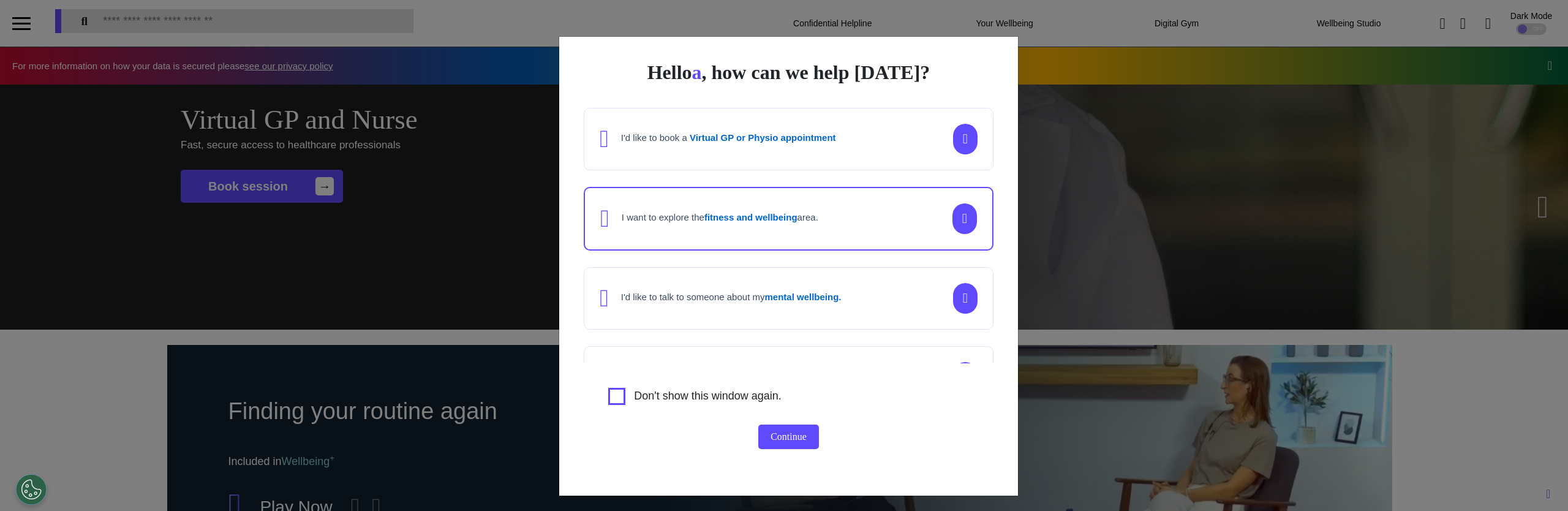
click at [772, 442] on button "Continue" at bounding box center [789, 436] width 61 height 25
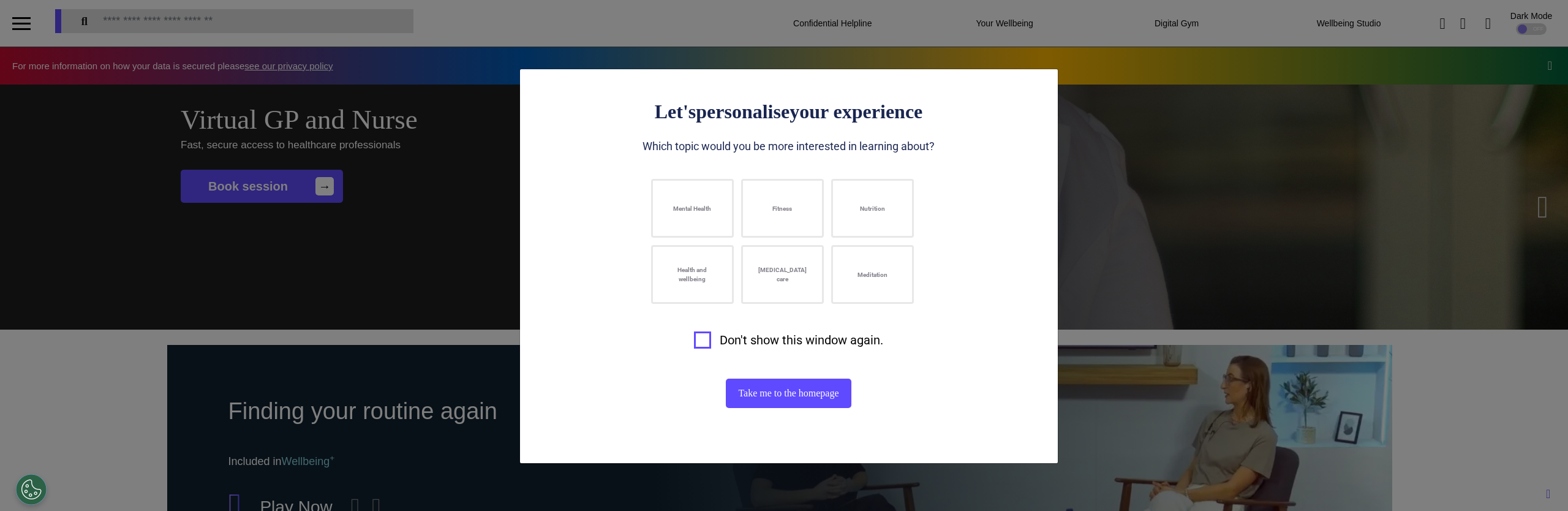
scroll to position [0, 613]
click at [776, 200] on button "Fitness" at bounding box center [782, 208] width 83 height 59
drag, startPoint x: 698, startPoint y: 210, endPoint x: 710, endPoint y: 210, distance: 12.0
click at [698, 209] on button "Mental Health" at bounding box center [692, 208] width 83 height 59
click at [843, 219] on button "Nutrition" at bounding box center [872, 208] width 83 height 59
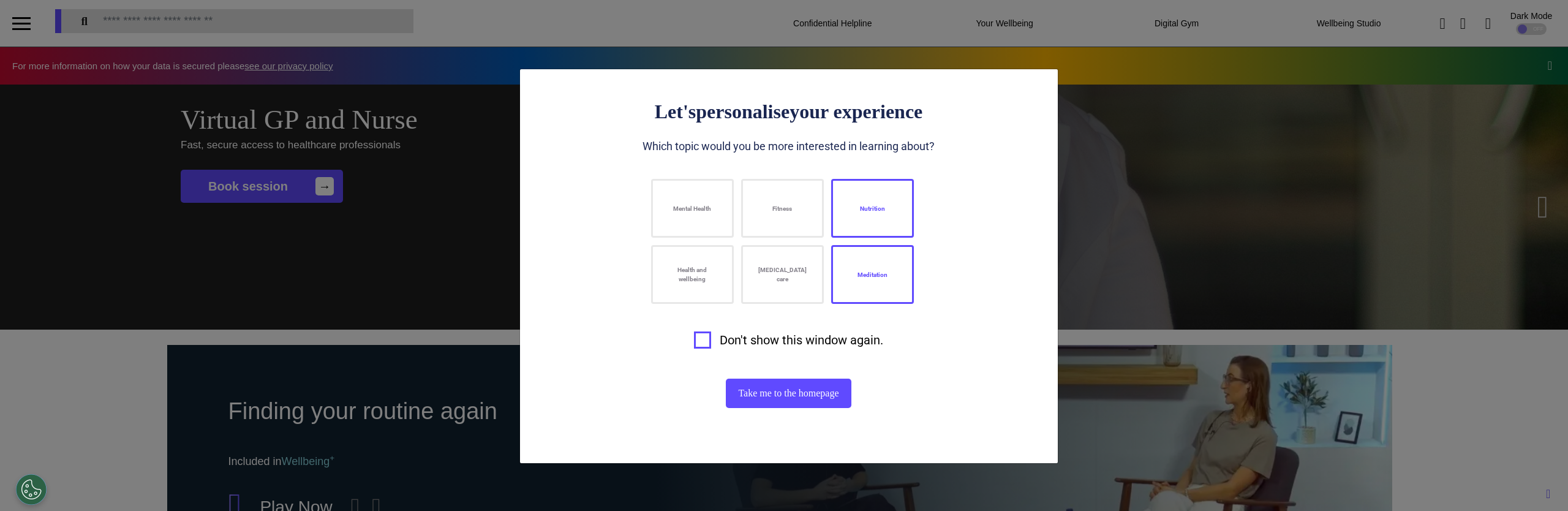
click at [859, 285] on button "Meditation" at bounding box center [872, 274] width 83 height 59
click at [714, 201] on button "Mental Health" at bounding box center [692, 208] width 83 height 59
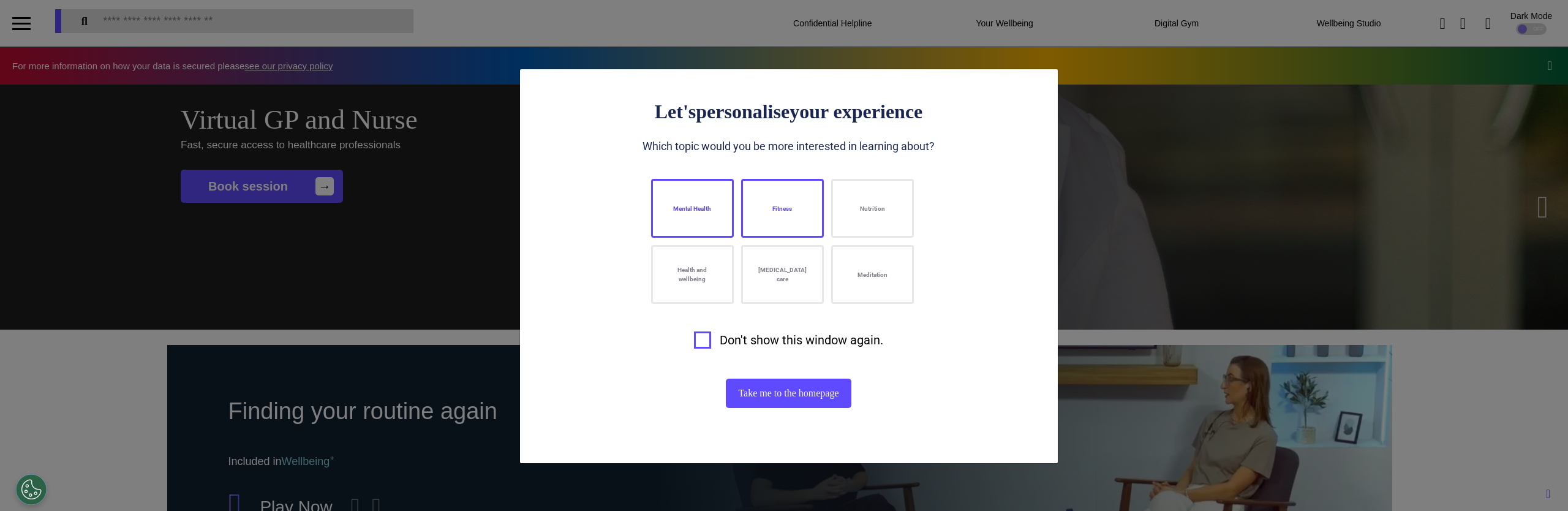
click at [768, 200] on button "Fitness" at bounding box center [782, 208] width 83 height 59
click at [703, 256] on button "Health and wellbeing" at bounding box center [692, 274] width 83 height 59
click at [757, 207] on button "Fitness" at bounding box center [782, 208] width 83 height 59
click at [685, 200] on button "Mental Health" at bounding box center [692, 208] width 83 height 59
click at [776, 290] on button "[MEDICAL_DATA] care" at bounding box center [782, 274] width 83 height 59
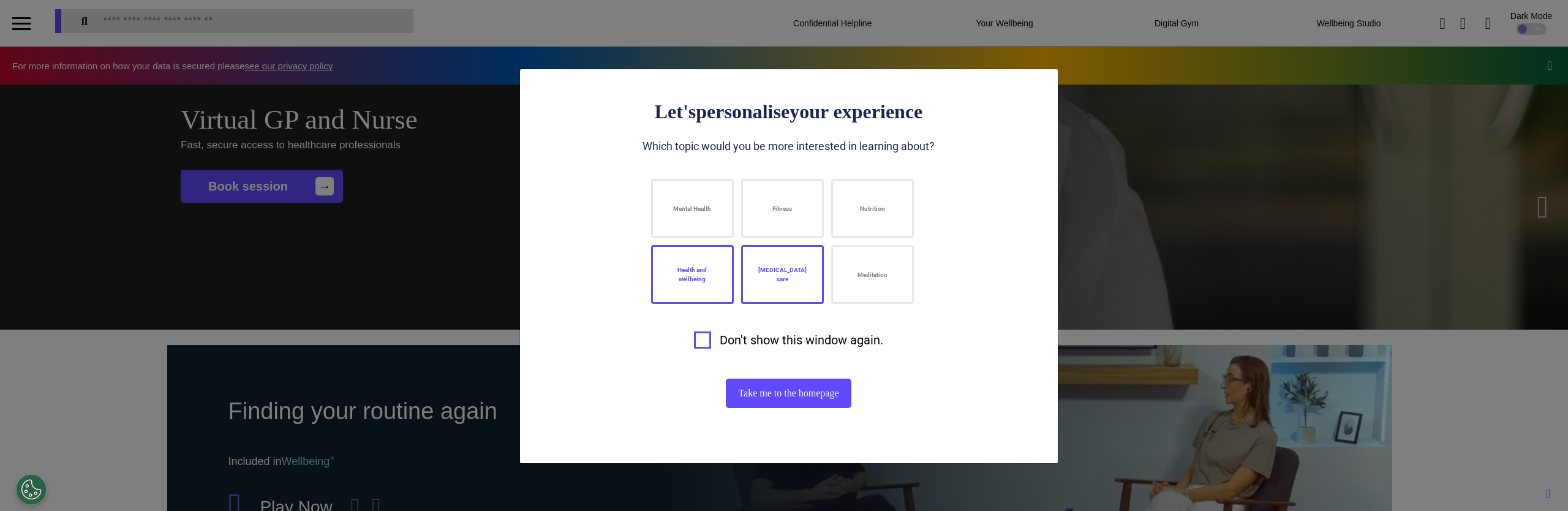
click at [673, 278] on button "Health and wellbeing" at bounding box center [692, 274] width 83 height 59
click at [1181, 225] on div "Let's personalise your experience Which topic would you be more interested in l…" at bounding box center [784, 256] width 1568 height 511
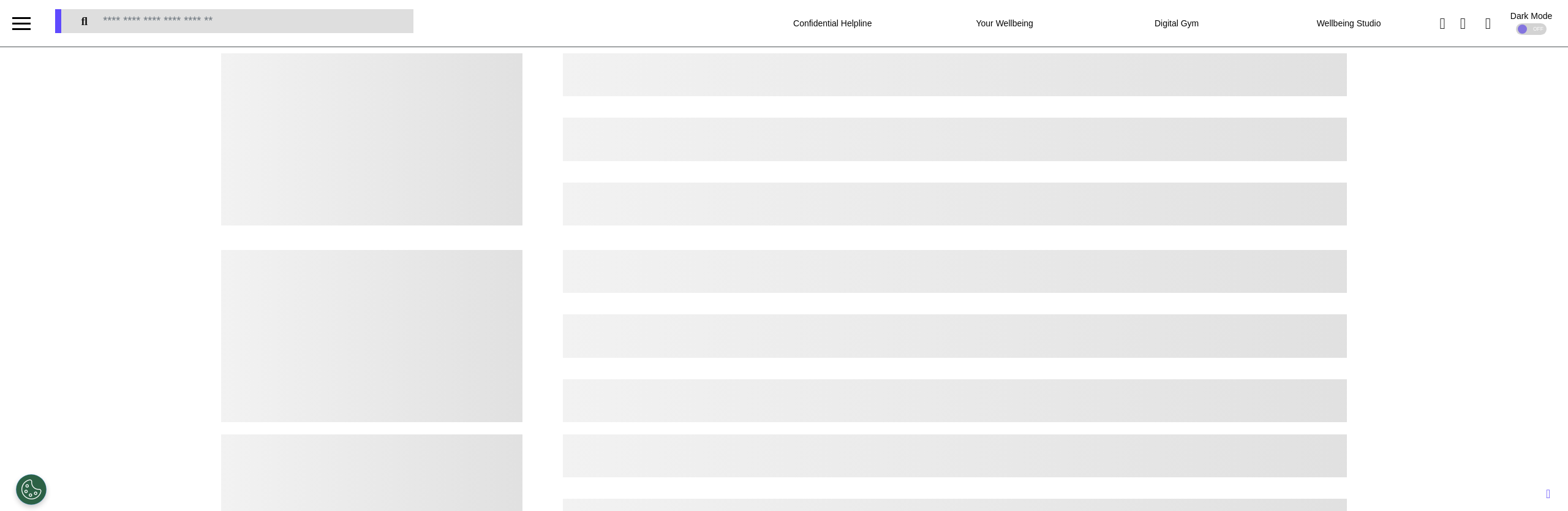
select select "*"
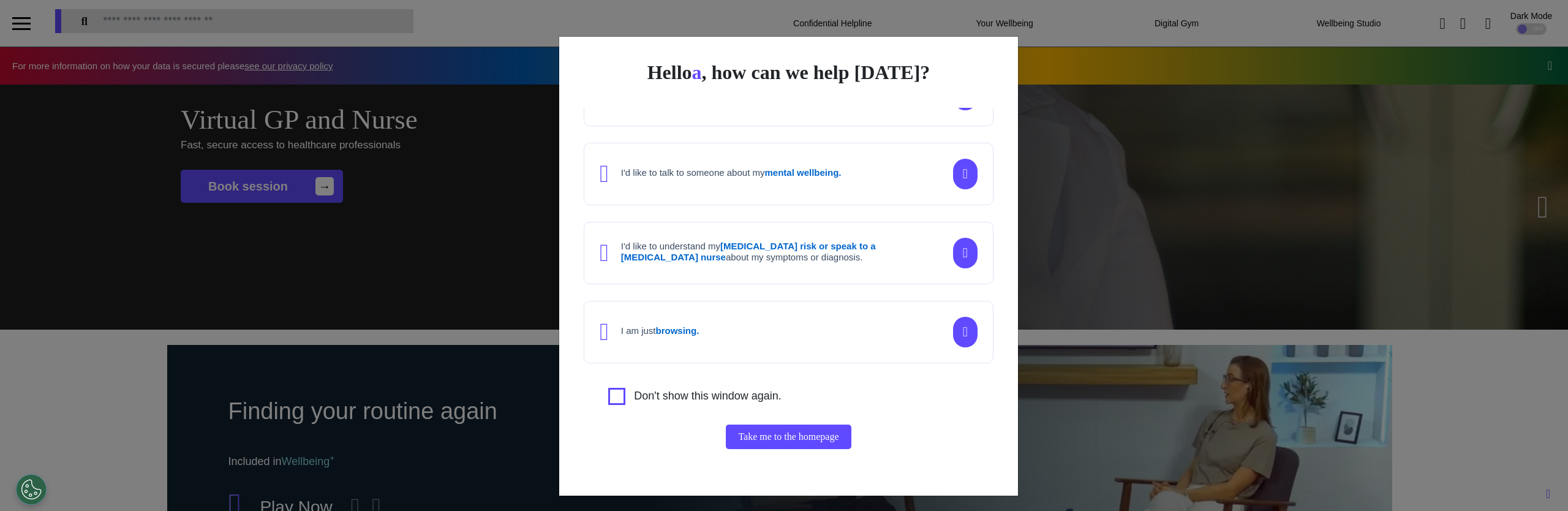
scroll to position [0, 613]
click at [781, 328] on div "I am just browsing." at bounding box center [789, 332] width 410 height 62
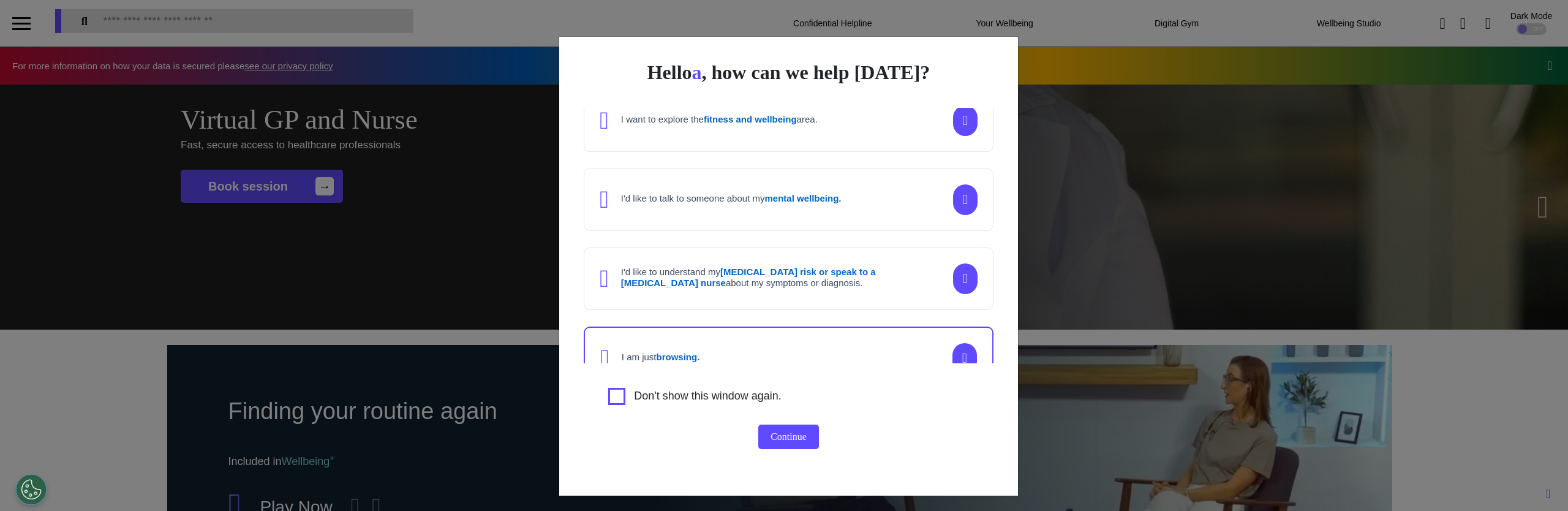
scroll to position [93, 0]
click at [795, 303] on div "I'd like to understand my [MEDICAL_DATA] risk or speak to a [MEDICAL_DATA] nurs…" at bounding box center [789, 283] width 410 height 62
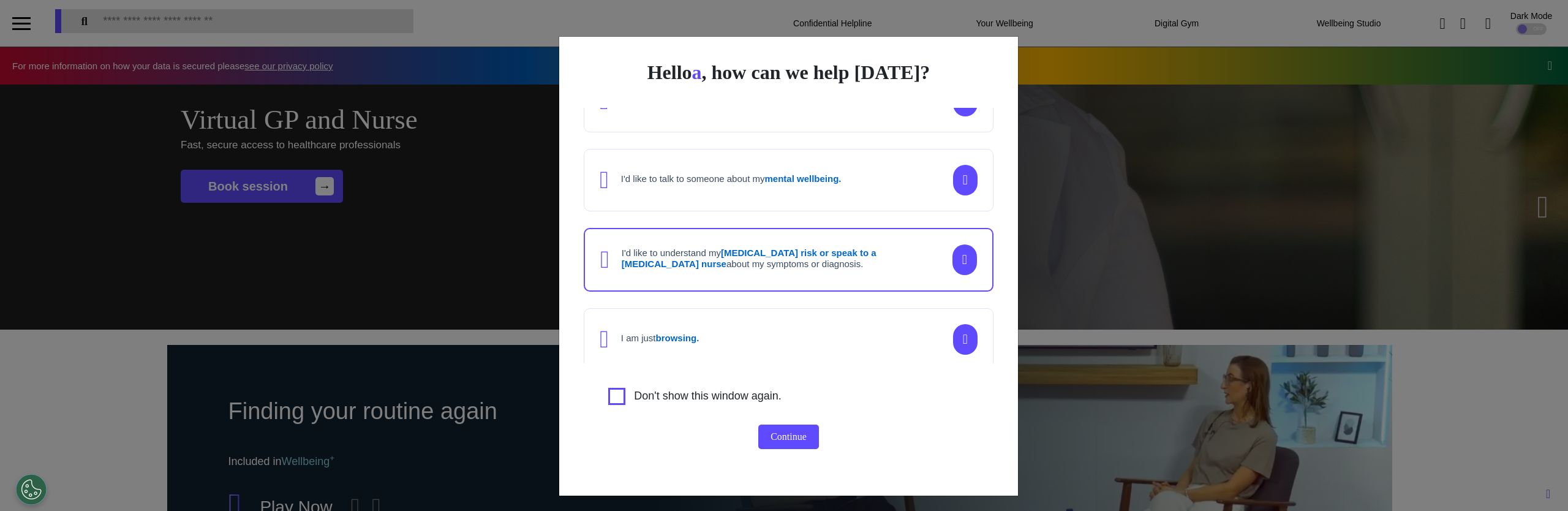
scroll to position [124, 0]
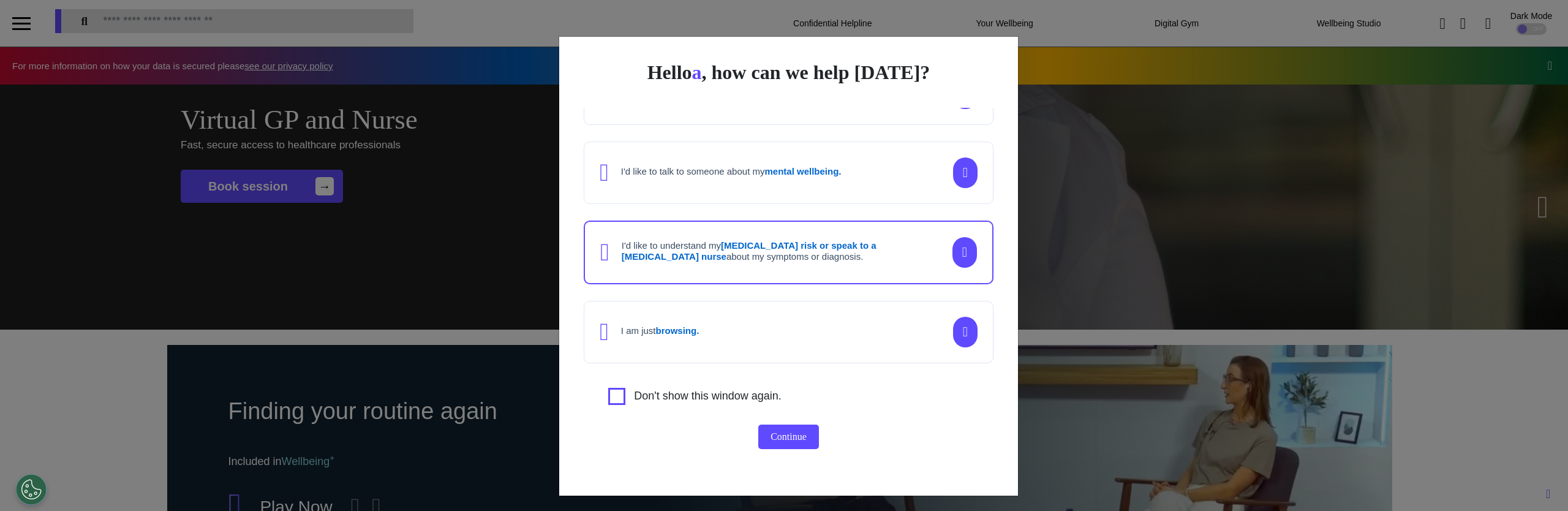
click at [802, 324] on div "I am just browsing." at bounding box center [789, 332] width 410 height 62
click at [804, 265] on div "I'd like to understand my [MEDICAL_DATA] risk or speak to a [MEDICAL_DATA] nurs…" at bounding box center [789, 251] width 410 height 62
click at [814, 317] on div "I am just browsing." at bounding box center [789, 329] width 410 height 62
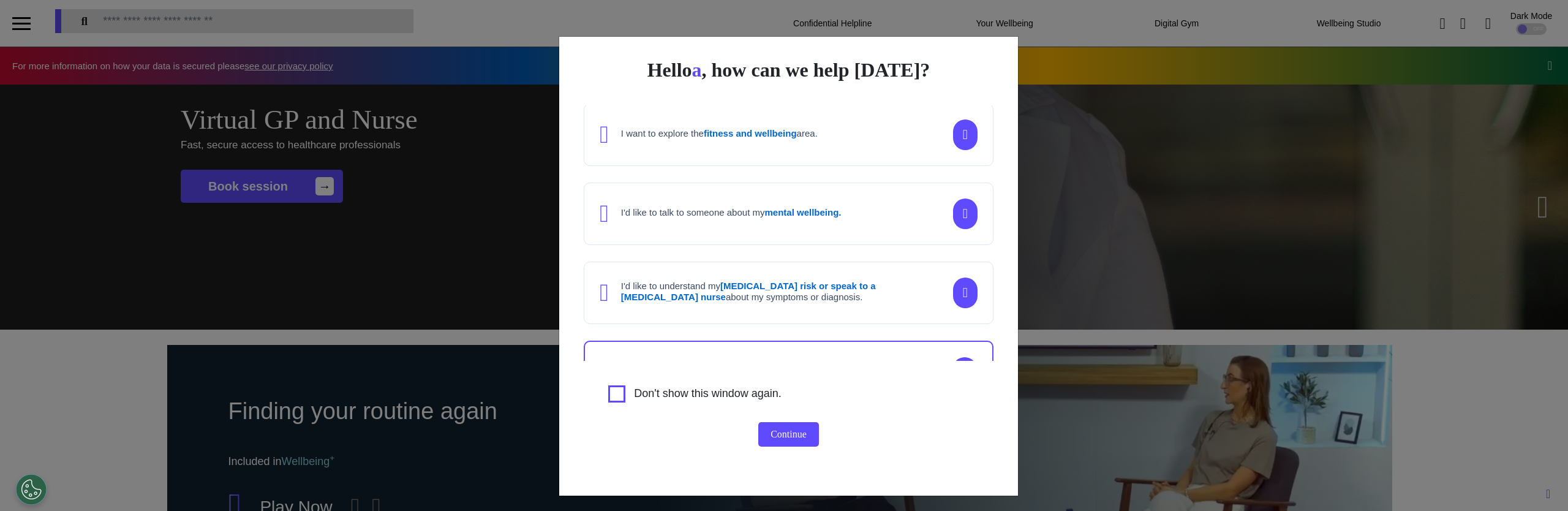
scroll to position [0, 0]
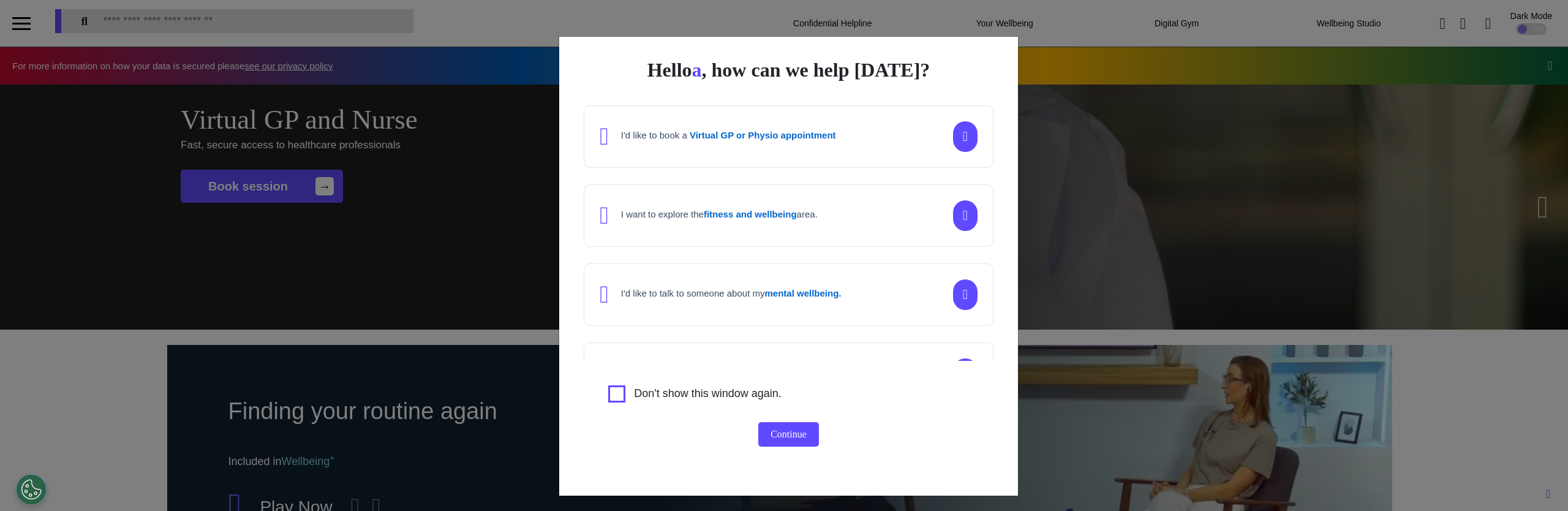
click at [817, 211] on h4 "I want to explore the fitness and wellbeing area." at bounding box center [719, 214] width 197 height 11
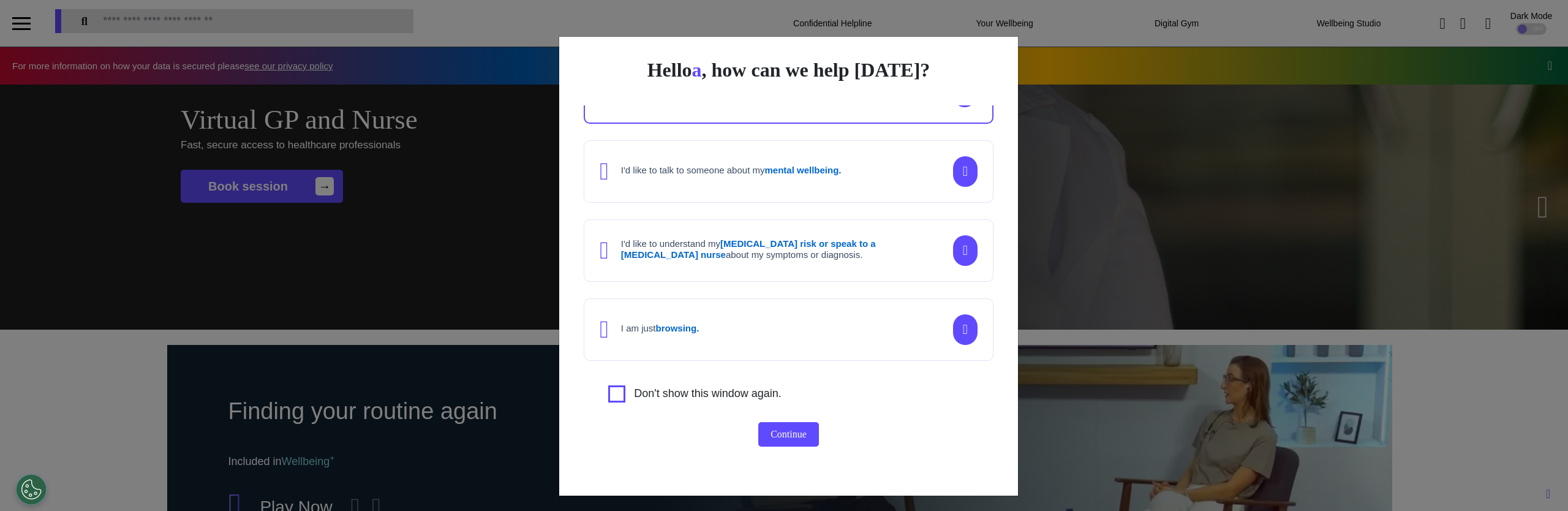
click at [832, 331] on div "I am just browsing." at bounding box center [789, 329] width 410 height 62
click at [785, 431] on button "Continue" at bounding box center [789, 434] width 61 height 25
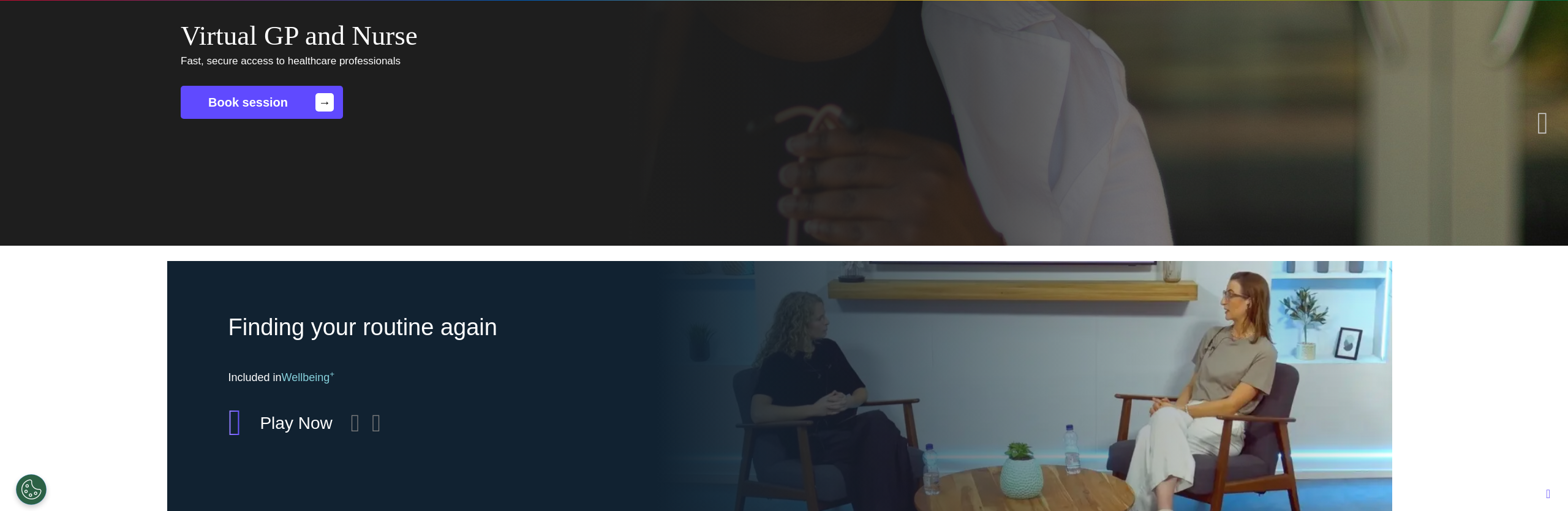
scroll to position [0, 0]
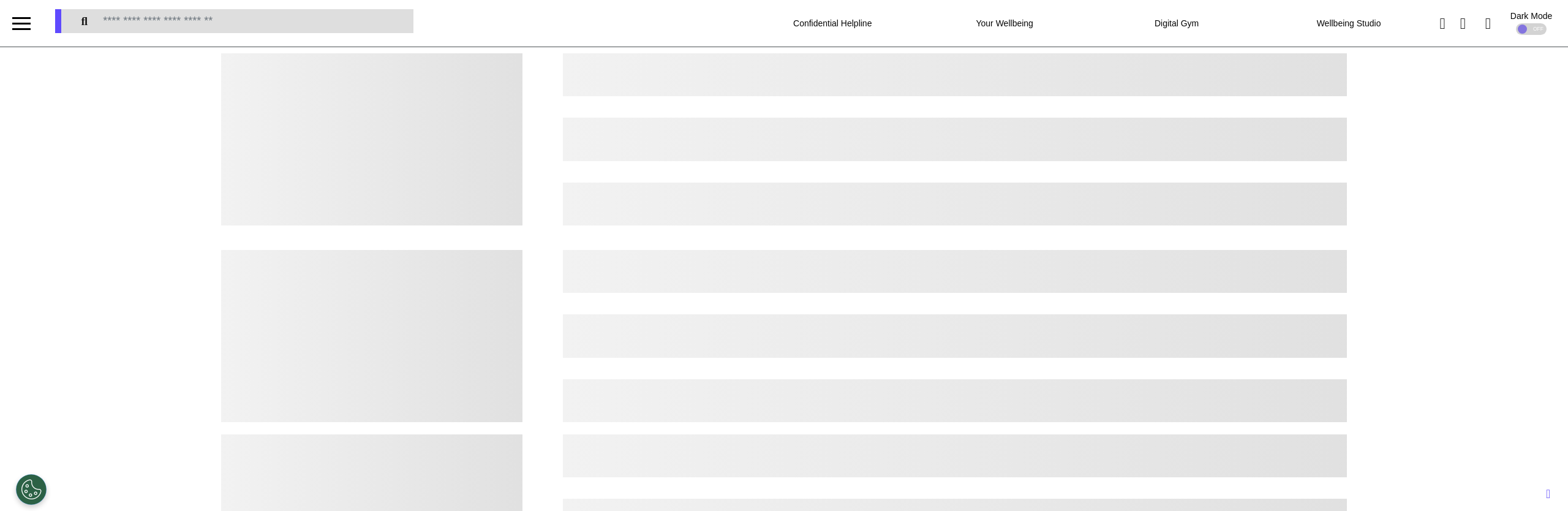
select select "*"
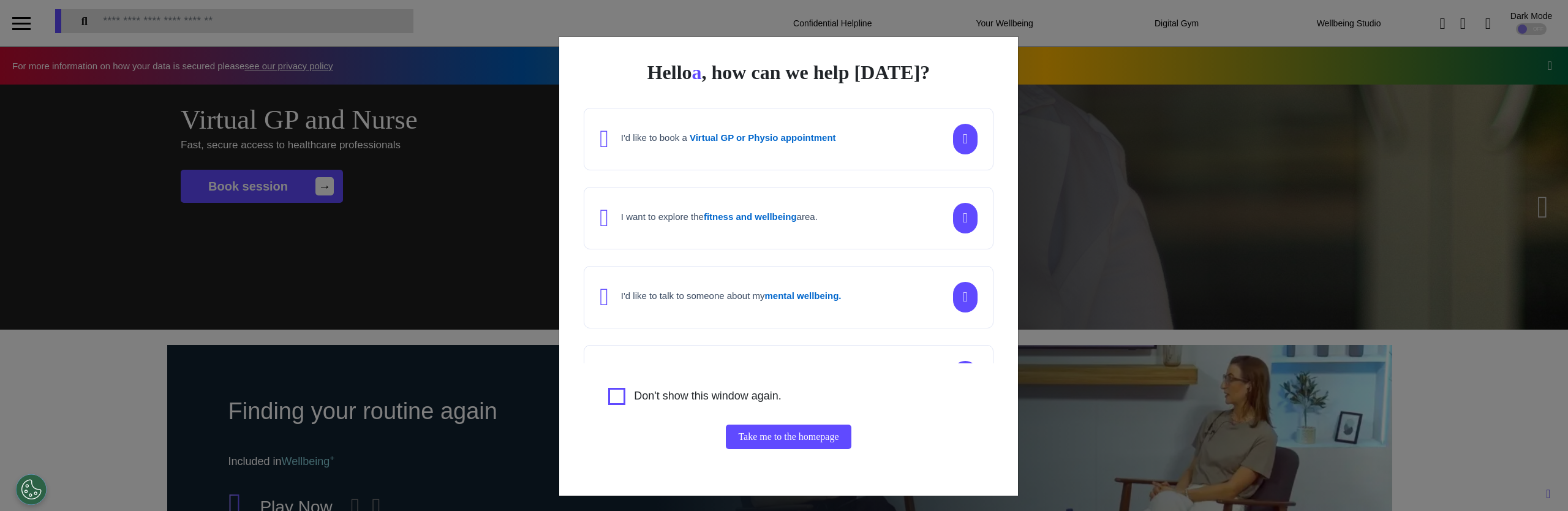
click at [709, 216] on h4 "I want to explore the fitness and wellbeing area." at bounding box center [719, 216] width 197 height 11
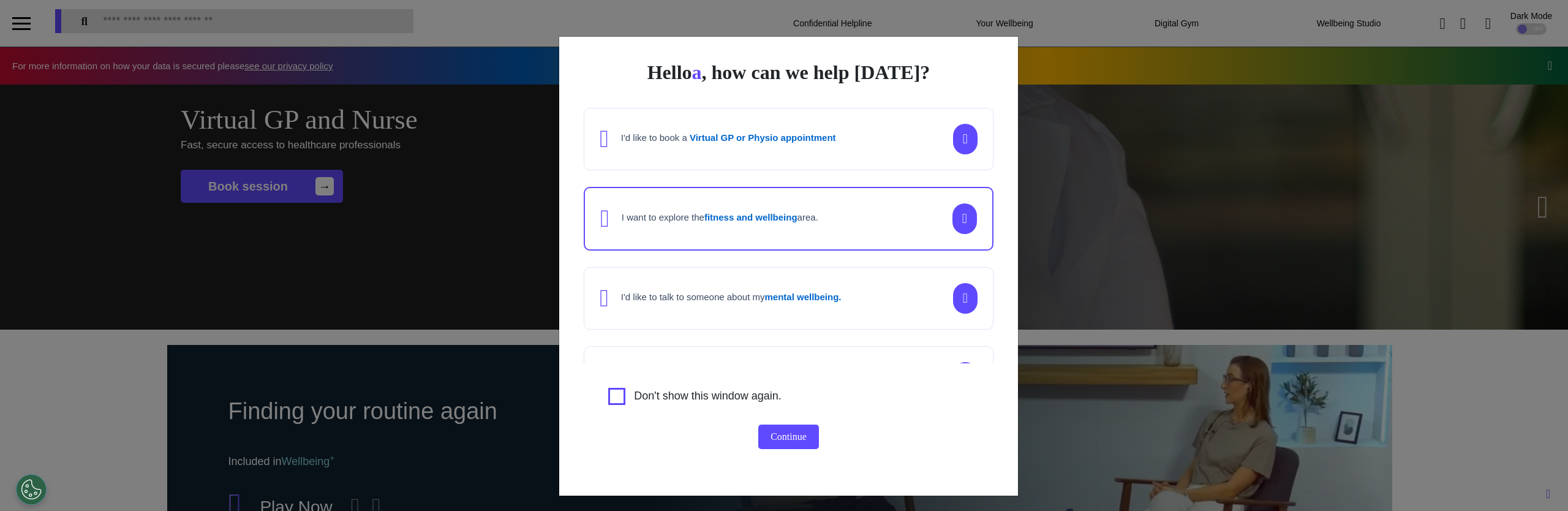
scroll to position [0, 613]
click at [738, 149] on div "I'd like to book a Virtual GP or Physio appointment" at bounding box center [718, 139] width 236 height 25
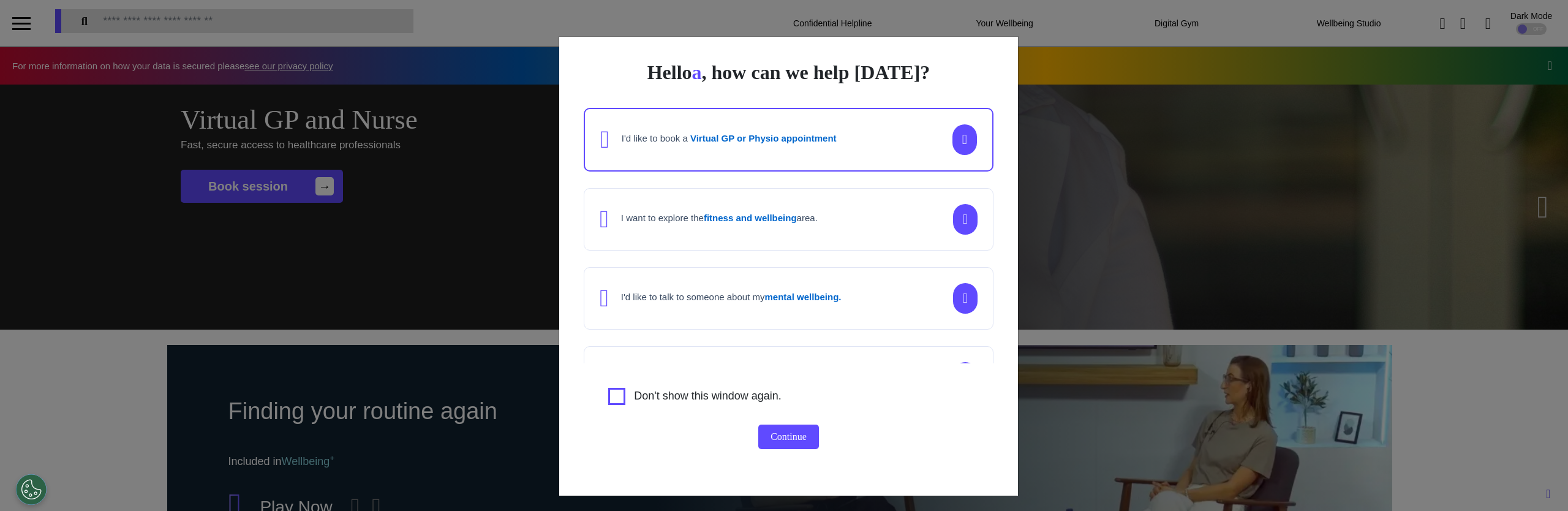
click at [756, 165] on div "I'd like to book a Virtual GP or Physio appointment" at bounding box center [789, 140] width 410 height 64
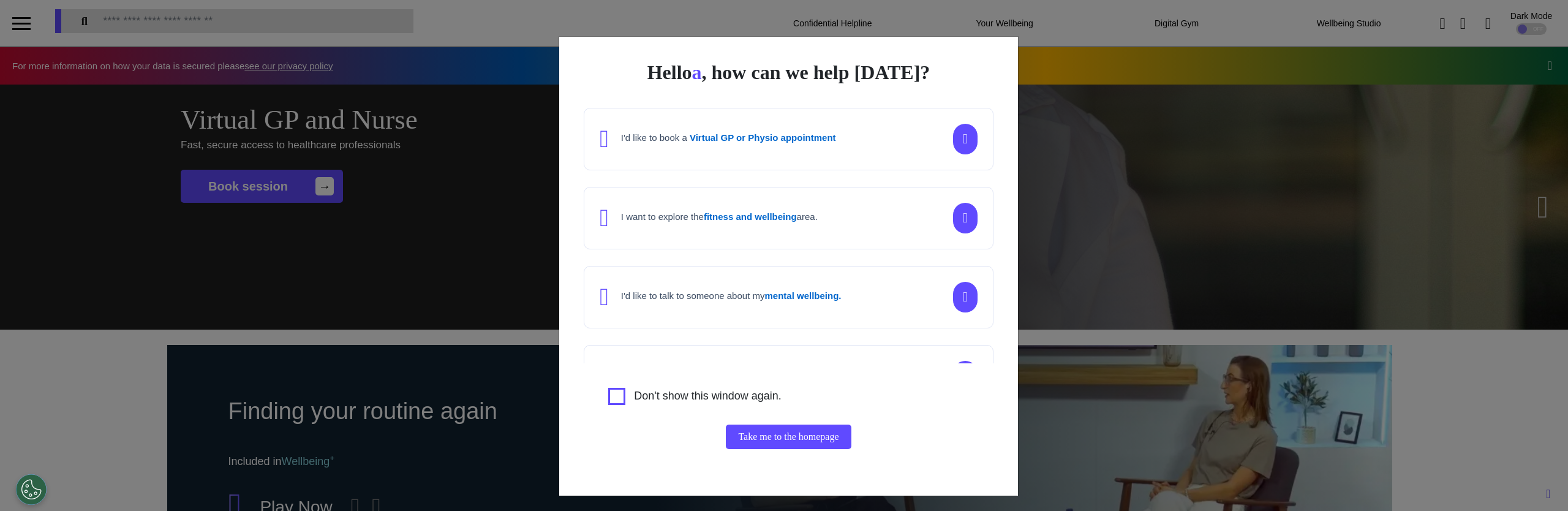
click at [777, 160] on div "I'd like to book a Virtual GP or Physio appointment" at bounding box center [789, 139] width 410 height 62
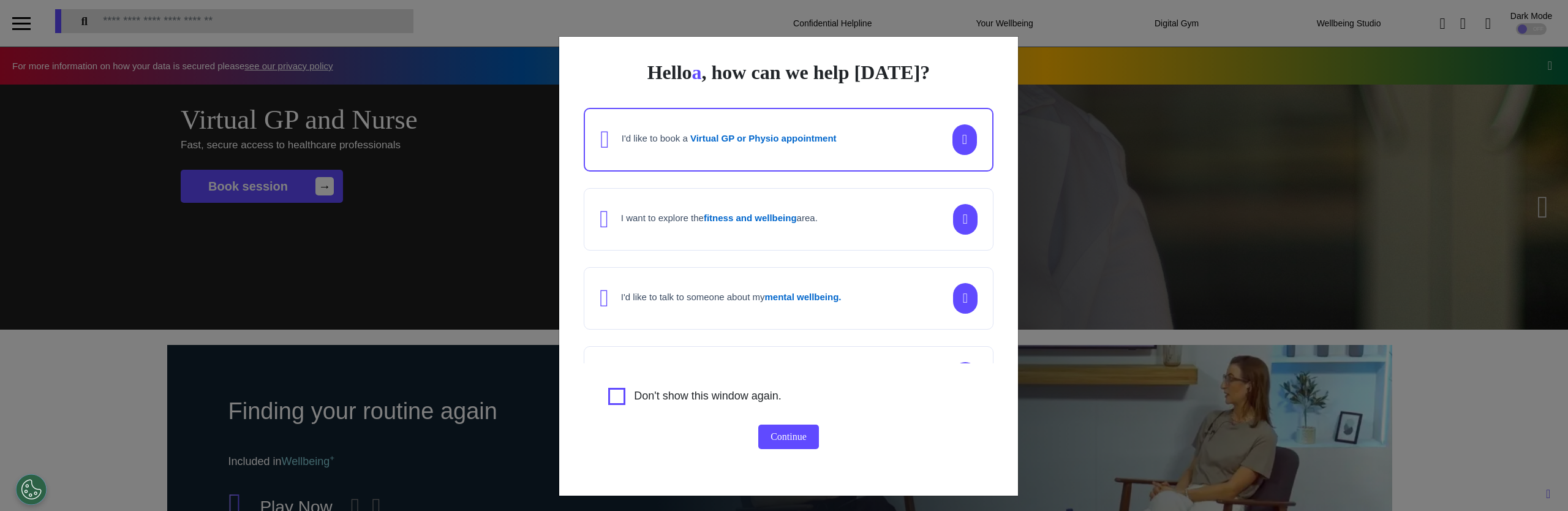
click at [799, 207] on div "I want to explore the fitness and wellbeing area." at bounding box center [709, 219] width 218 height 25
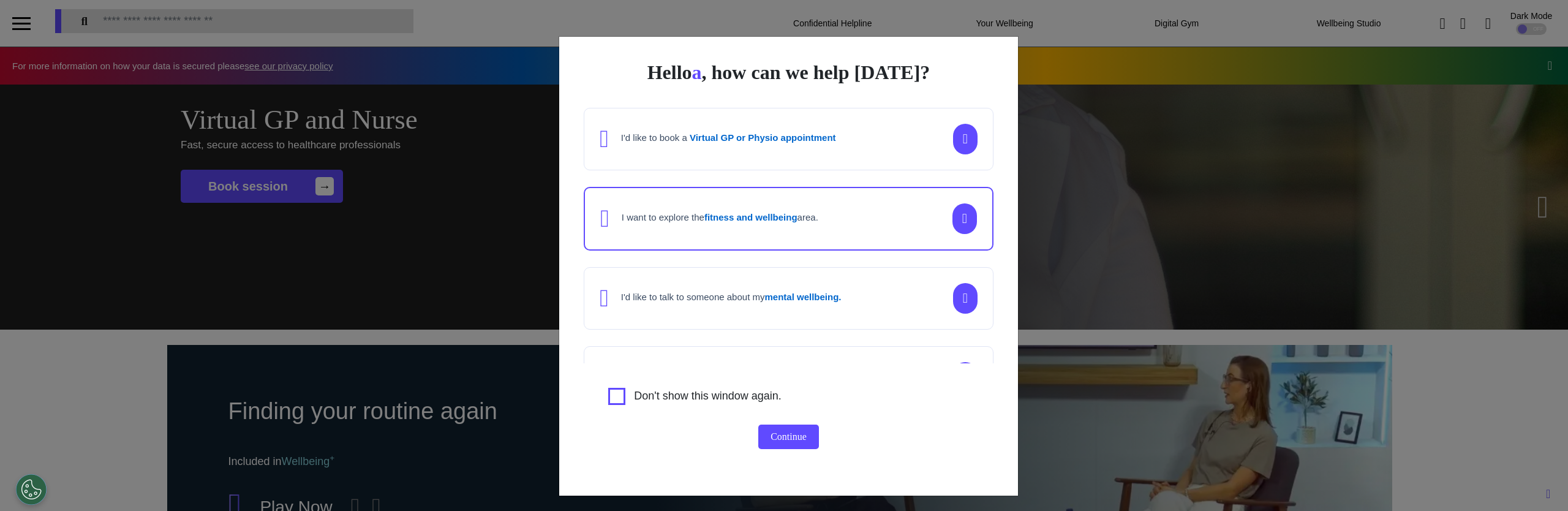
click at [795, 167] on div "I'd like to book a Virtual GP or Physio appointment" at bounding box center [789, 139] width 410 height 62
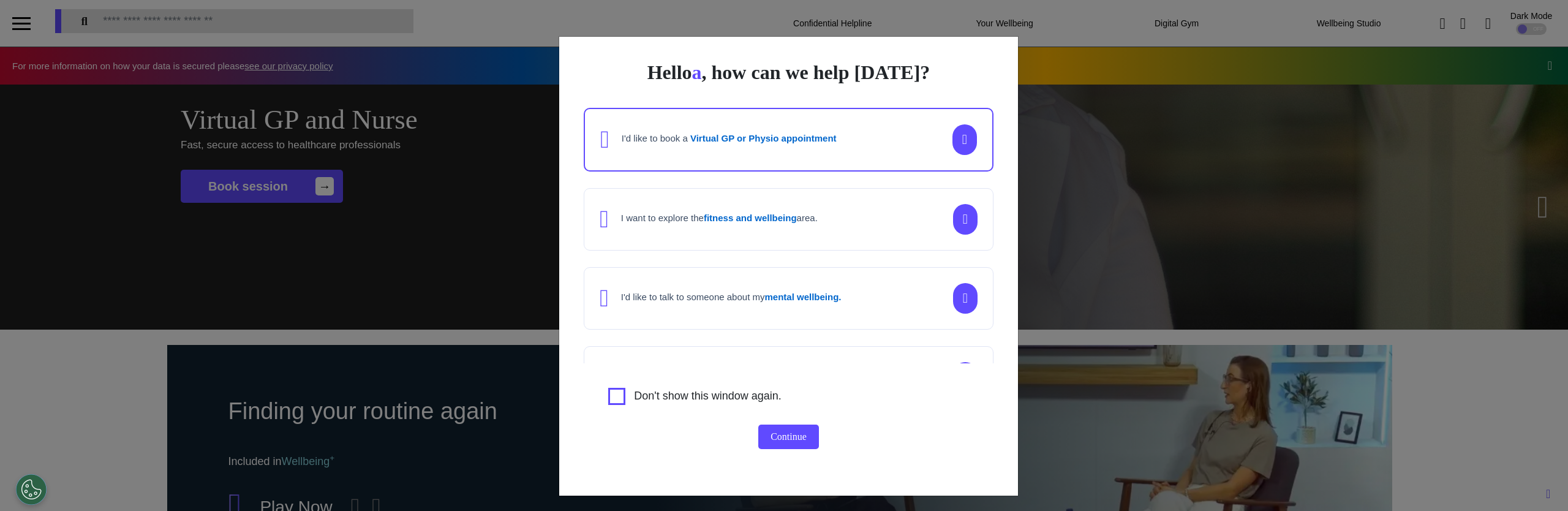
click at [791, 151] on div "I'd like to book a Virtual GP or Physio appointment" at bounding box center [718, 140] width 236 height 25
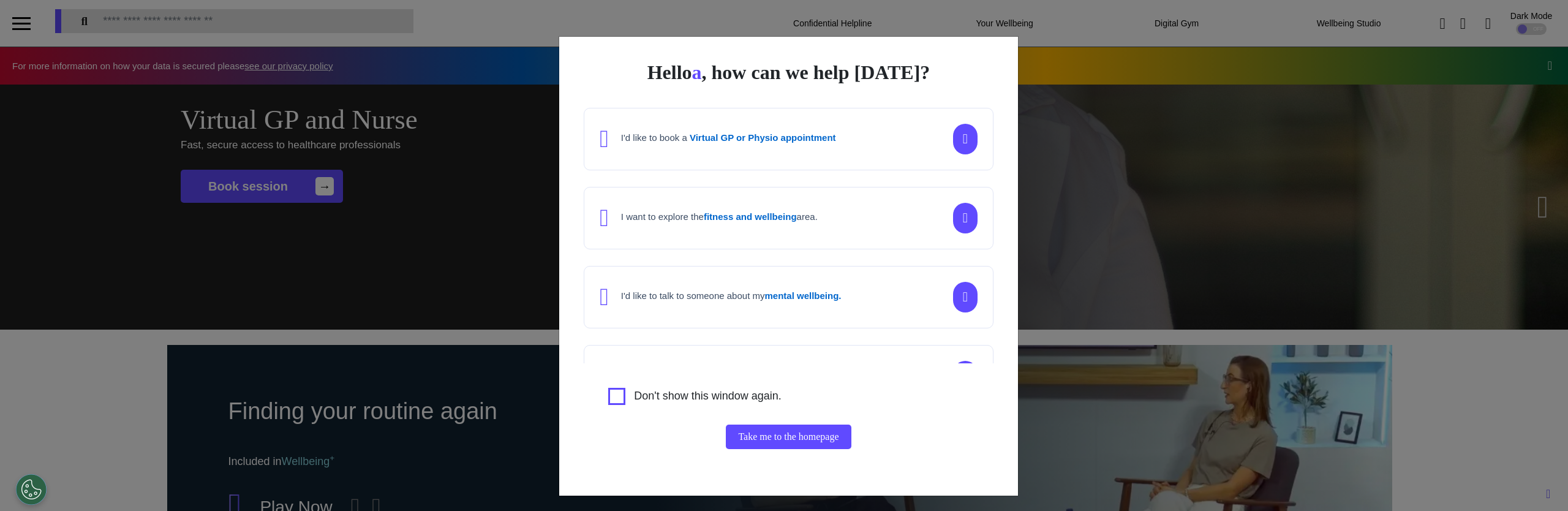
click at [810, 435] on button "Take me to the homepage" at bounding box center [788, 436] width 125 height 25
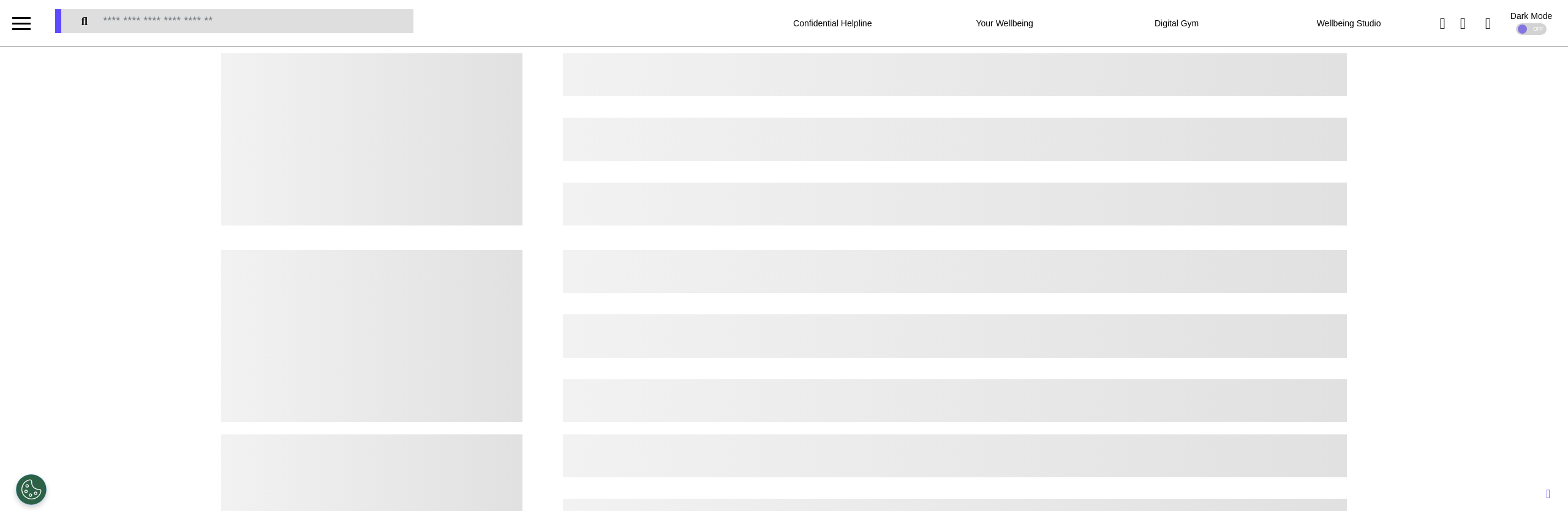
select select "*"
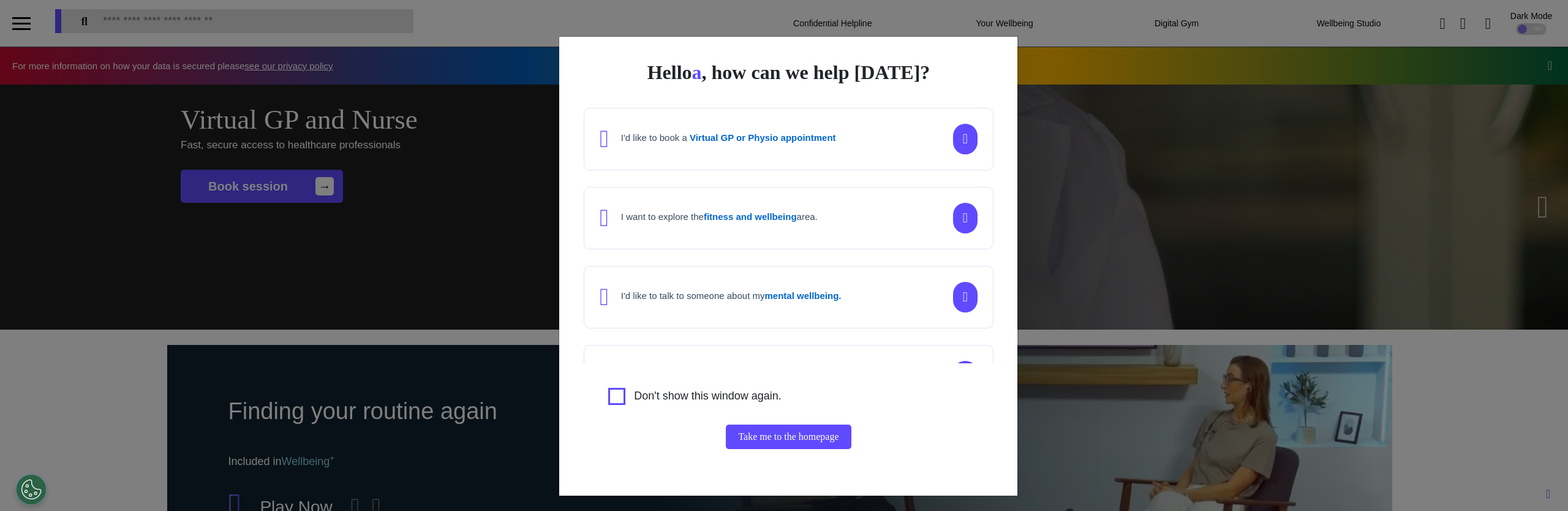
click at [720, 208] on div "I want to explore the fitness and wellbeing area." at bounding box center [709, 218] width 218 height 25
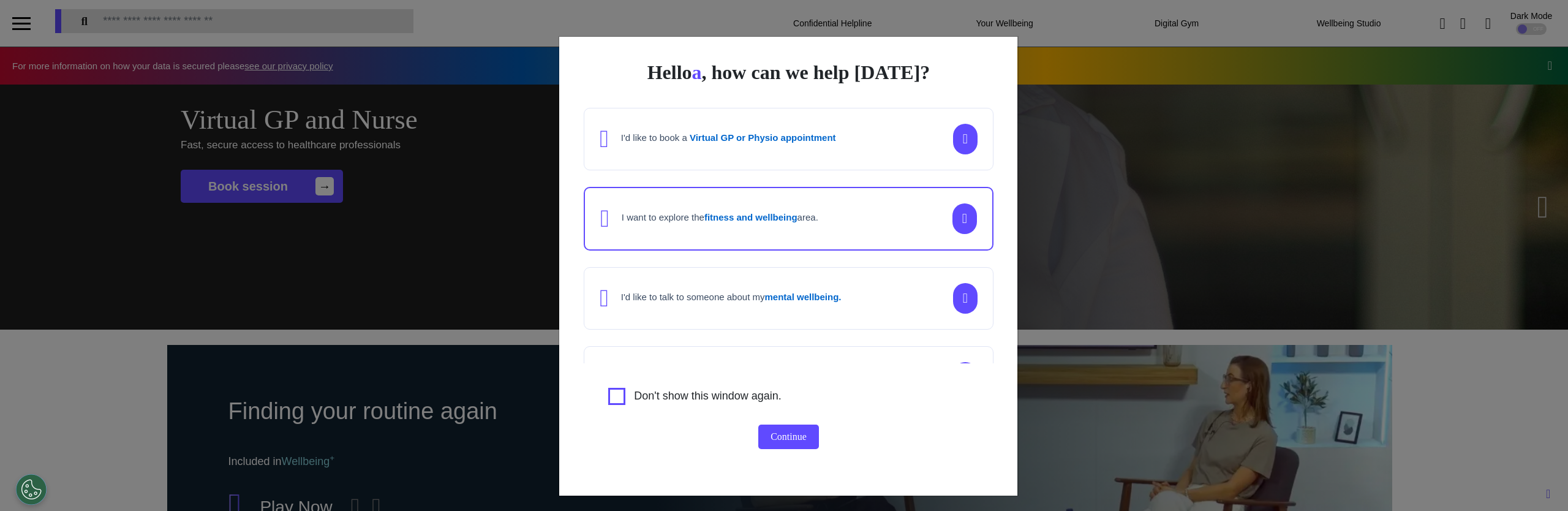
scroll to position [0, 613]
click at [782, 438] on button "Continue" at bounding box center [789, 436] width 61 height 25
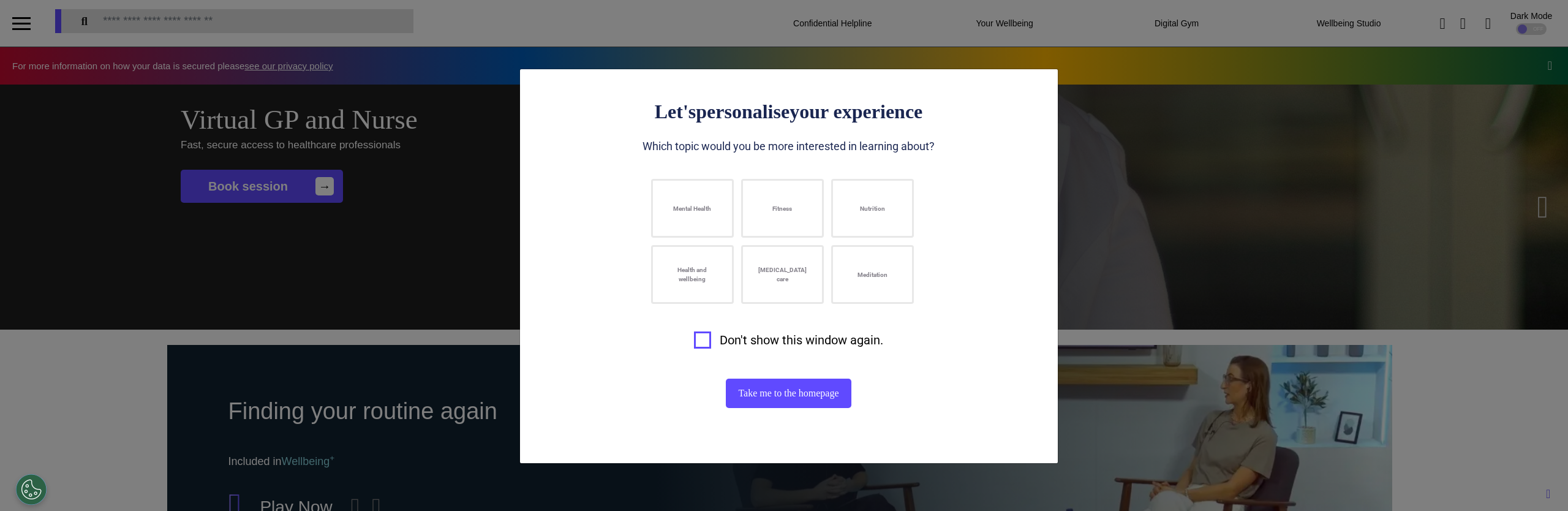
click at [255, 278] on div "Let's personalise your experience Which topic would you be more interested in l…" at bounding box center [784, 256] width 1568 height 511
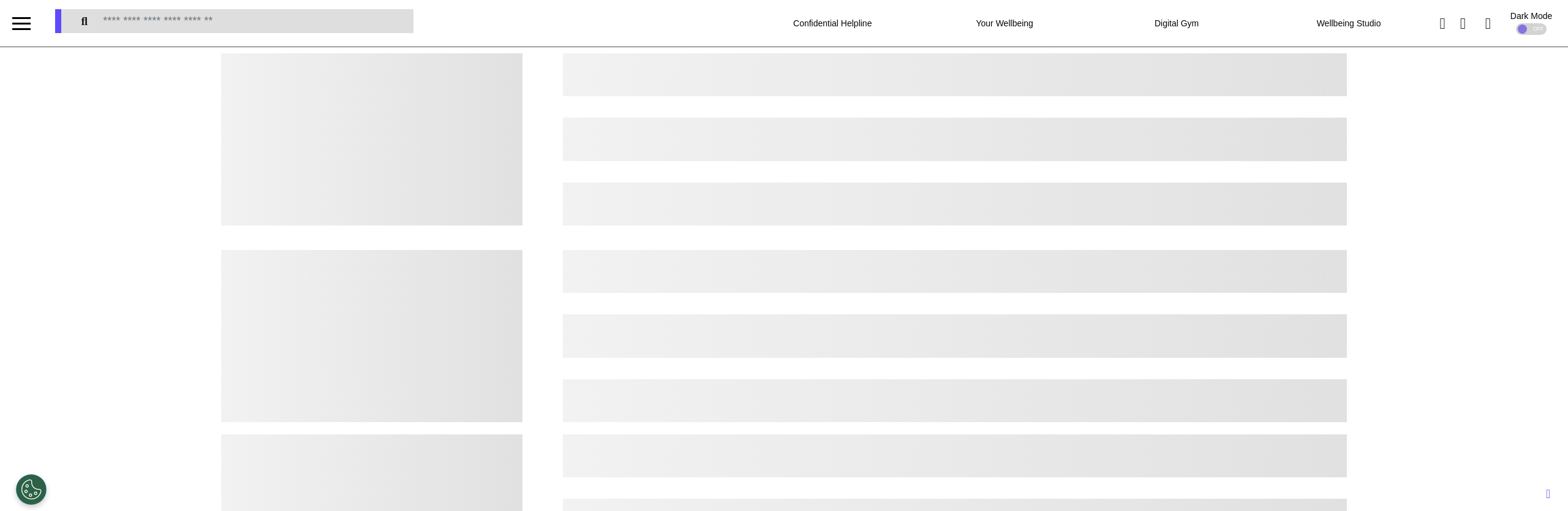
select select "*"
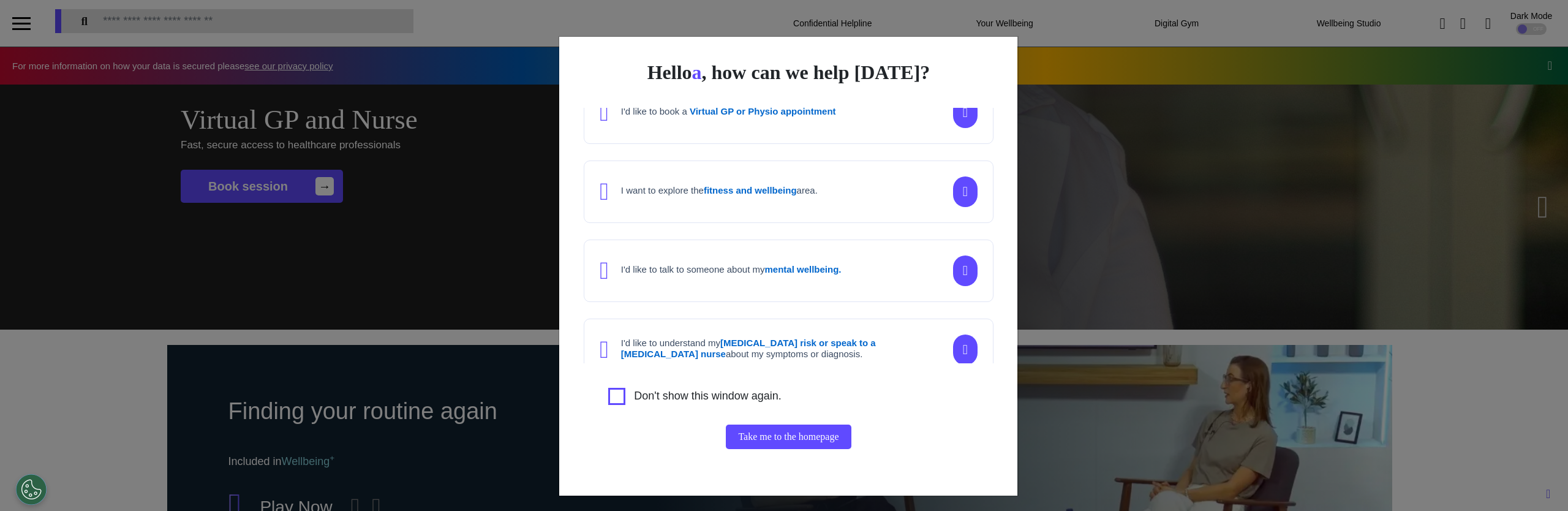
scroll to position [0, 613]
click at [816, 288] on div "I'd like to talk to someone about my mental wellbeing." at bounding box center [789, 270] width 410 height 62
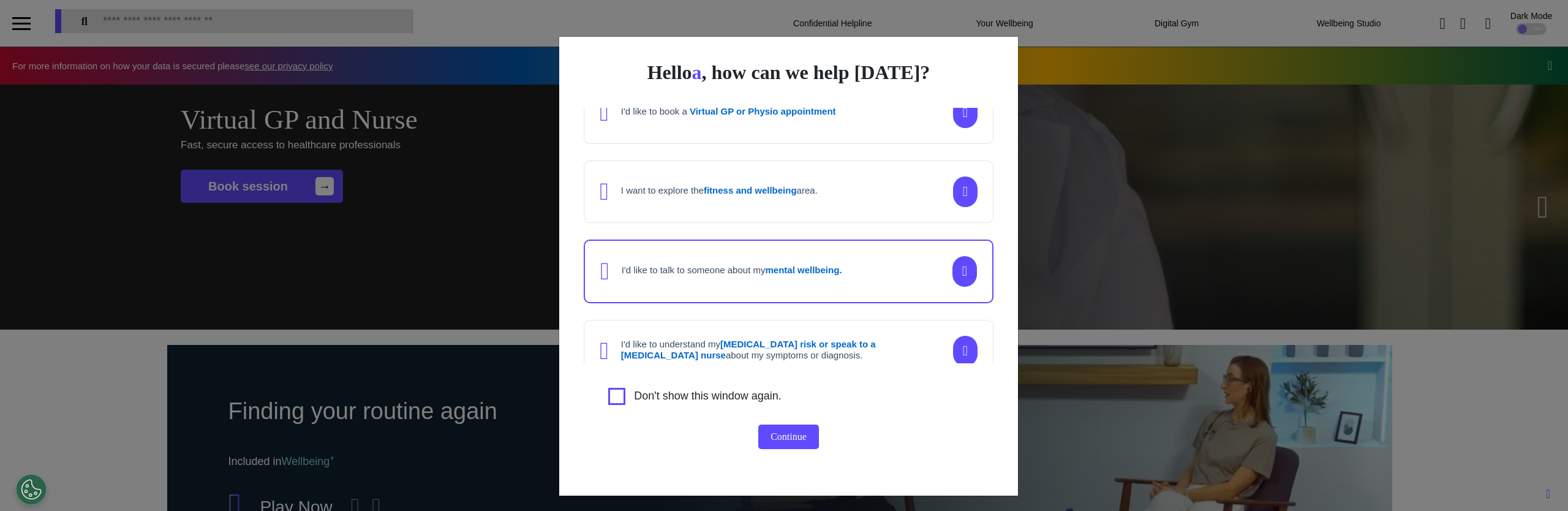
click at [783, 440] on button "Continue" at bounding box center [789, 436] width 61 height 25
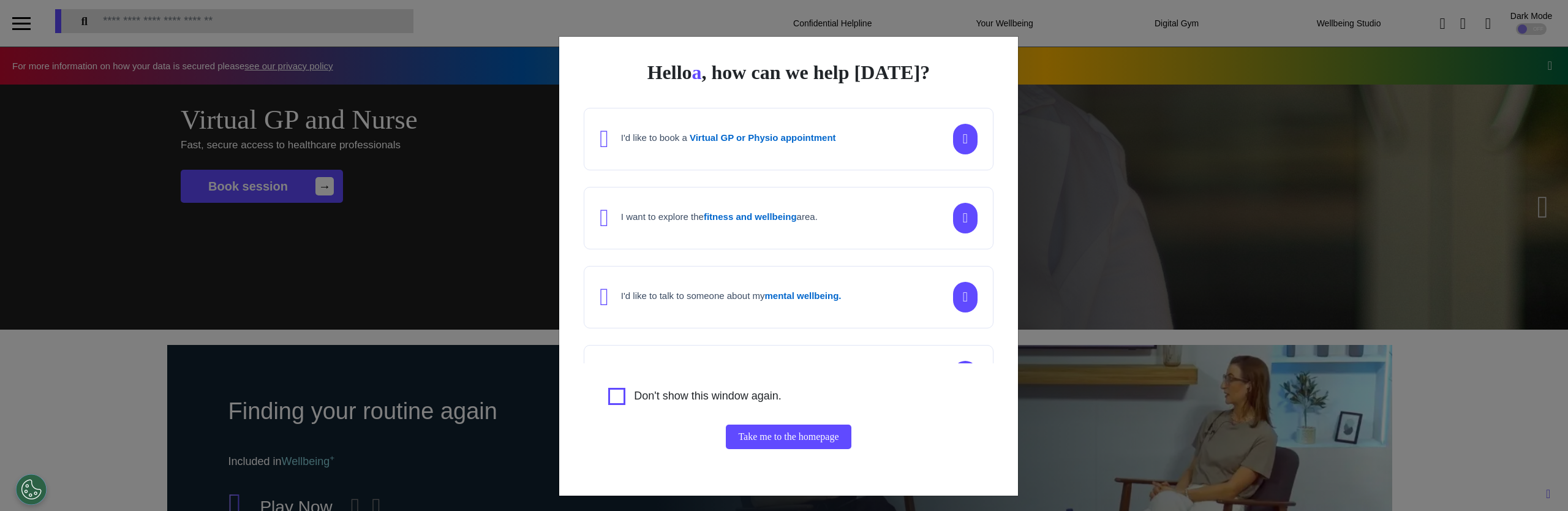
click at [822, 164] on div "I'd like to book a Virtual GP or Physio appointment" at bounding box center [789, 139] width 410 height 62
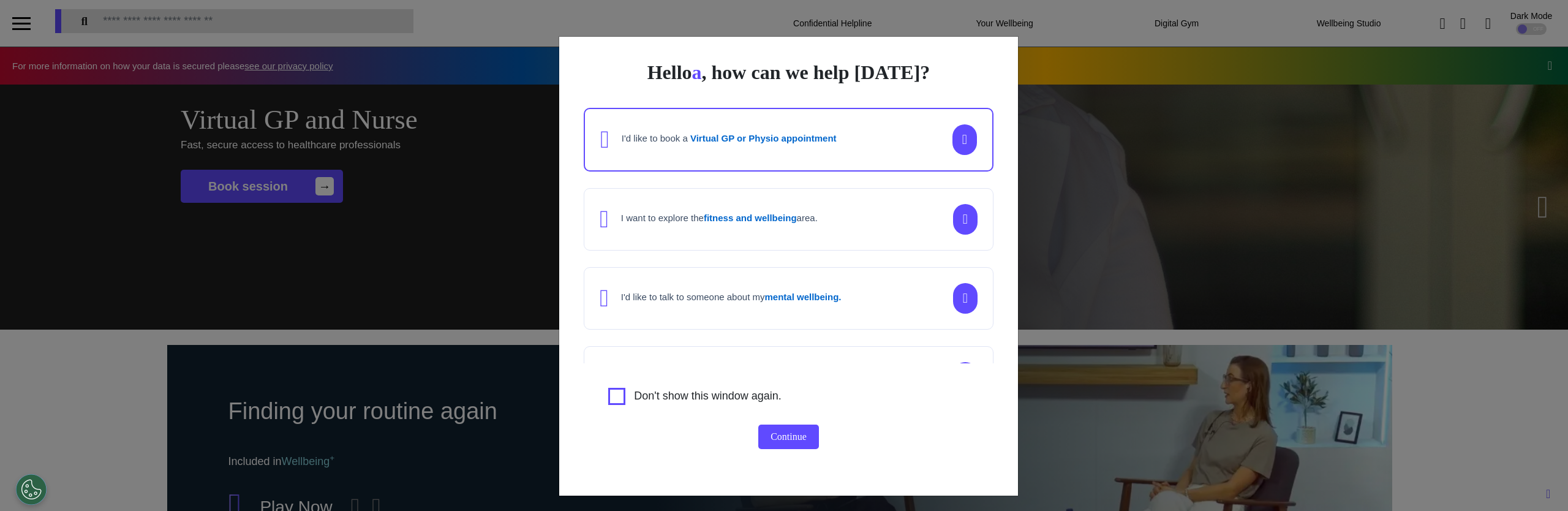
click at [771, 441] on button "Continue" at bounding box center [789, 436] width 61 height 25
